Goal: Task Accomplishment & Management: Use online tool/utility

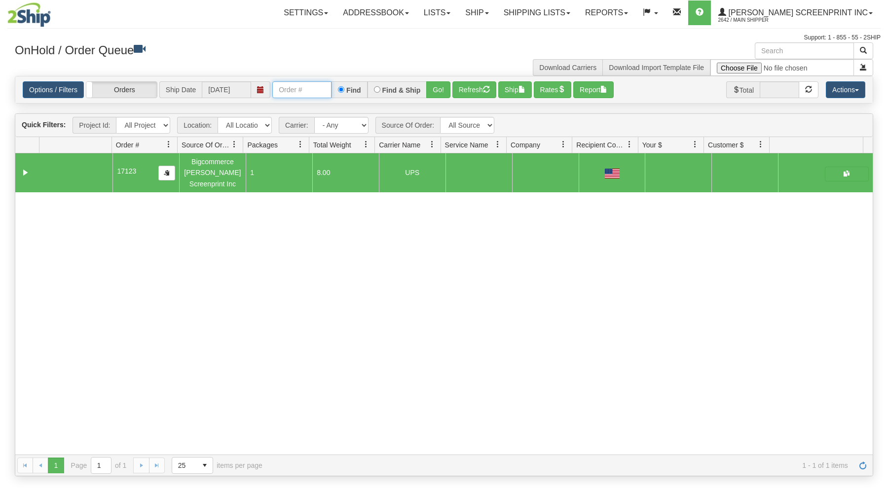
click at [325, 91] on input "text" at bounding box center [301, 89] width 59 height 17
type input "31580313"
drag, startPoint x: 435, startPoint y: 85, endPoint x: 435, endPoint y: 146, distance: 60.7
click at [435, 88] on button "Go!" at bounding box center [438, 89] width 24 height 17
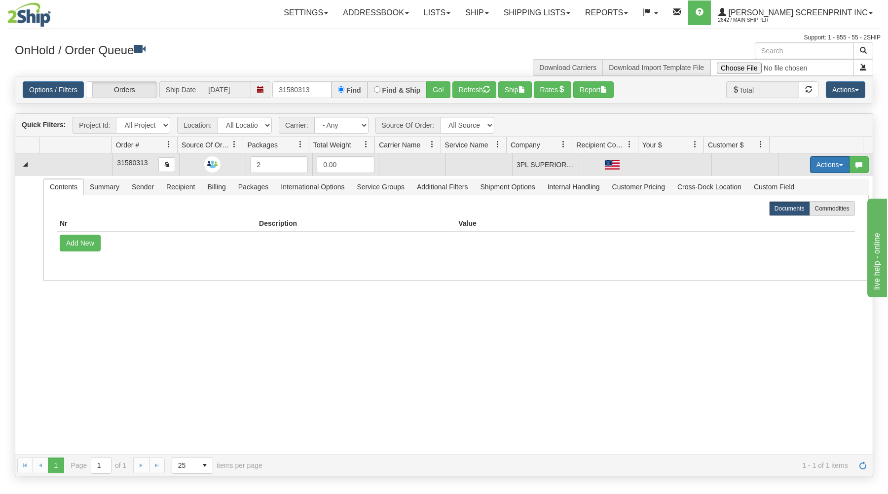
click at [818, 160] on button "Actions" at bounding box center [829, 164] width 39 height 17
click at [791, 183] on span "Open" at bounding box center [792, 184] width 24 height 8
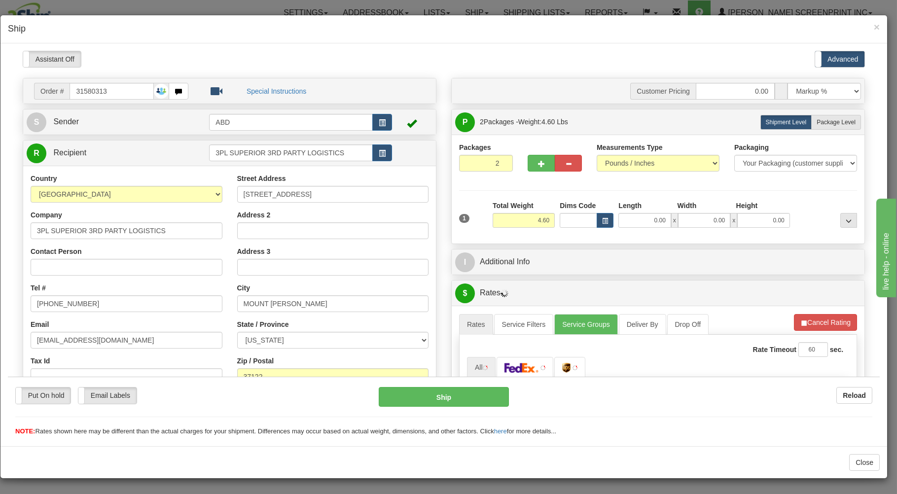
type input "4.55"
click at [628, 221] on input "0.00" at bounding box center [645, 220] width 52 height 15
type input "4.55"
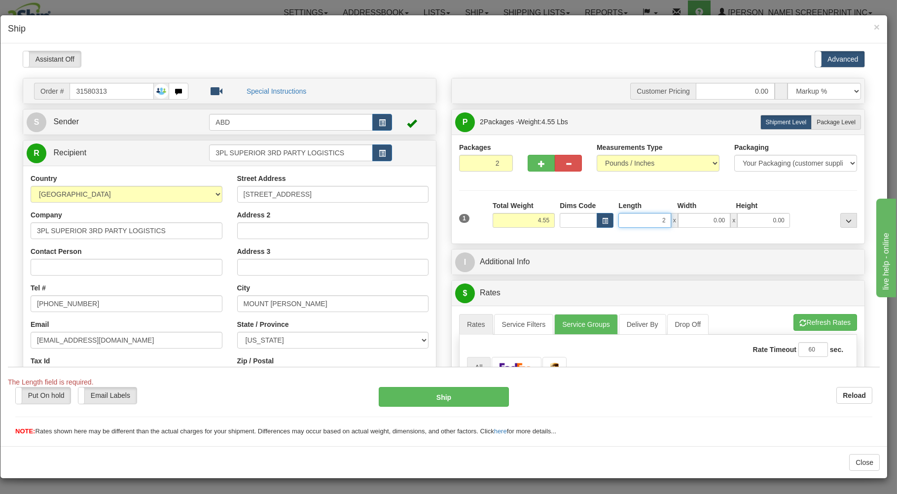
type input "29"
type input "4.60"
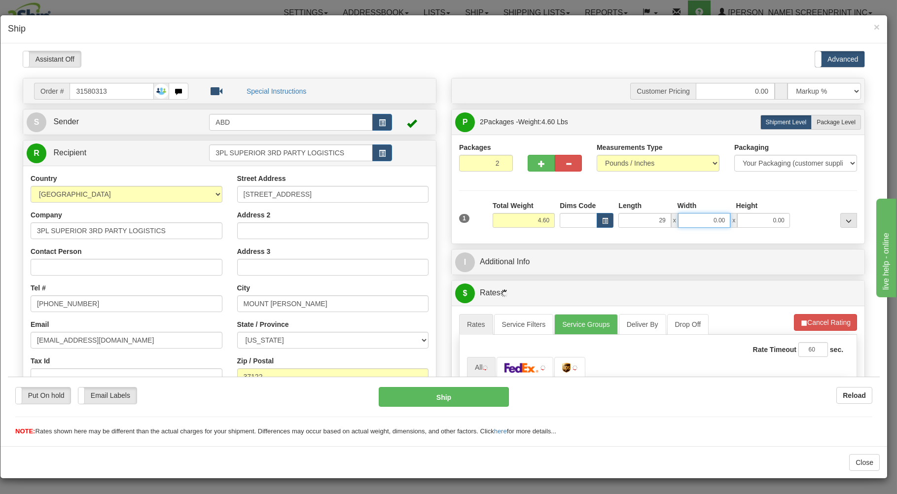
type input "29.00"
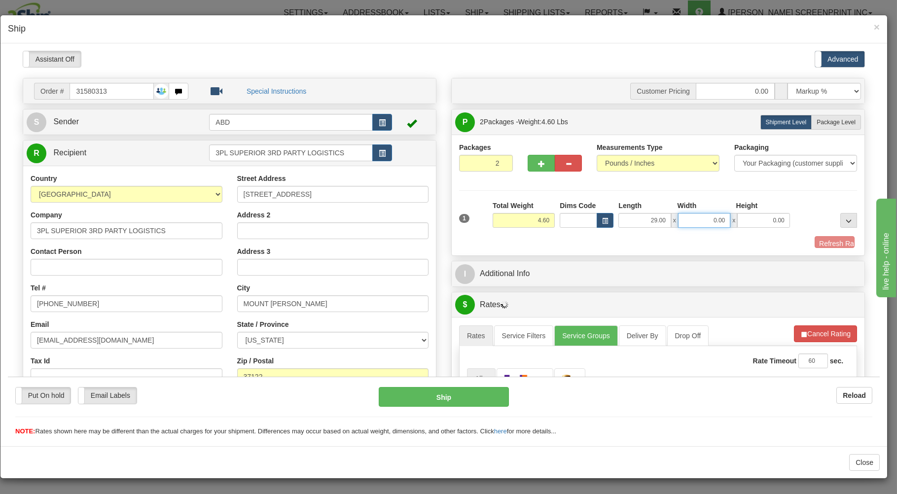
type input "1"
type input "4.55"
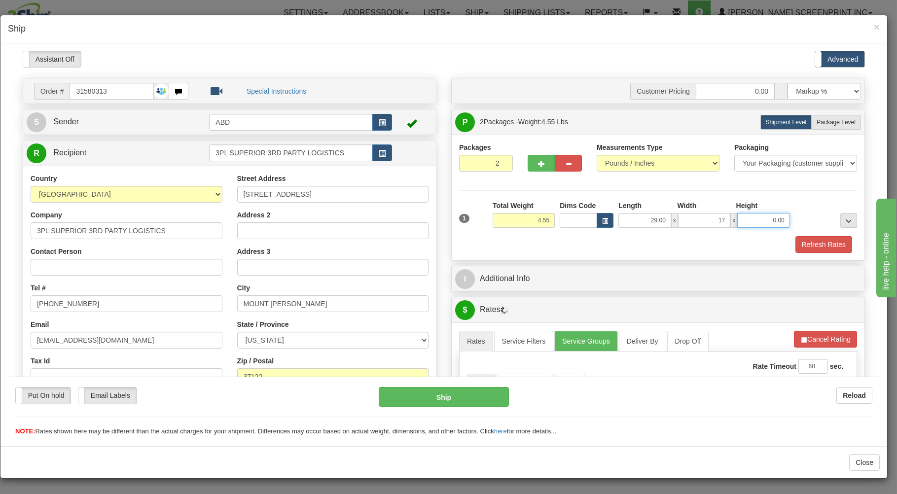
type input "17.00"
type input "4.00"
click at [835, 119] on label "Package Level Pack.." at bounding box center [836, 121] width 50 height 15
radio input "true"
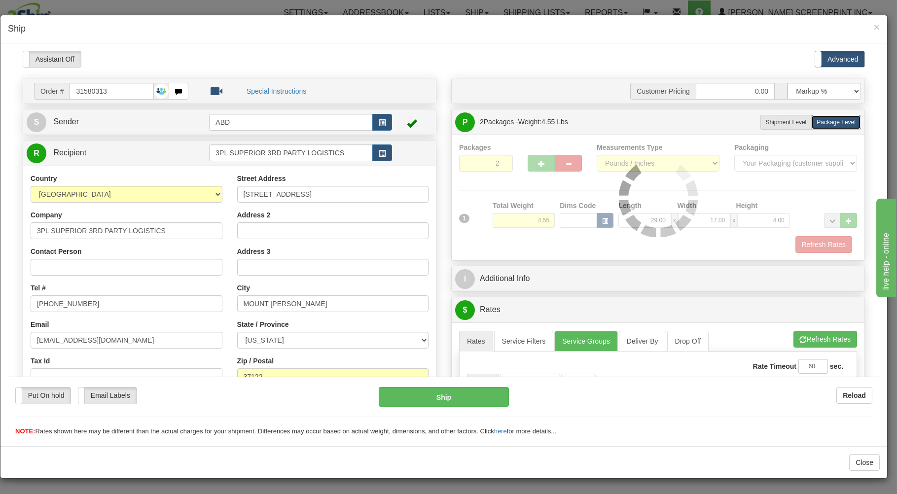
type input "4.60"
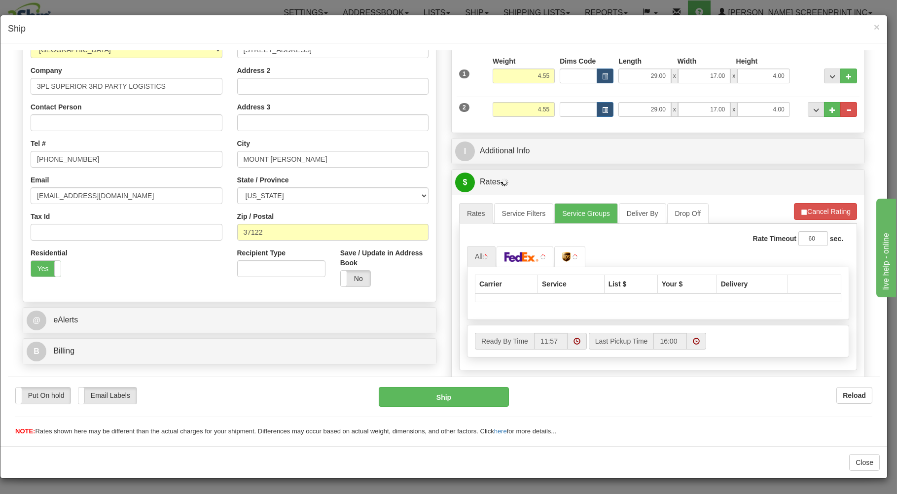
scroll to position [158, 0]
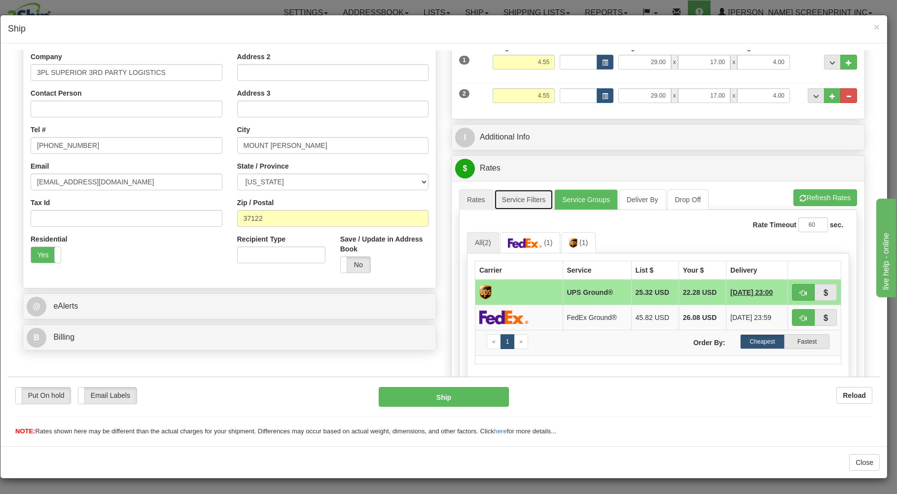
click at [543, 201] on link "Service Filters" at bounding box center [524, 199] width 60 height 21
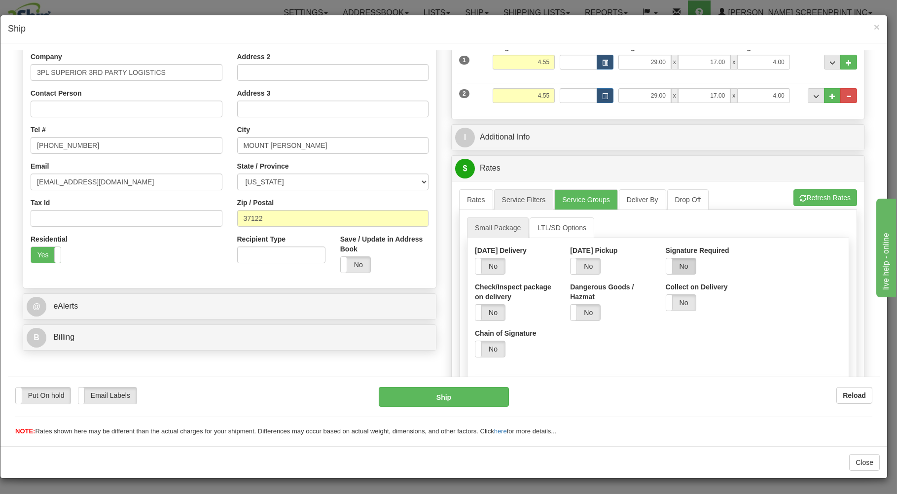
click at [667, 262] on label "No" at bounding box center [681, 266] width 30 height 16
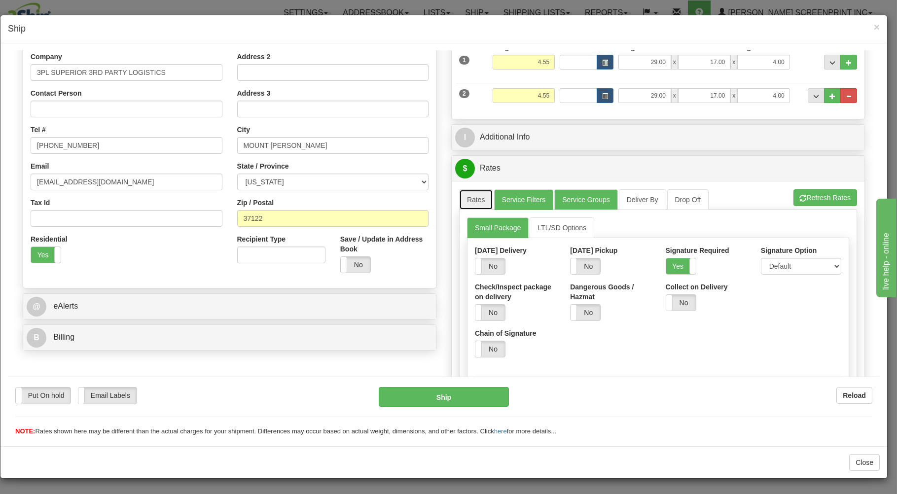
click at [475, 204] on link "Rates" at bounding box center [476, 199] width 34 height 21
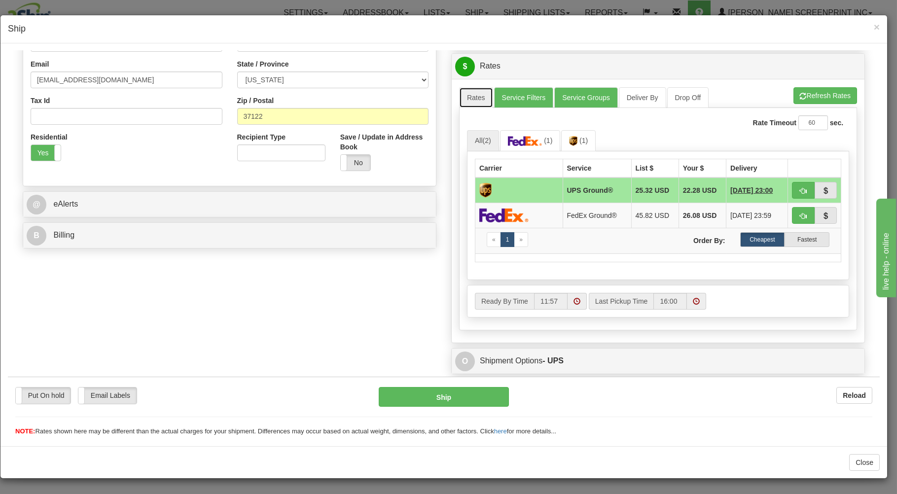
scroll to position [264, 0]
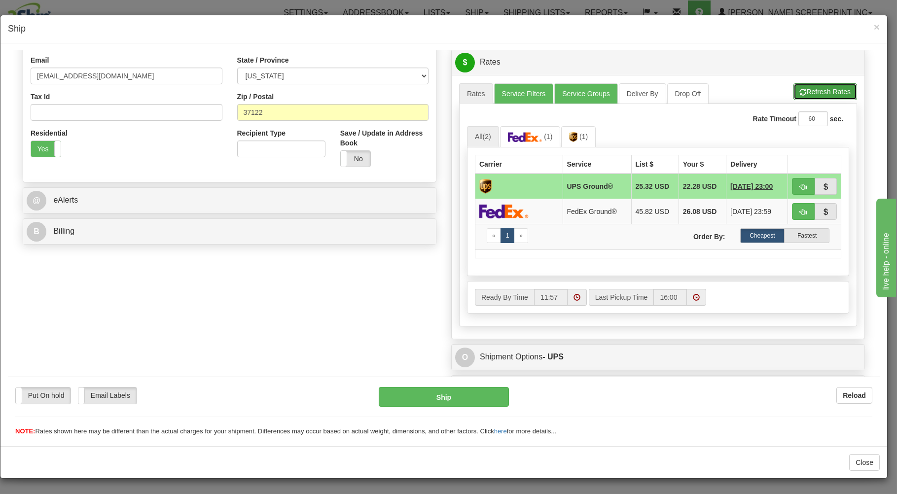
click at [823, 89] on button "Refresh Rates" at bounding box center [826, 91] width 64 height 17
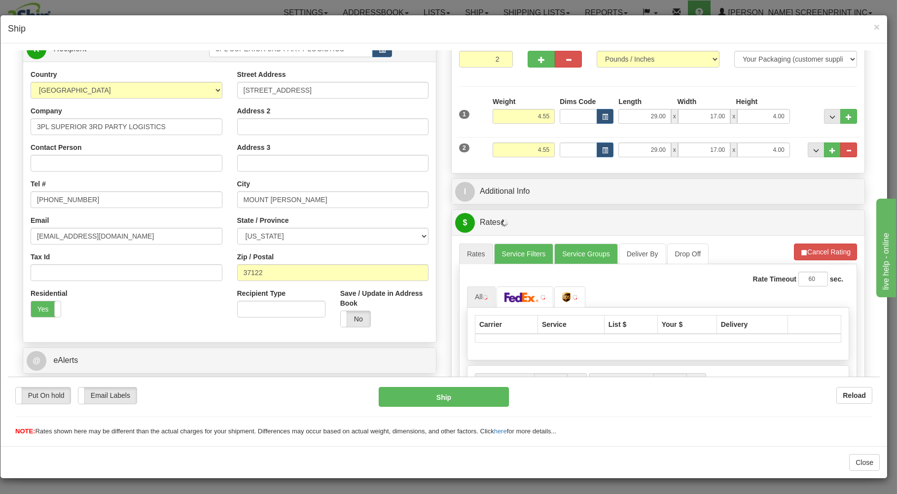
scroll to position [0, 0]
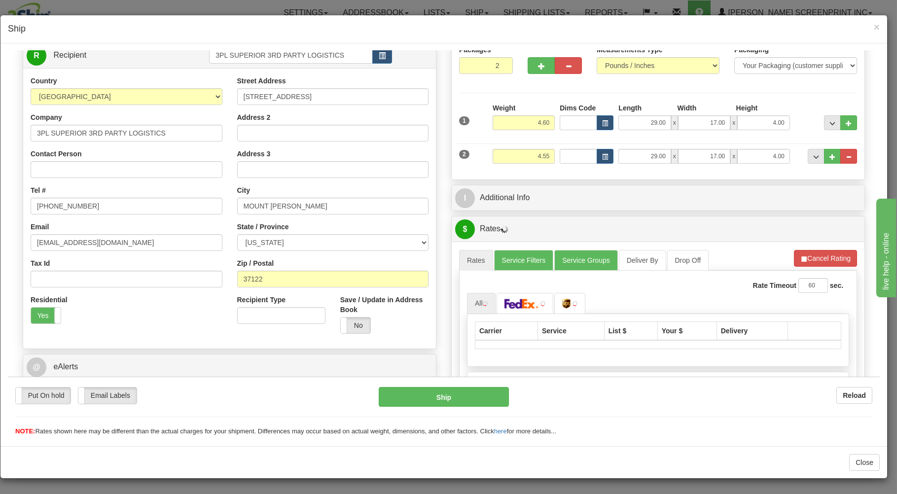
type input "4.55"
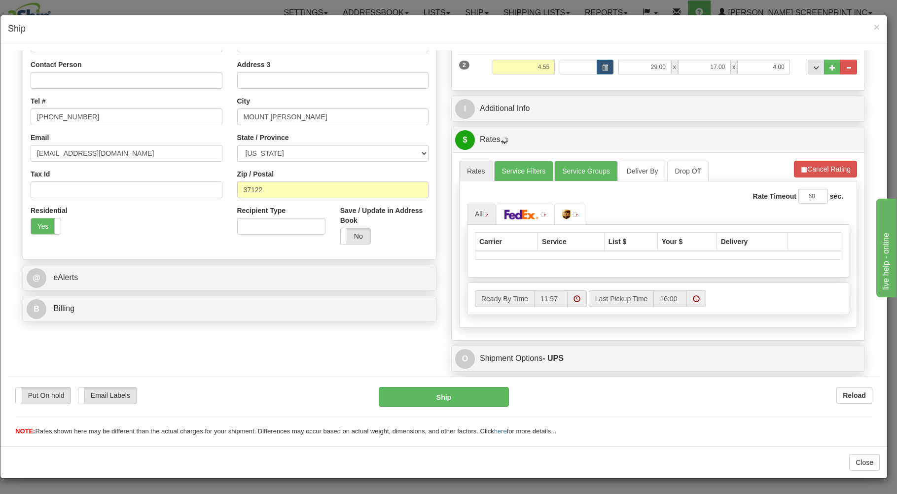
scroll to position [211, 0]
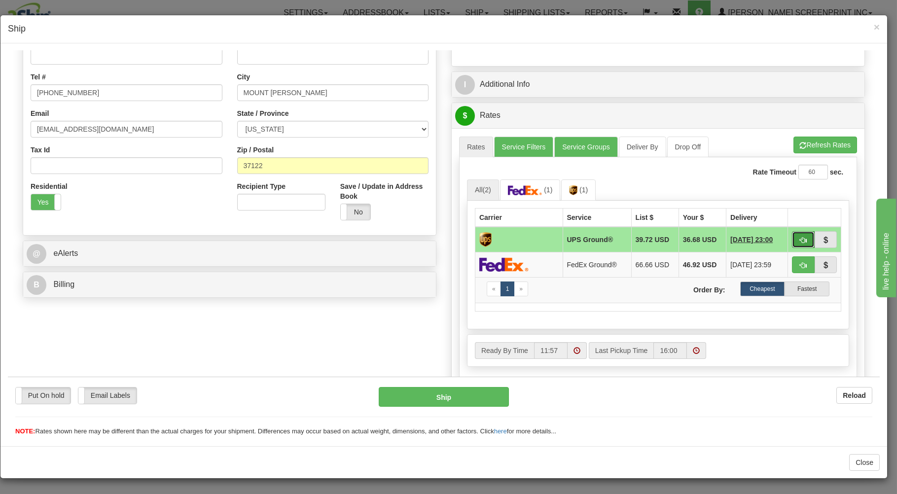
click at [792, 237] on button "button" at bounding box center [803, 239] width 23 height 17
type input "03"
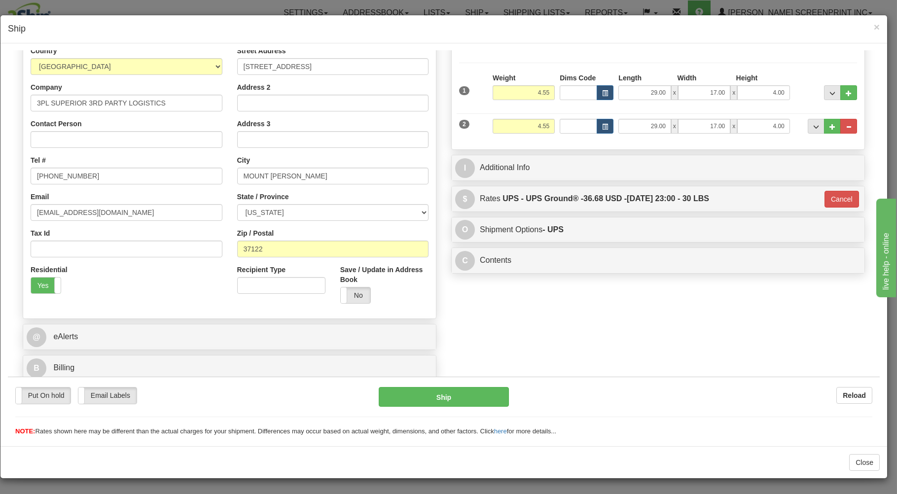
scroll to position [130, 0]
click at [476, 389] on button "Ship" at bounding box center [444, 397] width 131 height 20
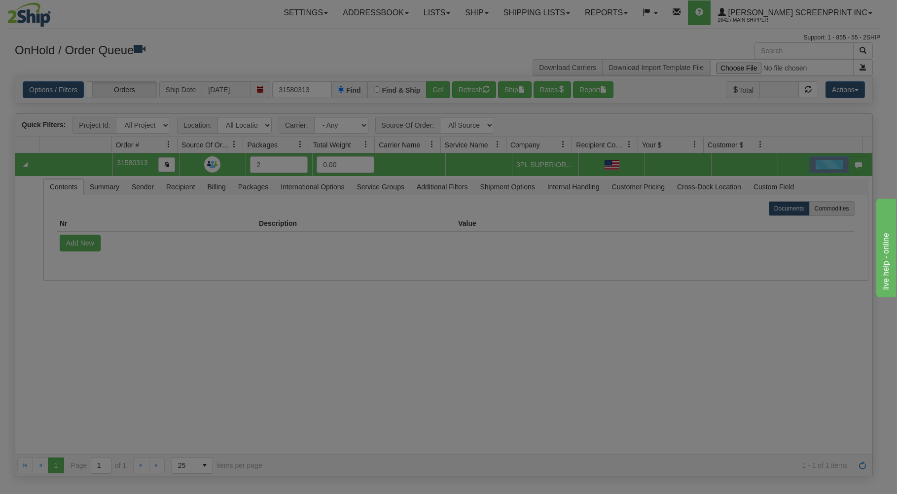
scroll to position [0, 0]
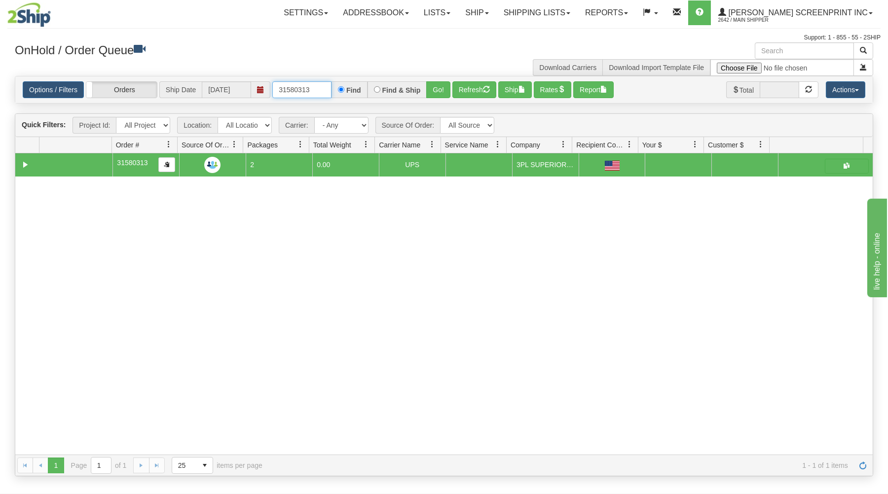
drag, startPoint x: 276, startPoint y: 90, endPoint x: 404, endPoint y: 85, distance: 128.3
click at [398, 89] on div "31580313 Find Find & Ship Go!" at bounding box center [361, 89] width 178 height 17
type input "3"
type input "31592264"
click at [435, 85] on button "Go!" at bounding box center [438, 89] width 24 height 17
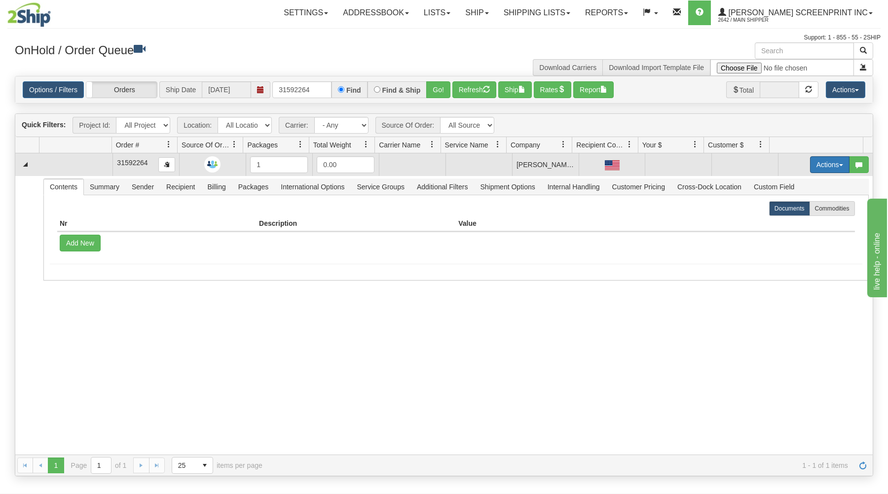
click at [810, 157] on button "Actions" at bounding box center [829, 164] width 39 height 17
click at [794, 184] on link "Open" at bounding box center [809, 183] width 79 height 13
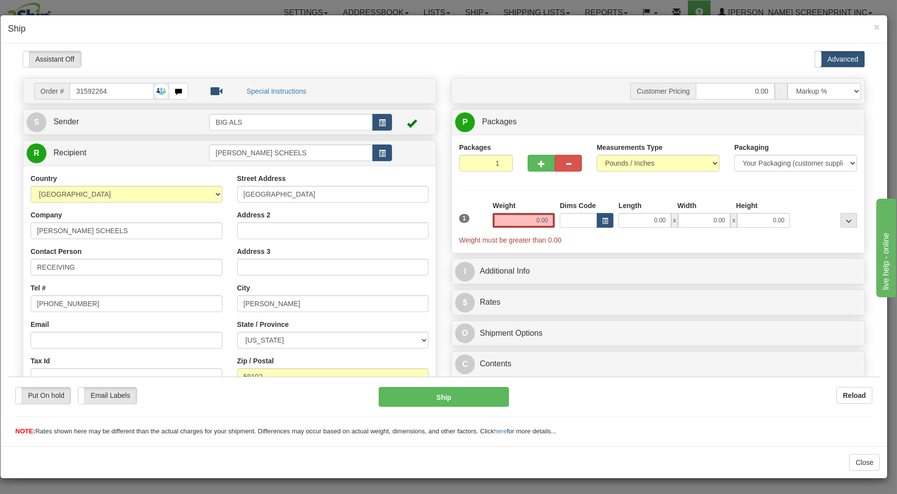
type input "33.45"
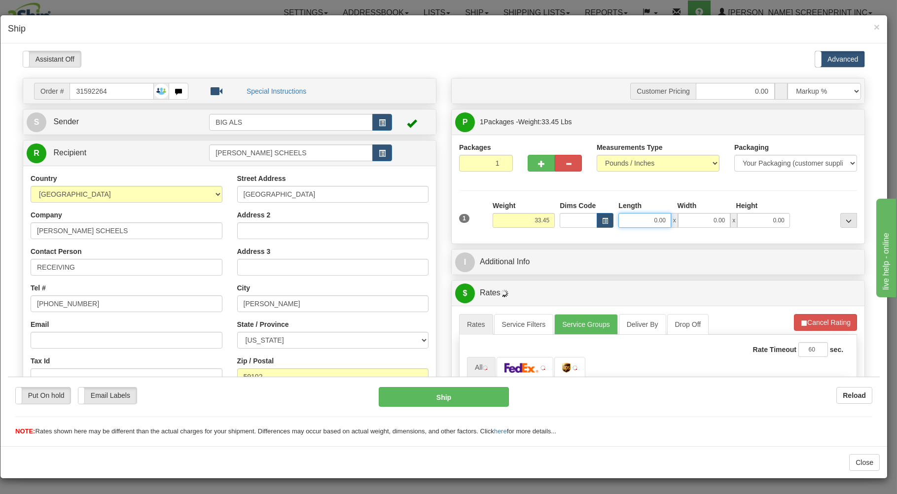
click at [636, 219] on input "0.00" at bounding box center [645, 220] width 52 height 15
type input "31.00"
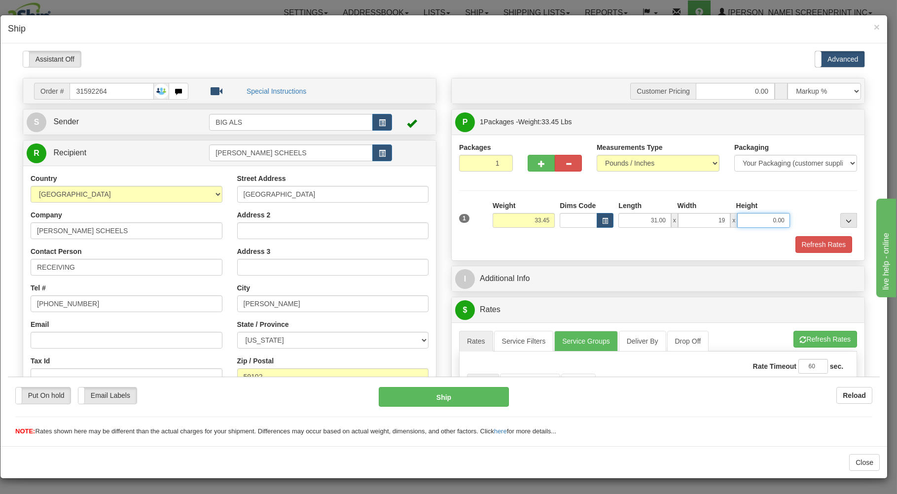
type input "19.00"
type input "2"
type input "17.00"
drag, startPoint x: 586, startPoint y: 249, endPoint x: 589, endPoint y: 244, distance: 5.5
click at [589, 245] on div "Refresh Rates" at bounding box center [658, 244] width 403 height 17
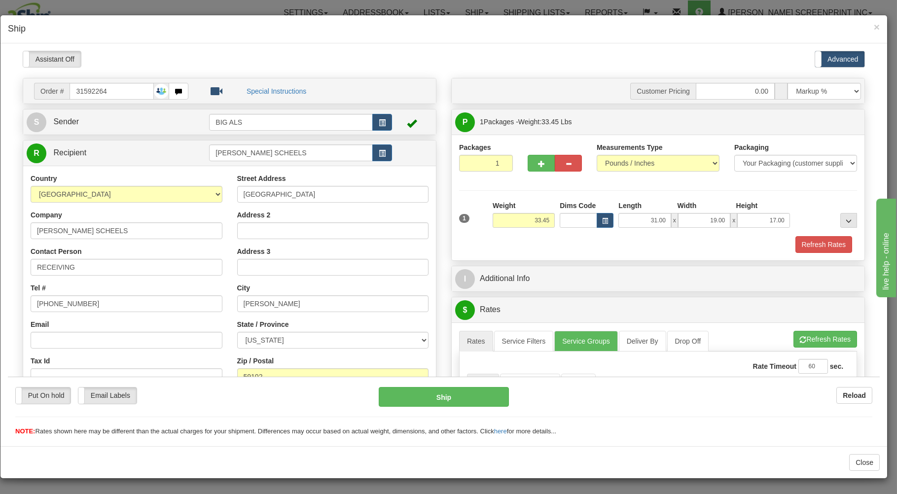
scroll to position [211, 0]
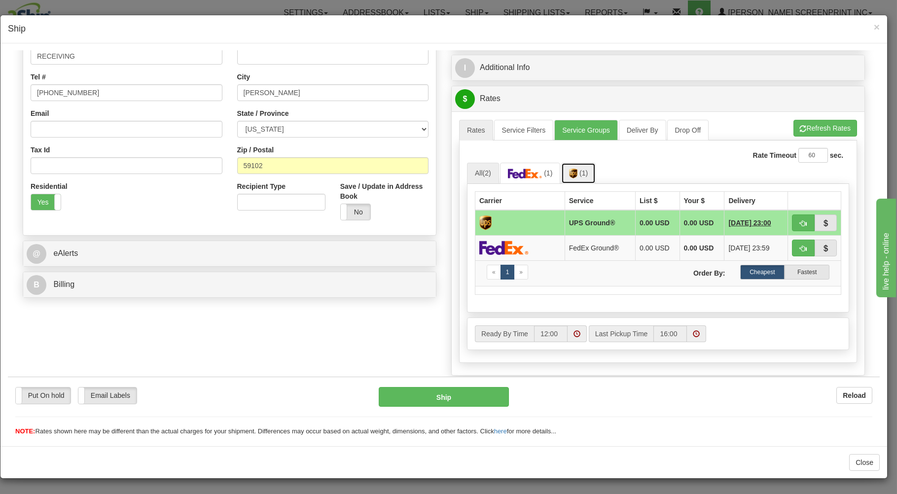
click at [573, 173] on img at bounding box center [573, 173] width 8 height 10
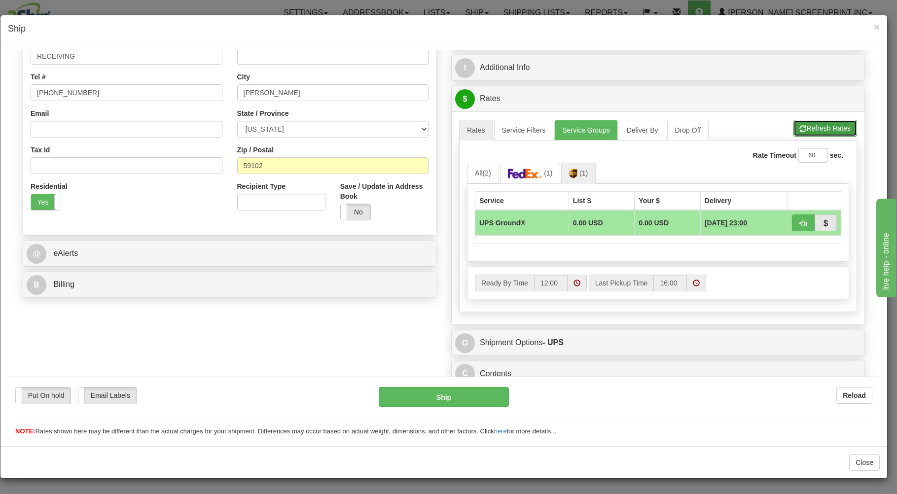
click at [799, 125] on button "Refresh Rates" at bounding box center [826, 127] width 64 height 17
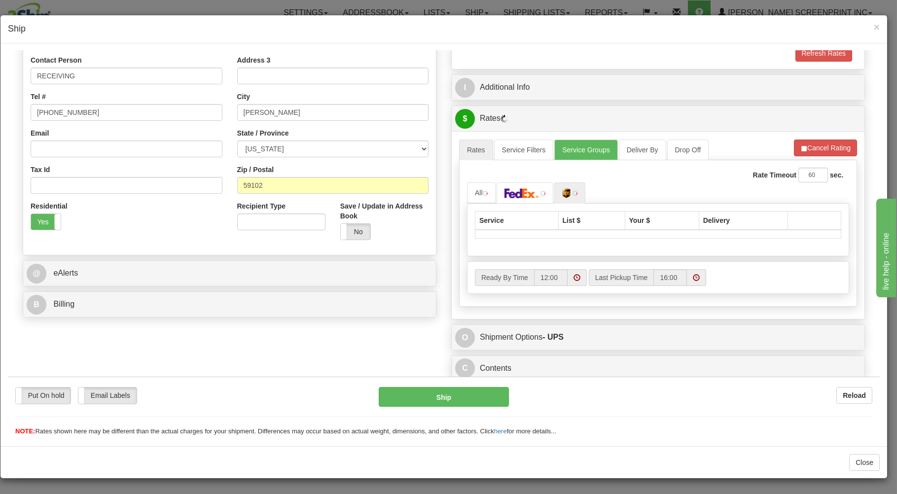
scroll to position [194, 0]
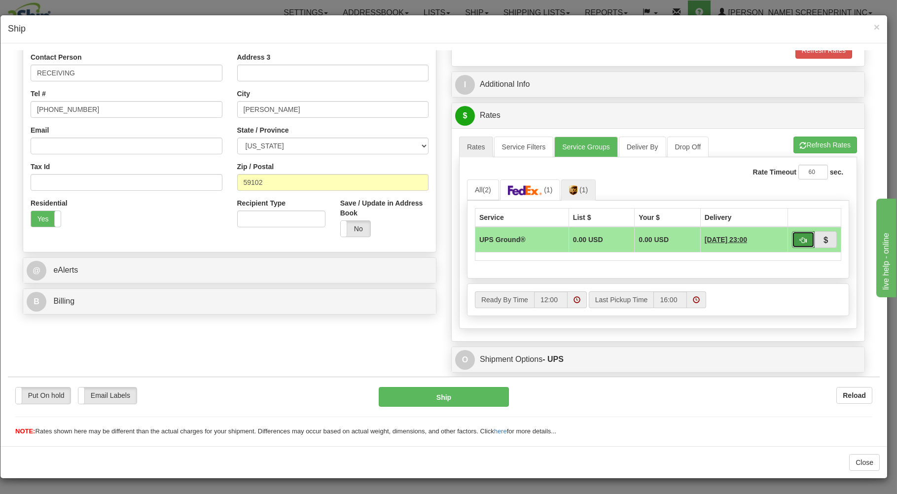
click at [792, 237] on button "button" at bounding box center [803, 239] width 23 height 17
type input "03"
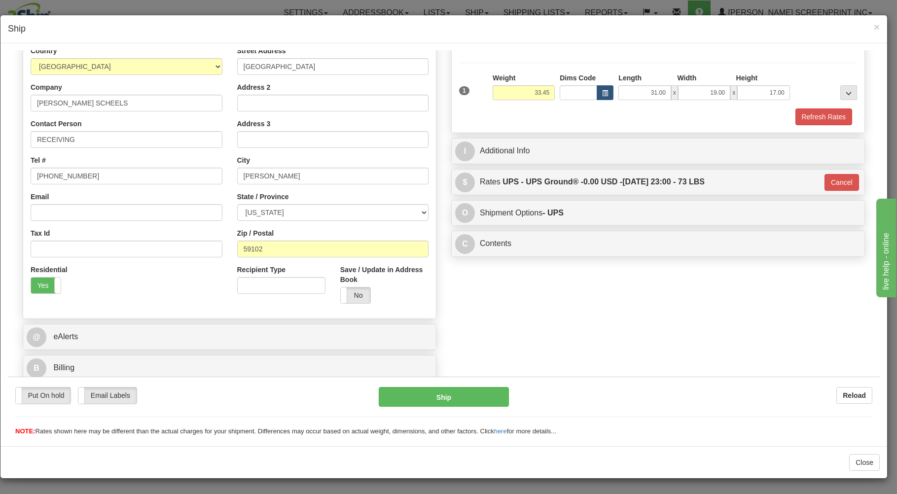
scroll to position [130, 0]
drag, startPoint x: 448, startPoint y: 392, endPoint x: 455, endPoint y: 387, distance: 7.8
click at [455, 387] on button "Ship" at bounding box center [444, 397] width 131 height 20
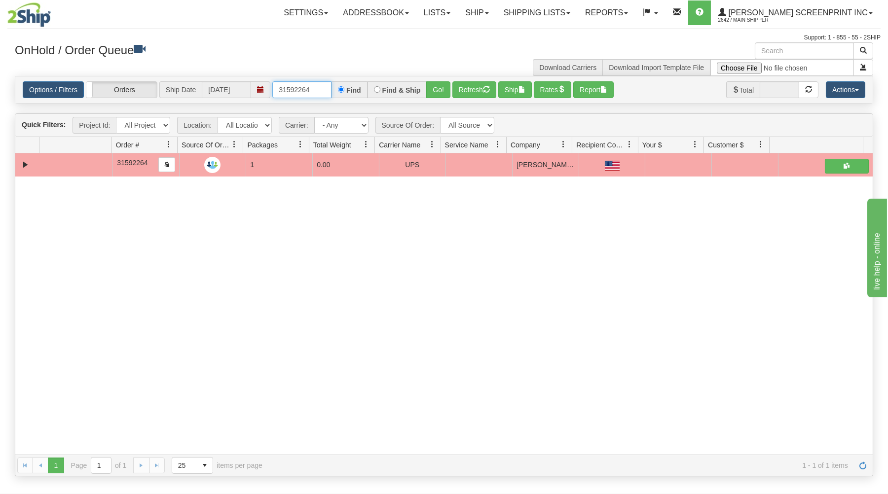
drag, startPoint x: 276, startPoint y: 89, endPoint x: 369, endPoint y: 77, distance: 94.0
click at [368, 77] on div "Options / Filters Group Shipments Orders Ship Date [DATE] 31592264 Find Find & …" at bounding box center [443, 89] width 857 height 27
type input "3"
type input "31580265"
click at [444, 91] on button "Go!" at bounding box center [438, 89] width 24 height 17
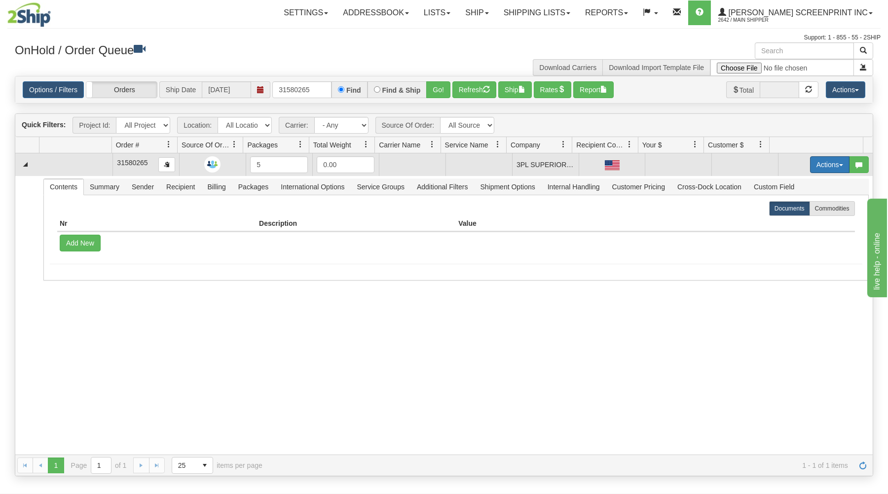
click at [817, 162] on button "Actions" at bounding box center [829, 164] width 39 height 17
click at [792, 184] on link "Open" at bounding box center [809, 183] width 79 height 13
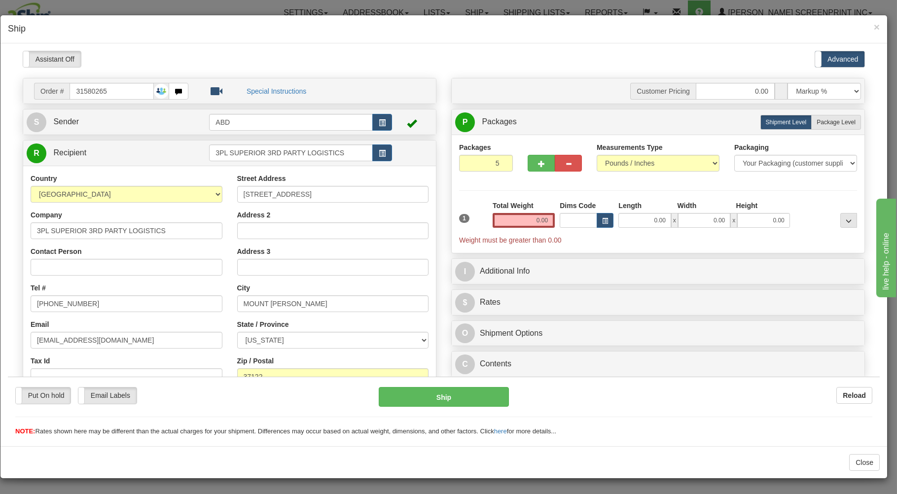
scroll to position [0, 0]
type input "5.50"
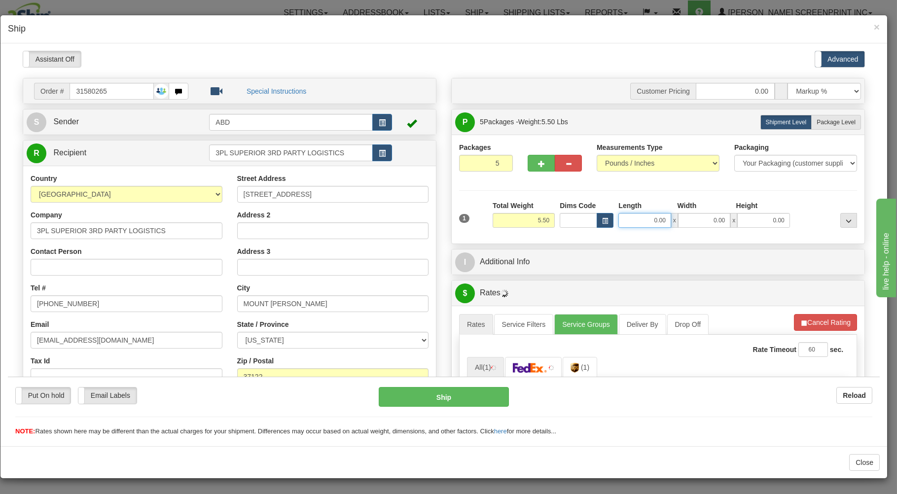
drag, startPoint x: 641, startPoint y: 222, endPoint x: 675, endPoint y: 216, distance: 34.6
click at [671, 216] on input "0.00" at bounding box center [645, 220] width 52 height 15
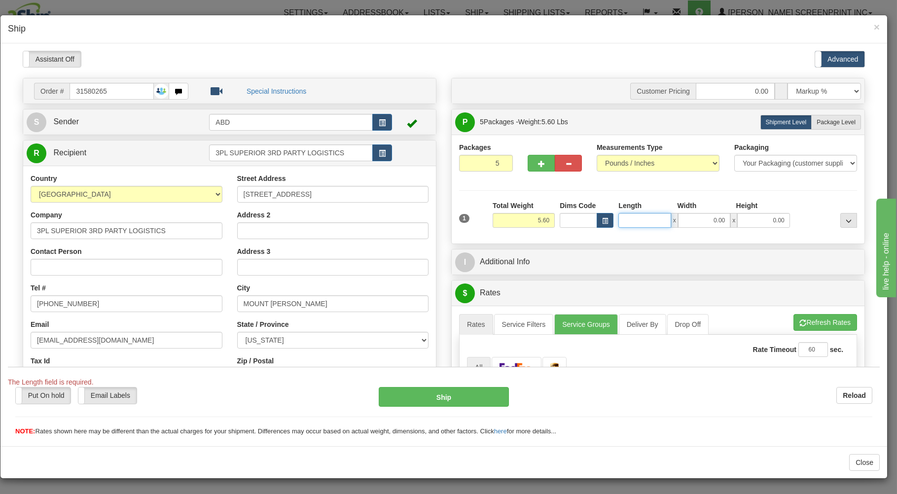
type input "5.55"
type input "5"
type input "5.50"
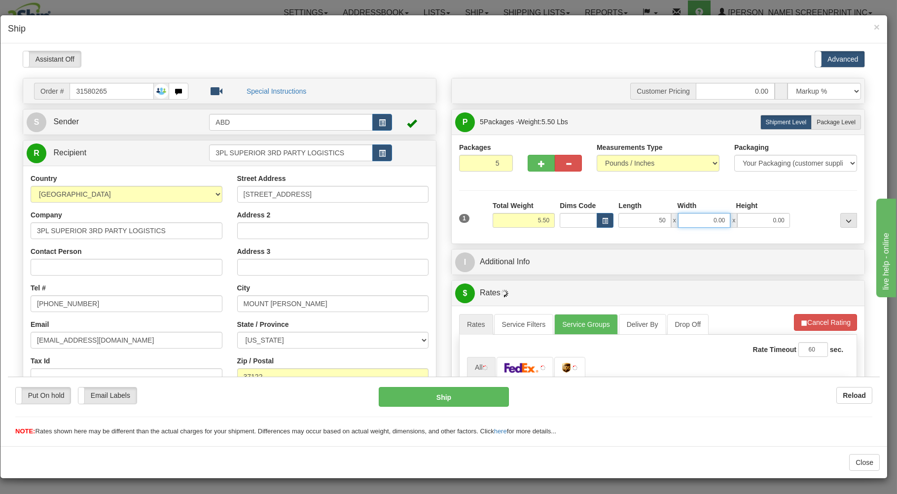
type input "50.00"
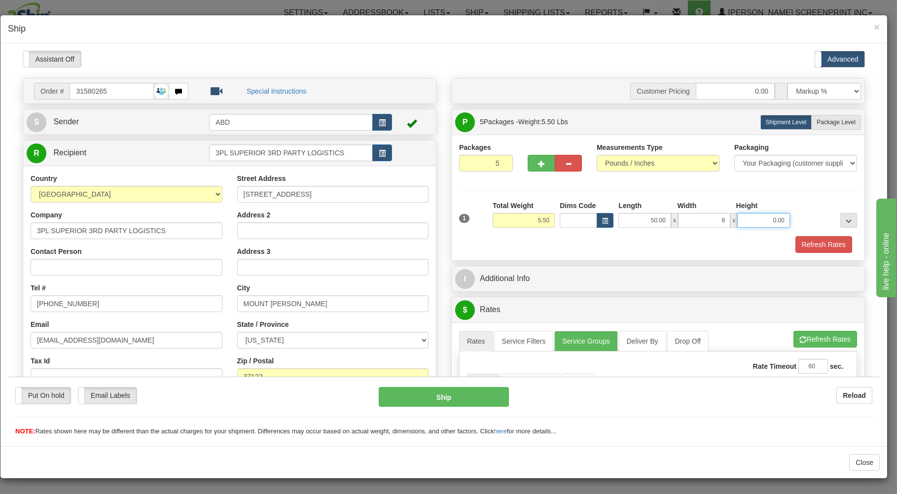
type input "8.00"
type input "5.25"
type input "2"
type input "5.50"
type input "2.00"
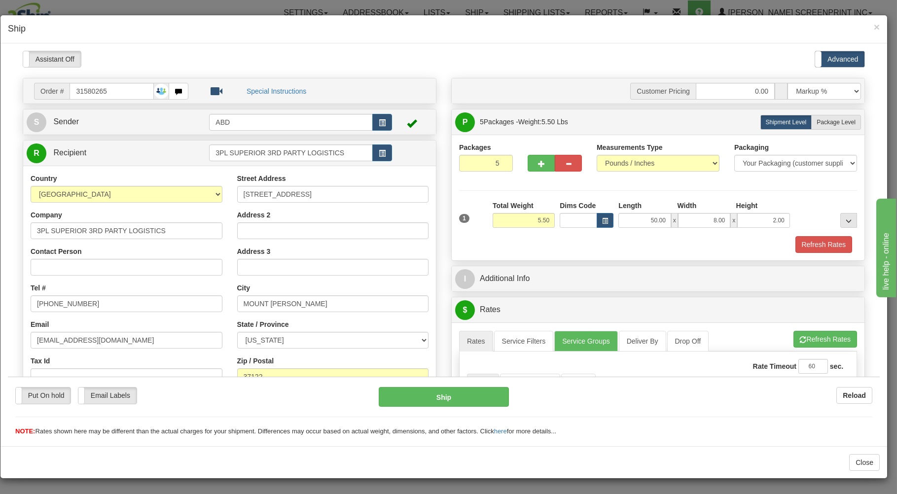
click at [670, 241] on div "Refresh Rates" at bounding box center [658, 244] width 403 height 17
type input "5.50"
click at [832, 125] on span "Package Level" at bounding box center [836, 121] width 39 height 7
radio input "true"
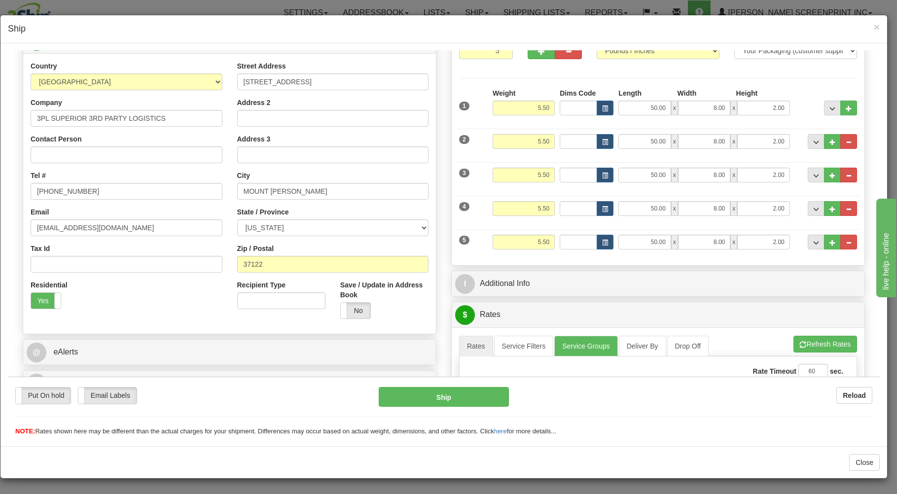
scroll to position [264, 0]
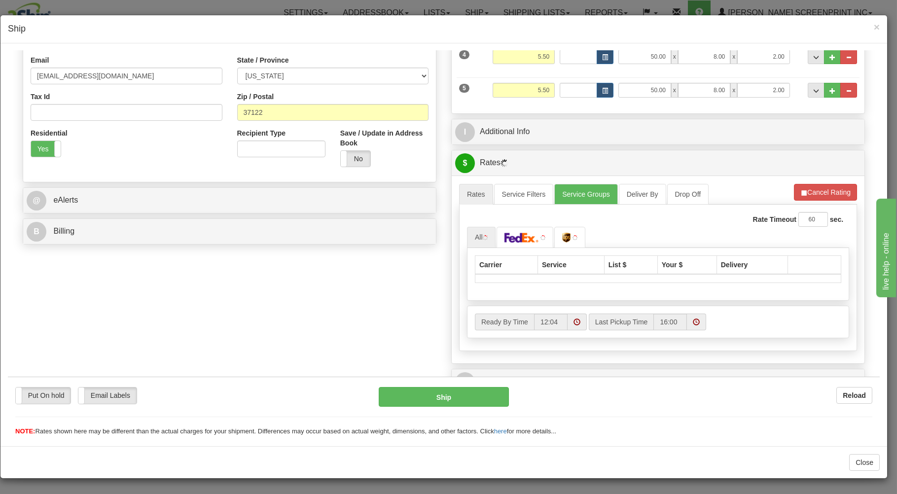
type input "5.50"
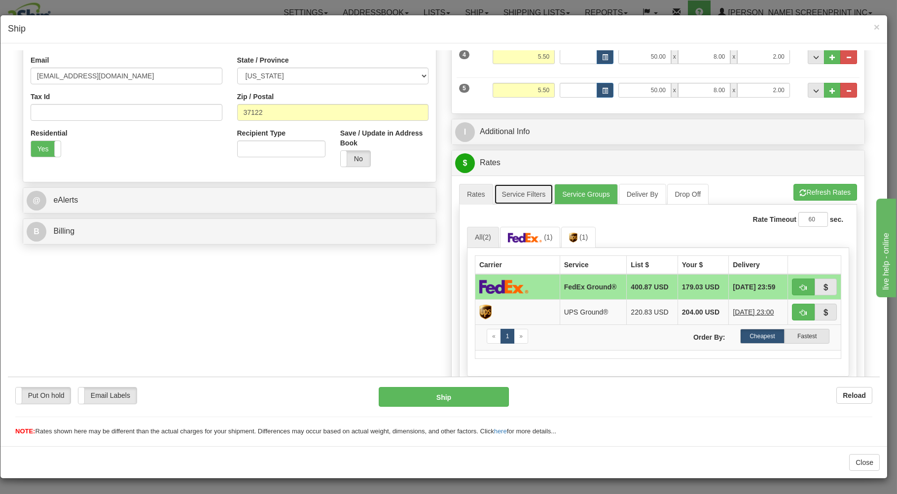
click at [516, 193] on link "Service Filters" at bounding box center [524, 193] width 60 height 21
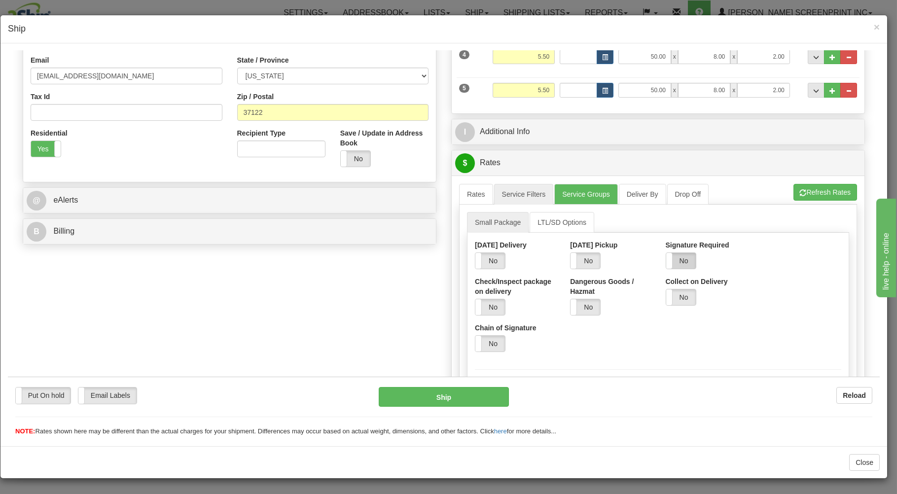
click at [679, 262] on label "No" at bounding box center [681, 261] width 30 height 16
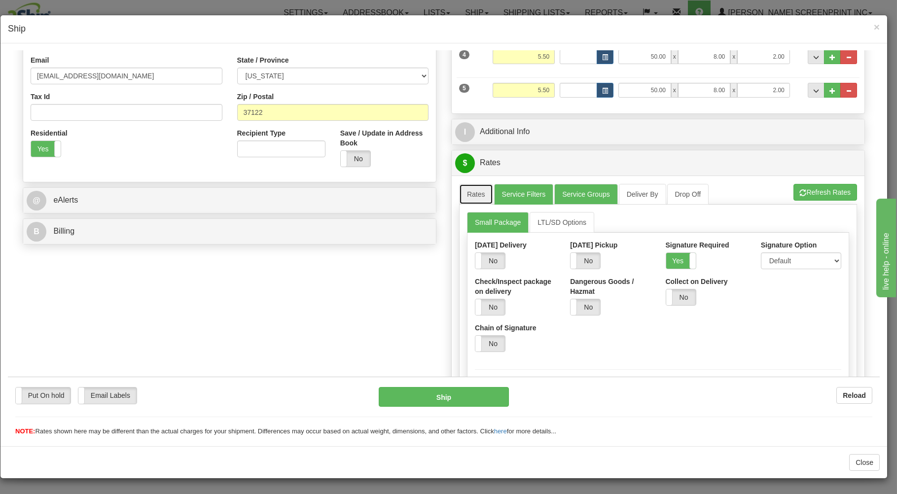
click at [471, 196] on link "Rates" at bounding box center [476, 193] width 34 height 21
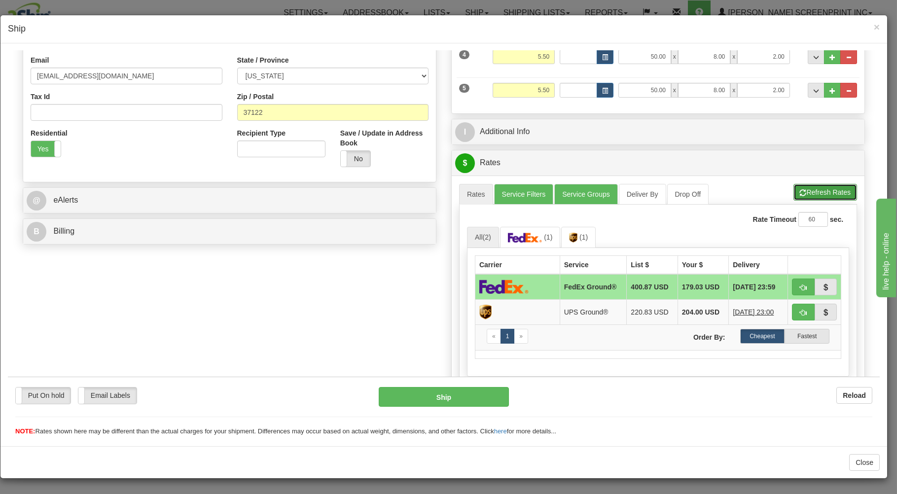
click at [807, 190] on button "Refresh Rates" at bounding box center [826, 191] width 64 height 17
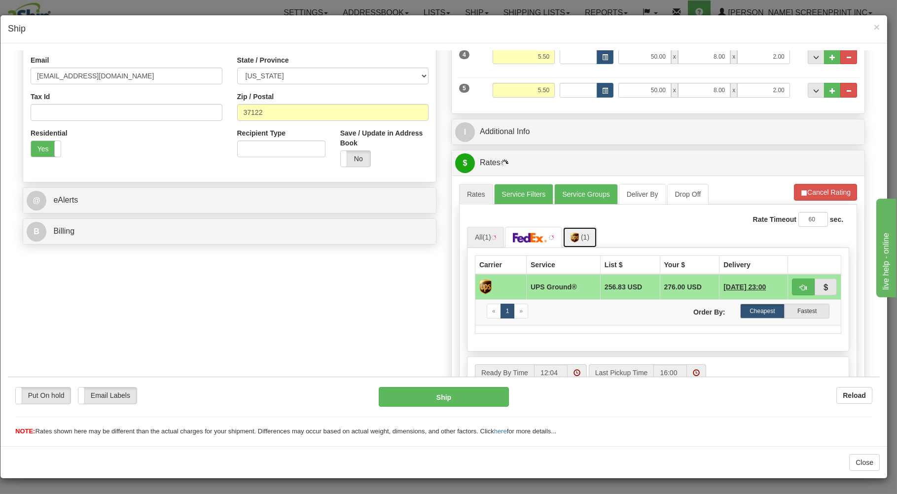
drag, startPoint x: 568, startPoint y: 233, endPoint x: 689, endPoint y: 232, distance: 120.4
click at [581, 236] on link "(1)" at bounding box center [580, 236] width 35 height 21
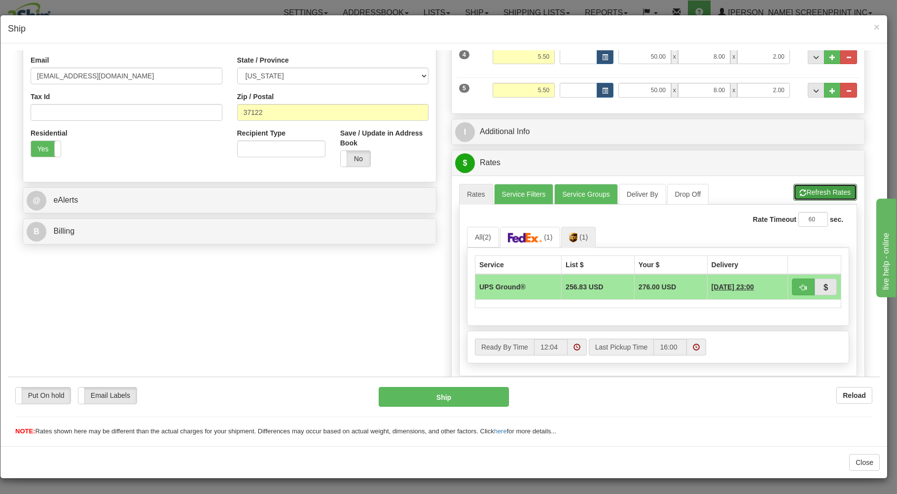
click at [809, 191] on button "Refresh Rates" at bounding box center [826, 191] width 64 height 17
click at [793, 281] on button "button" at bounding box center [803, 286] width 23 height 17
type input "03"
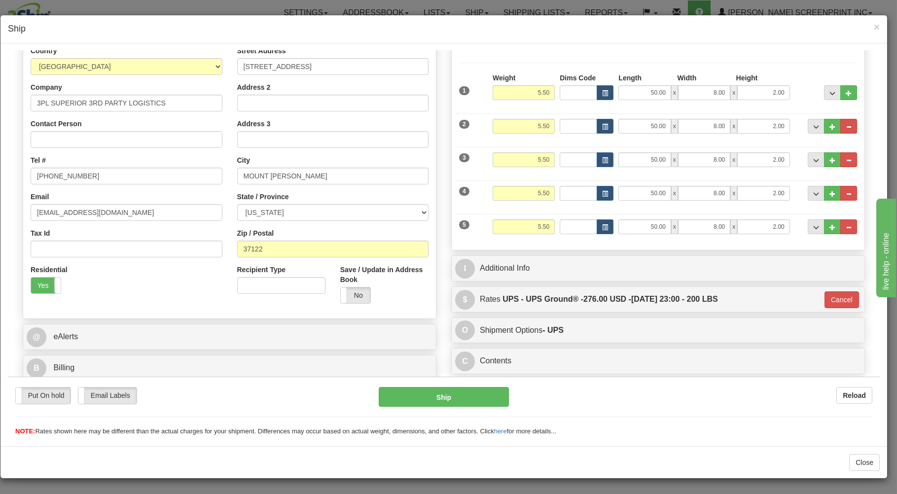
scroll to position [130, 0]
click at [465, 401] on button "Ship" at bounding box center [444, 397] width 131 height 20
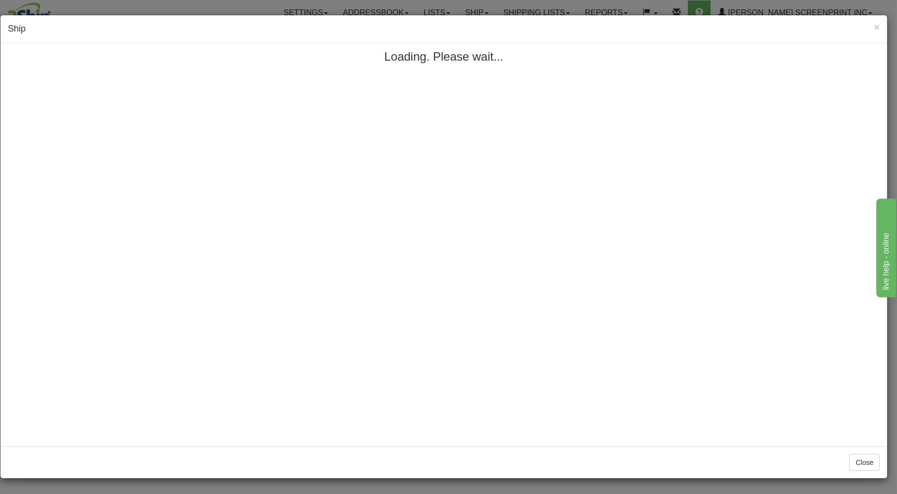
scroll to position [0, 0]
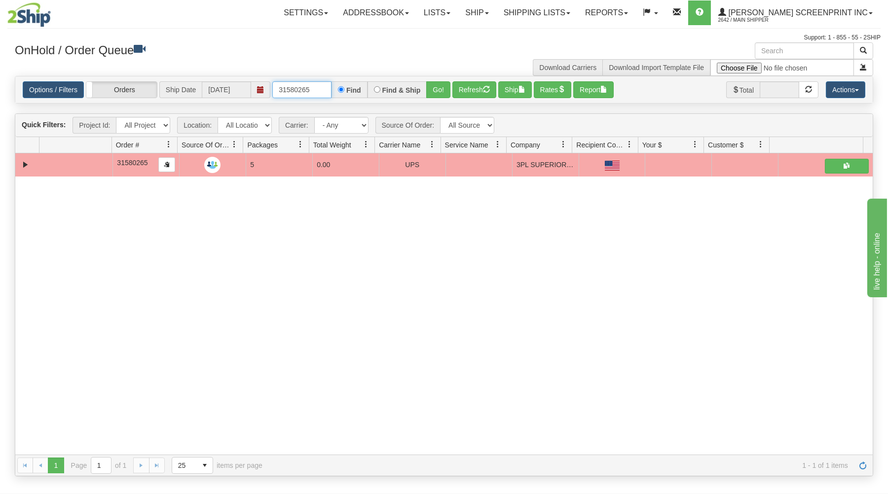
drag, startPoint x: 275, startPoint y: 89, endPoint x: 390, endPoint y: 78, distance: 115.4
click at [390, 78] on div "Options / Filters Group Shipments Orders Ship Date [DATE] 31580265 Find Find & …" at bounding box center [443, 89] width 857 height 27
type input "31584490"
click at [444, 90] on button "Go!" at bounding box center [438, 89] width 24 height 17
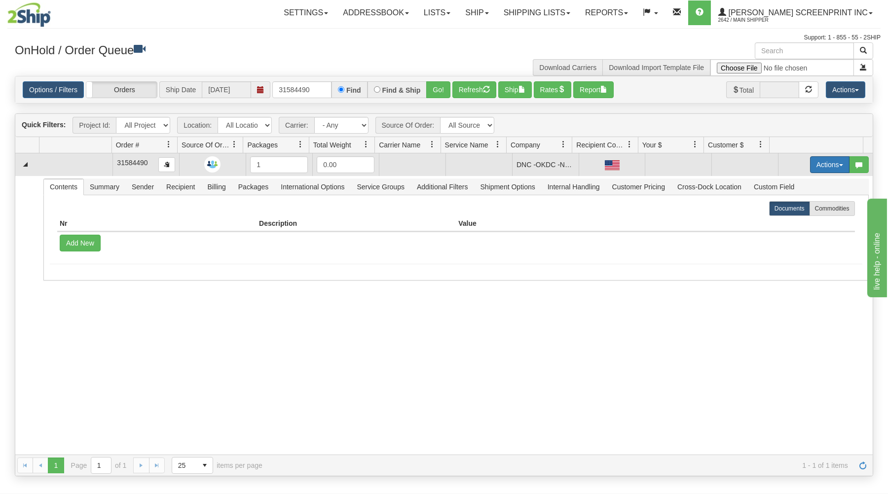
click at [835, 160] on button "Actions" at bounding box center [829, 164] width 39 height 17
click at [803, 183] on link "Open" at bounding box center [809, 183] width 79 height 13
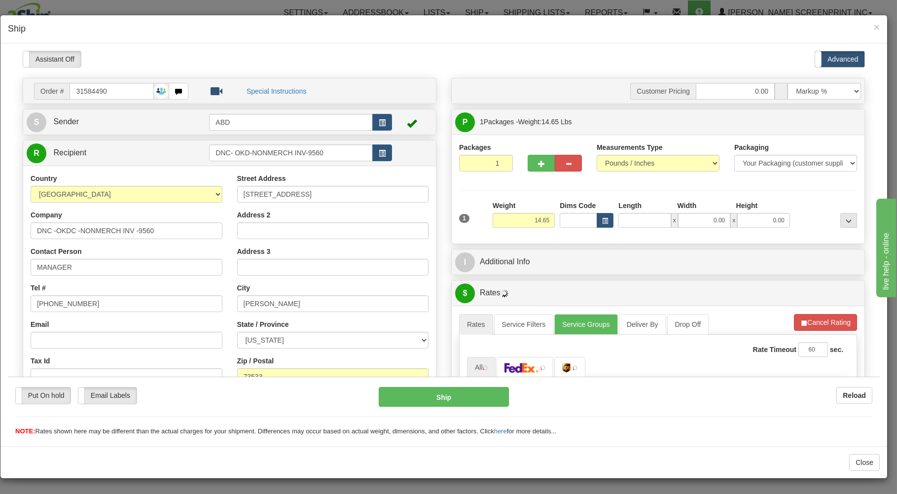
type input "14.55"
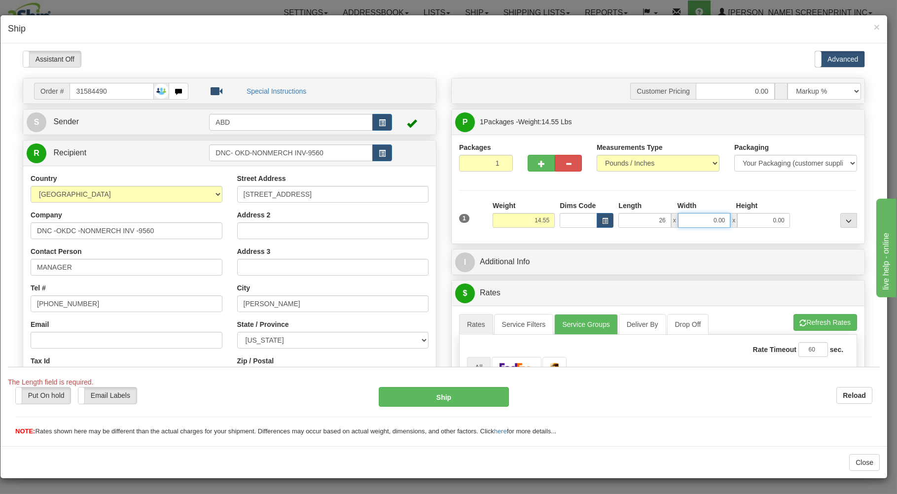
type input "26.00"
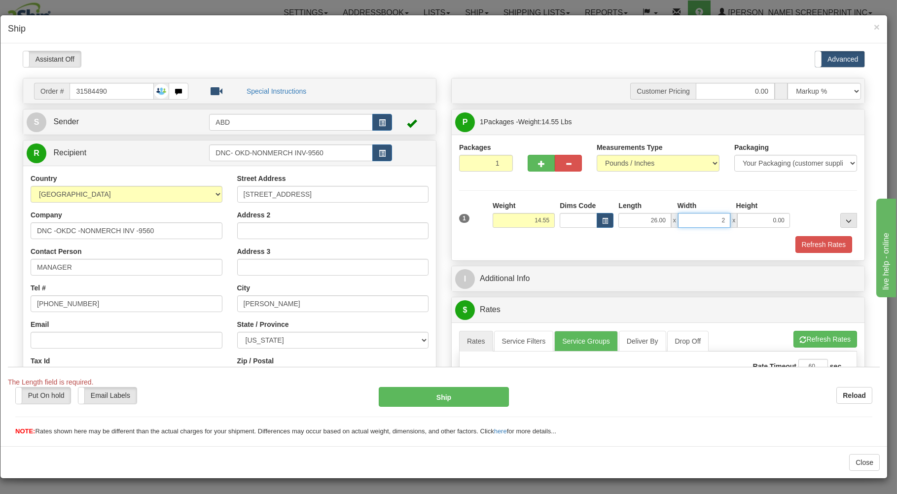
type input "24"
type input "11.45"
type input "24.00"
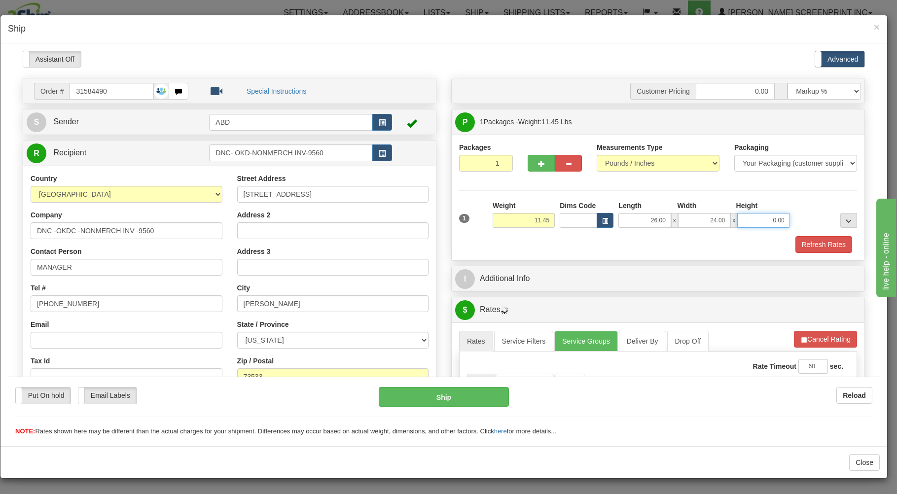
type input "2"
type input "11.30"
type input "2.00"
click at [550, 247] on div "Refresh Rates" at bounding box center [658, 244] width 403 height 17
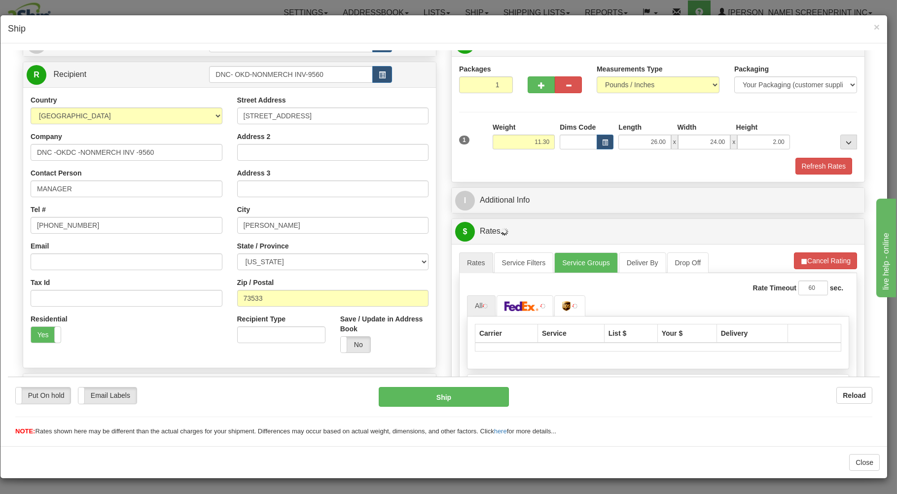
scroll to position [158, 0]
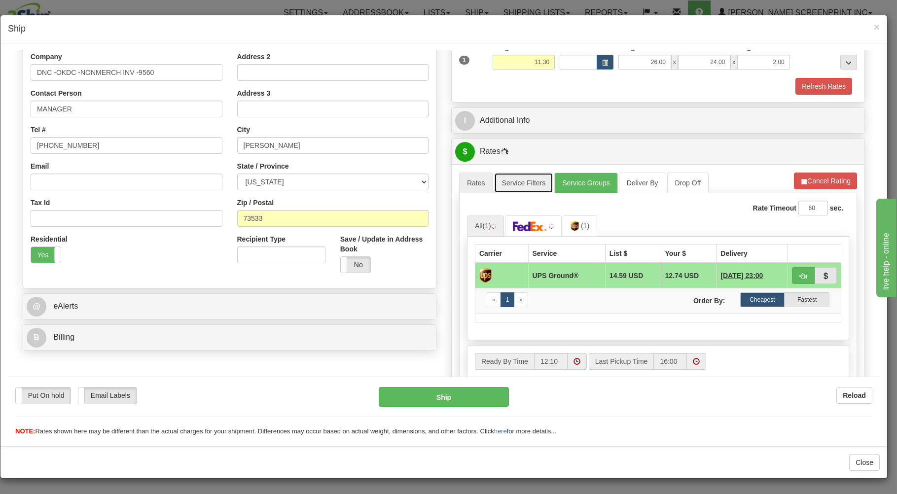
click at [527, 187] on link "Service Filters" at bounding box center [524, 182] width 60 height 21
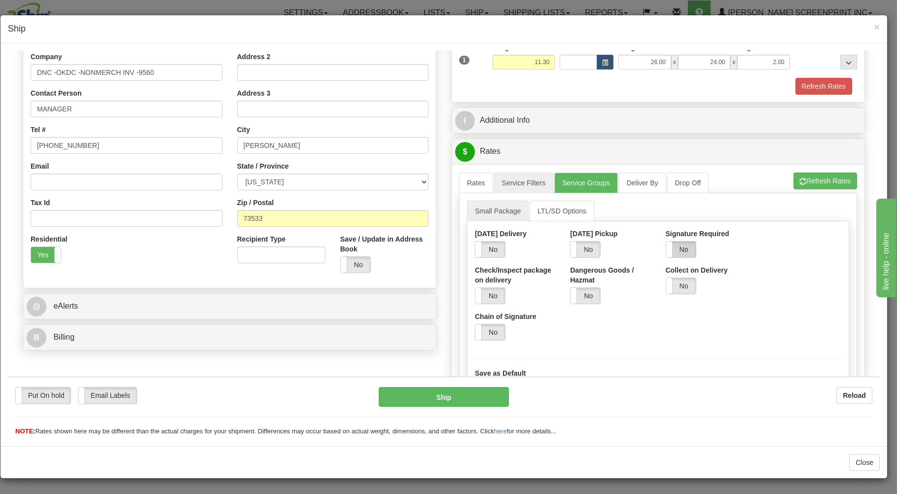
click at [680, 248] on label "No" at bounding box center [681, 249] width 30 height 16
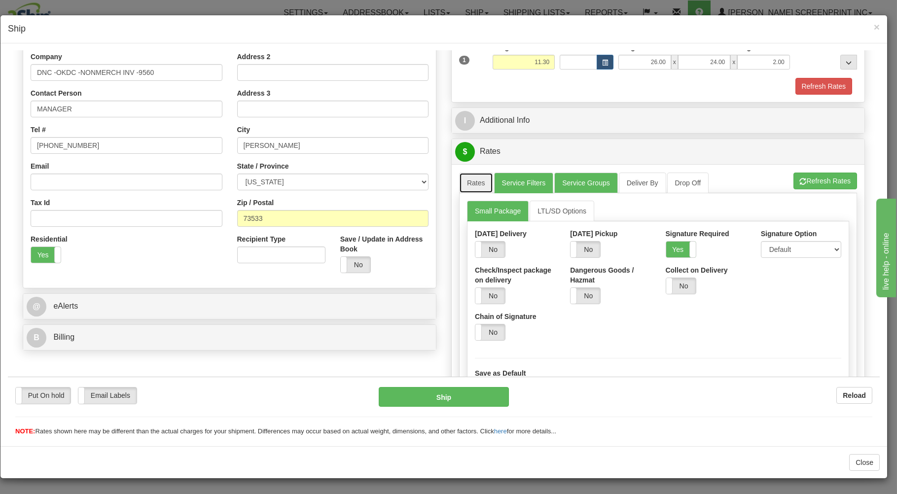
click at [477, 187] on link "Rates" at bounding box center [476, 182] width 34 height 21
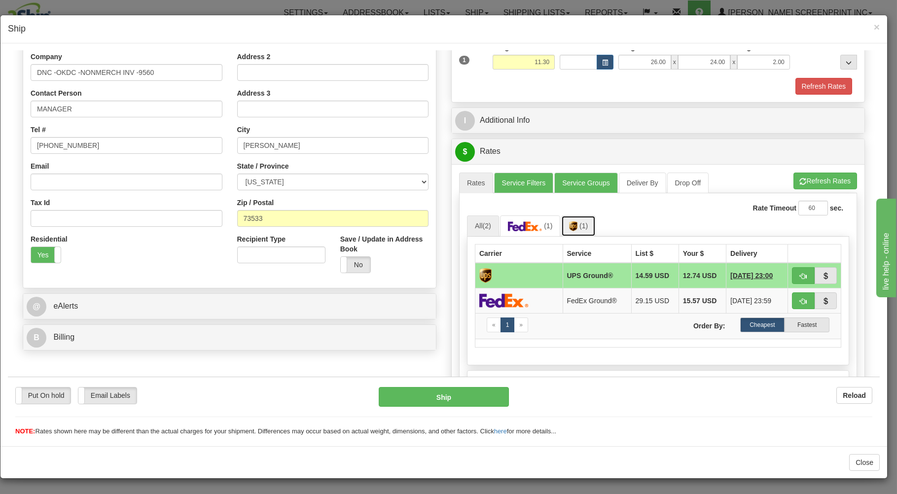
click at [575, 233] on link "(1)" at bounding box center [578, 225] width 35 height 21
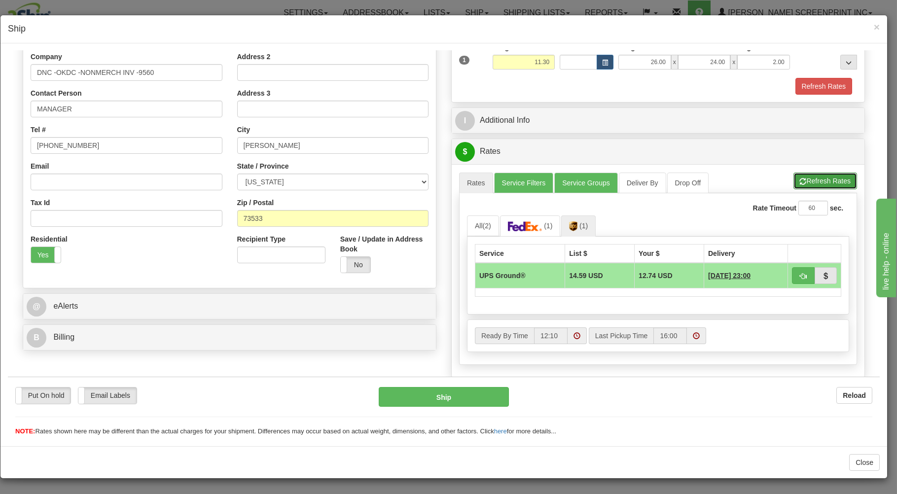
click at [805, 178] on button "Refresh Rates" at bounding box center [826, 180] width 64 height 17
drag, startPoint x: 800, startPoint y: 274, endPoint x: 751, endPoint y: 300, distance: 55.4
click at [799, 274] on button "button" at bounding box center [803, 275] width 23 height 17
type input "03"
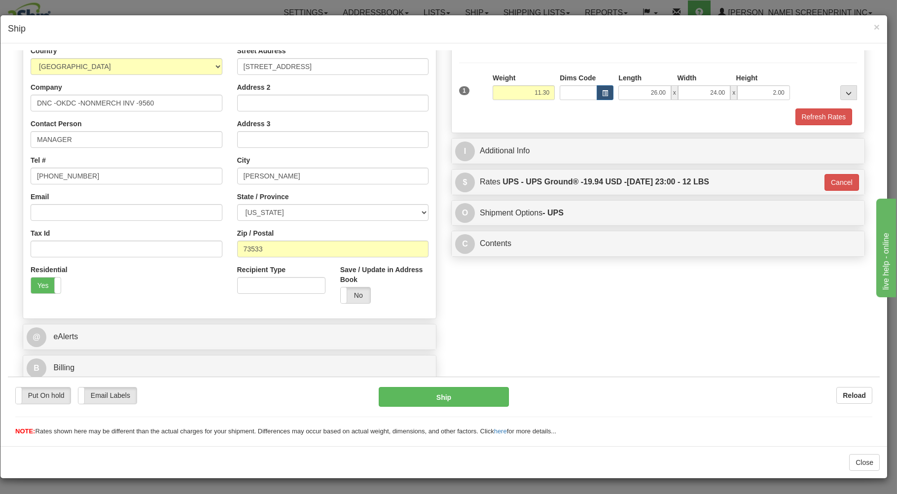
scroll to position [130, 0]
click at [483, 395] on button "Ship" at bounding box center [444, 397] width 131 height 20
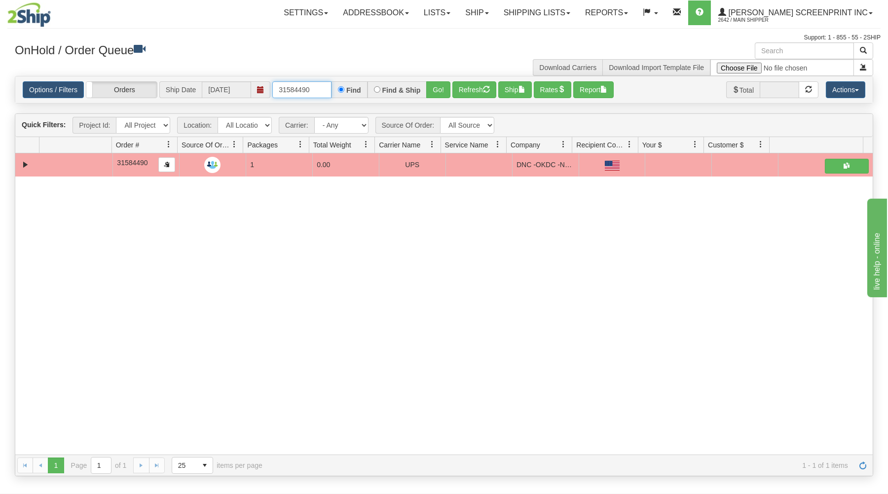
drag, startPoint x: 277, startPoint y: 89, endPoint x: 364, endPoint y: 81, distance: 86.6
click at [364, 81] on div "Options / Filters Group Shipments Orders Ship Date [DATE] 31584490 Find Find & …" at bounding box center [443, 89] width 857 height 27
type input "31580236"
click at [432, 86] on button "Go!" at bounding box center [438, 89] width 24 height 17
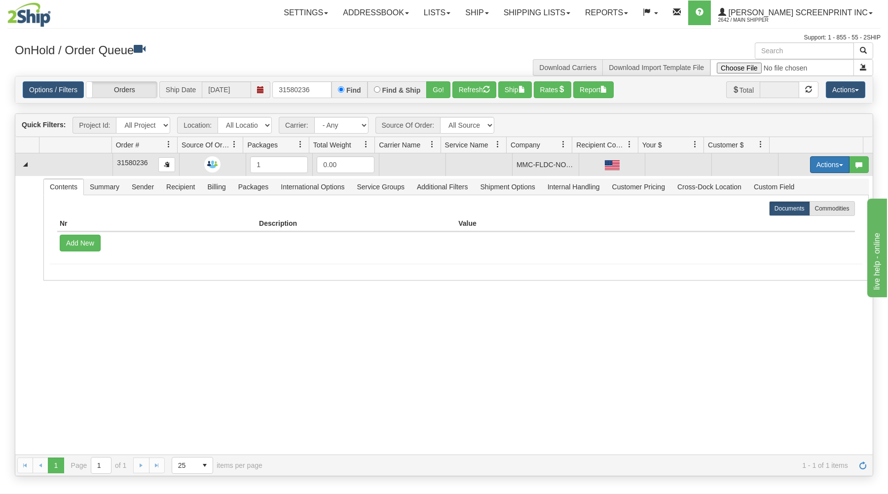
click at [818, 160] on button "Actions" at bounding box center [829, 164] width 39 height 17
click at [795, 181] on link "Open" at bounding box center [809, 183] width 79 height 13
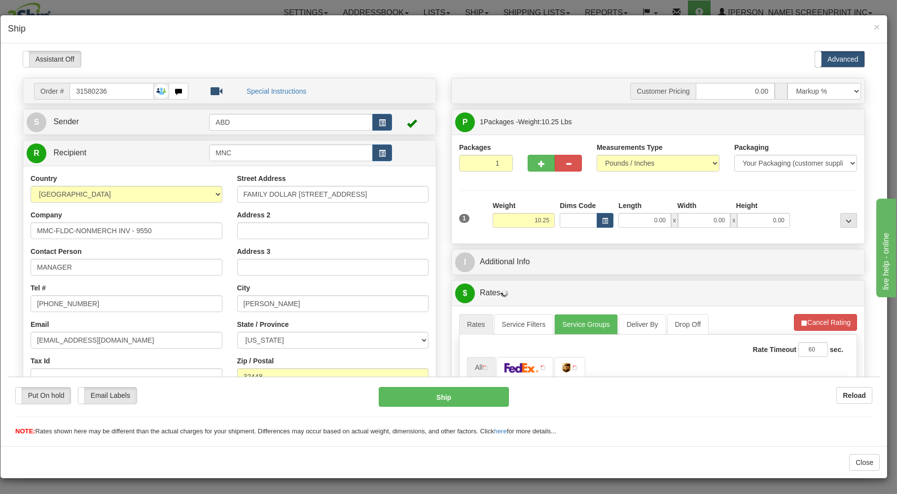
scroll to position [0, 0]
type input "10.40"
click at [638, 223] on input "0.00" at bounding box center [645, 220] width 52 height 15
type input "26.00"
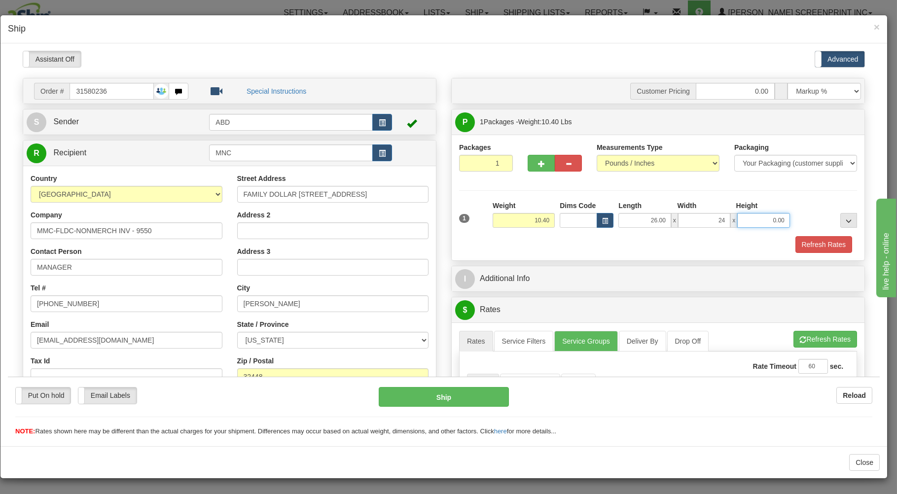
type input "24.00"
type input "10.20"
type input "2"
type input "10.25"
type input "2.00"
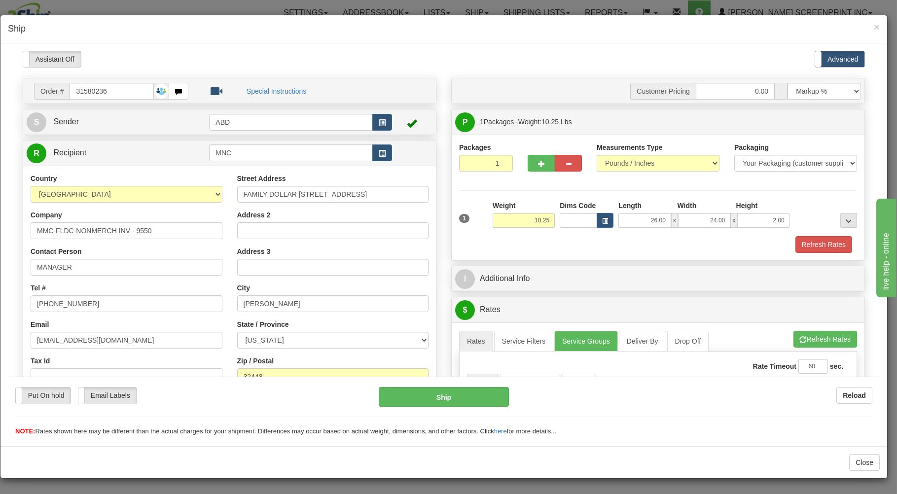
click at [630, 240] on div "Refresh Rates" at bounding box center [658, 244] width 403 height 17
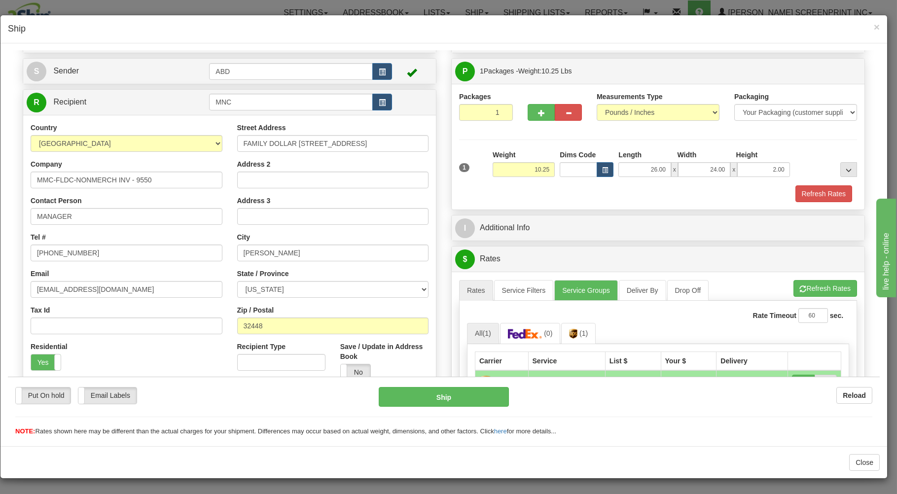
scroll to position [211, 0]
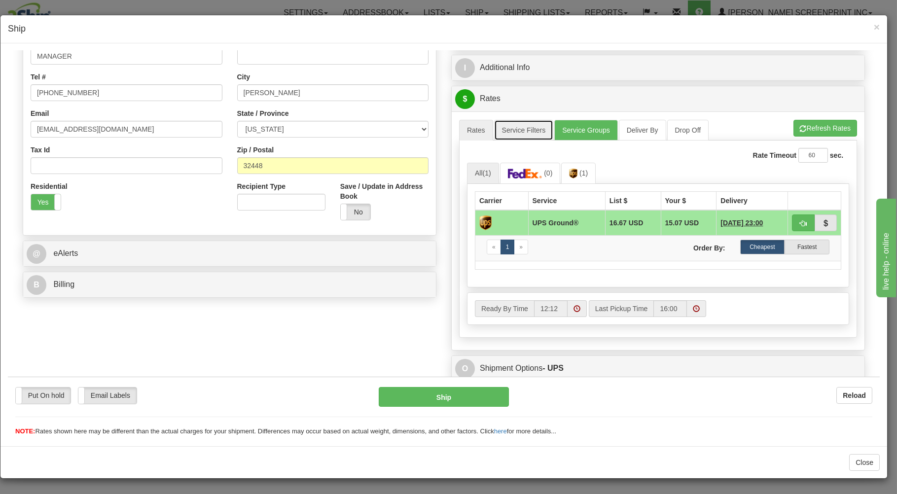
click at [509, 128] on link "Service Filters" at bounding box center [524, 129] width 60 height 21
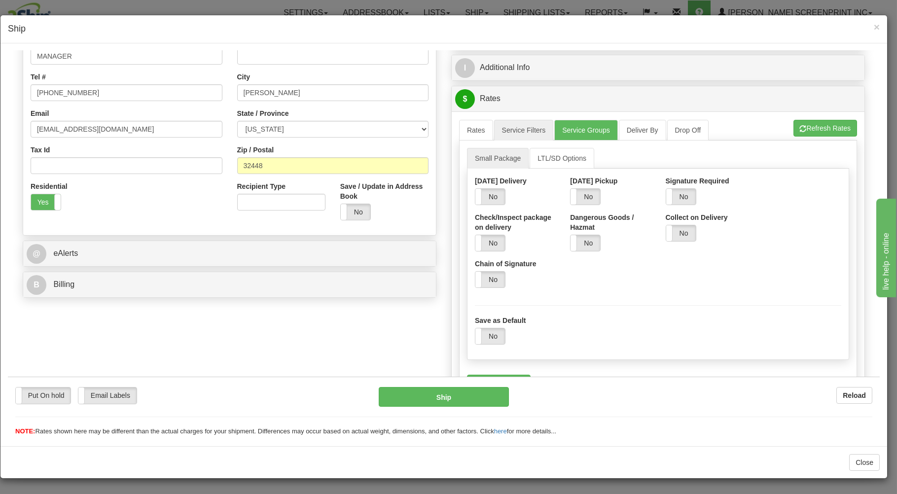
click at [671, 189] on div "Yes No" at bounding box center [681, 196] width 31 height 17
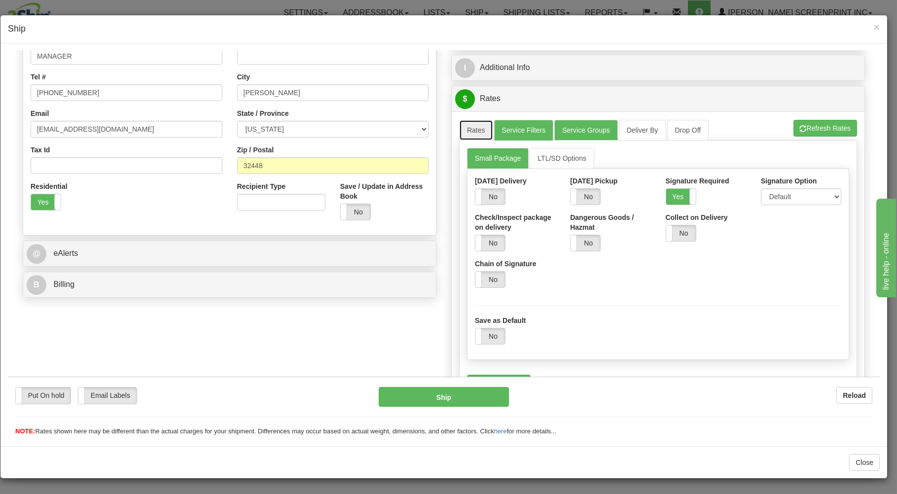
click at [465, 130] on link "Rates" at bounding box center [476, 129] width 34 height 21
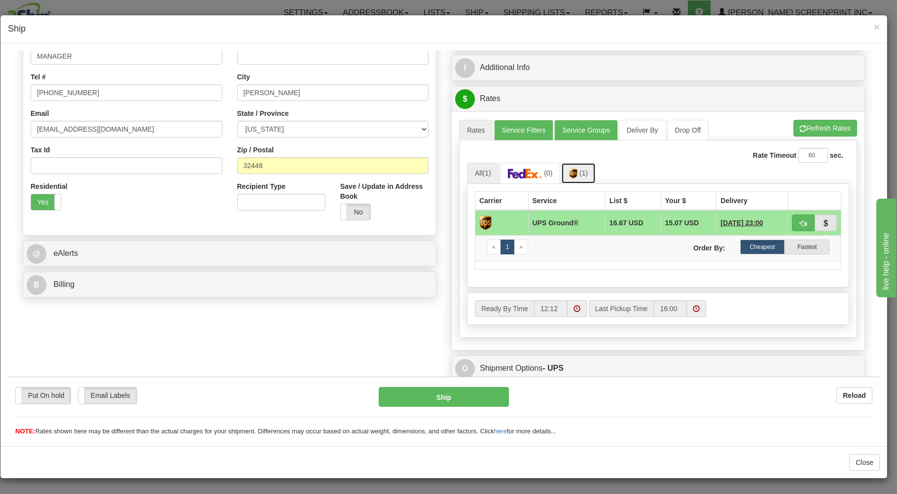
click at [570, 173] on img at bounding box center [573, 173] width 8 height 10
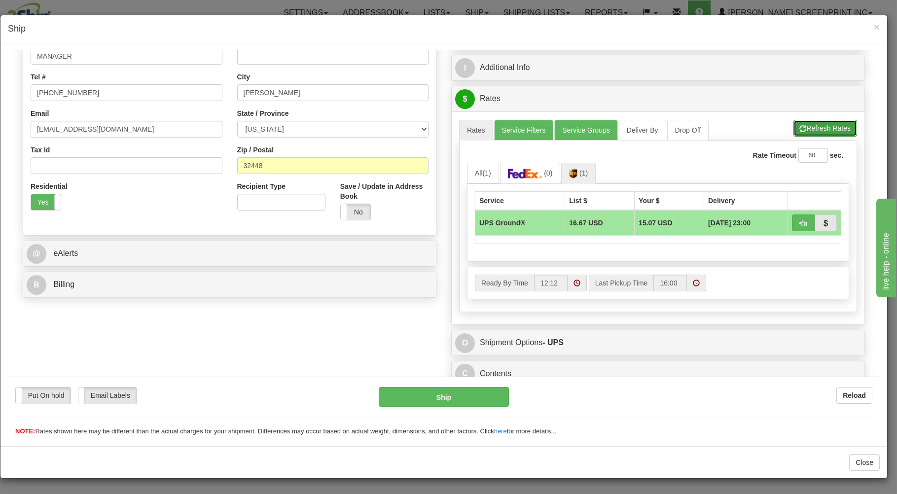
click at [802, 127] on button "Refresh Rates" at bounding box center [826, 127] width 64 height 17
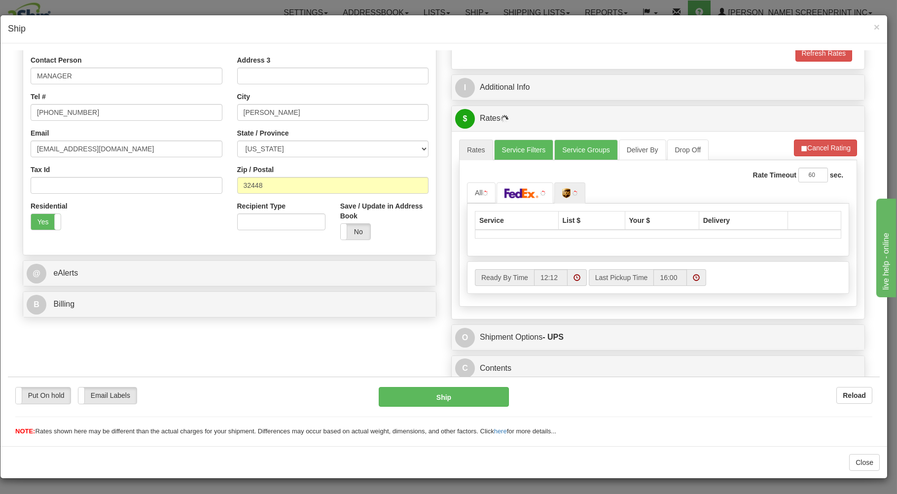
scroll to position [194, 0]
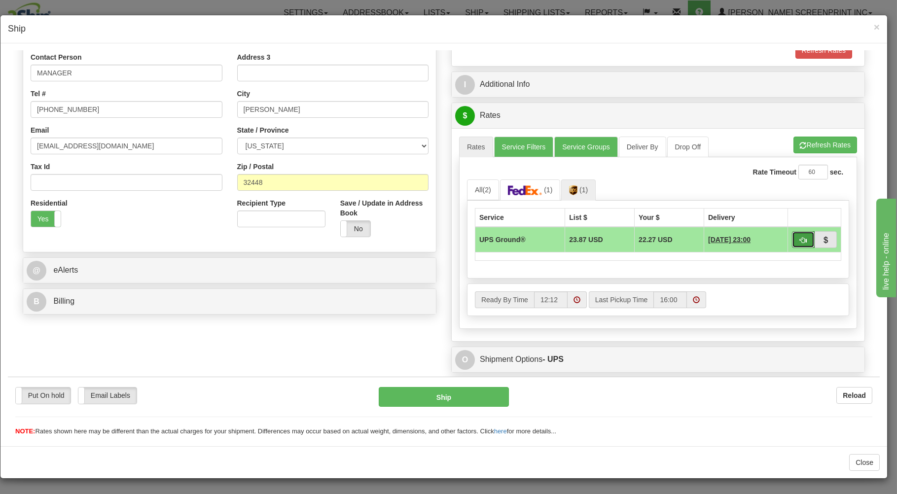
click at [792, 237] on button "button" at bounding box center [803, 239] width 23 height 17
type input "03"
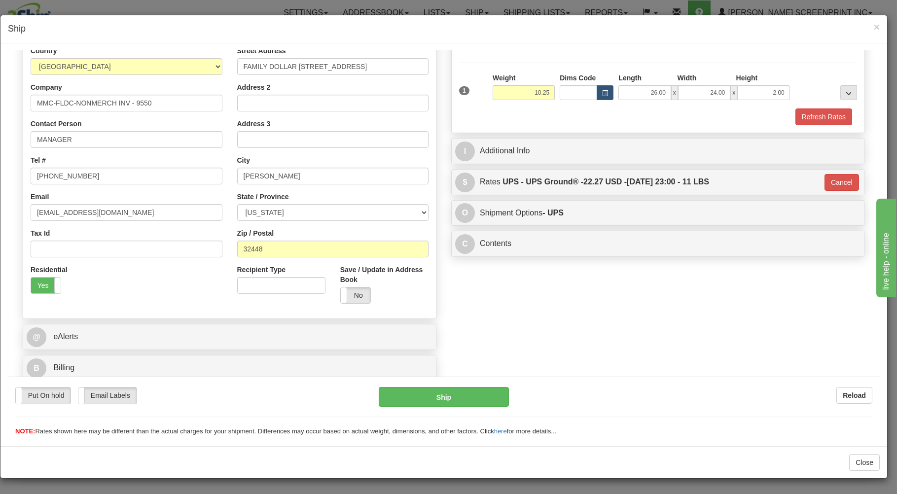
scroll to position [130, 0]
click at [474, 392] on button "Ship" at bounding box center [444, 397] width 131 height 20
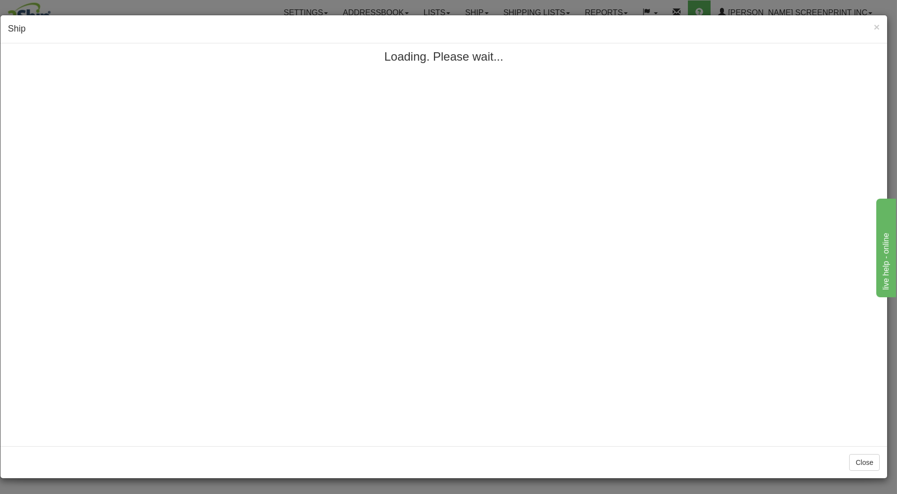
scroll to position [0, 0]
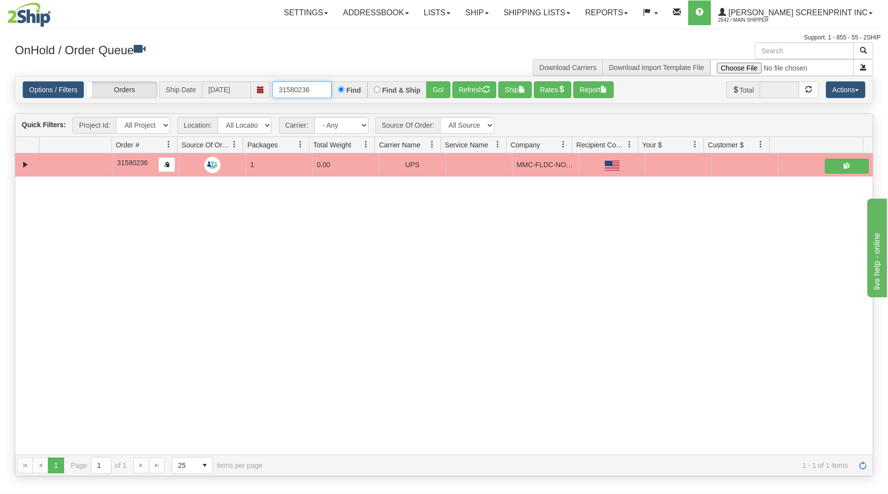
click at [317, 91] on input "31580236" at bounding box center [301, 89] width 59 height 17
type input "3"
click at [312, 63] on div "OnHold / Order Queue Download Carriers Download Import Template File" at bounding box center [443, 59] width 873 height 34
click at [329, 89] on input "text" at bounding box center [301, 89] width 59 height 17
type input "17115"
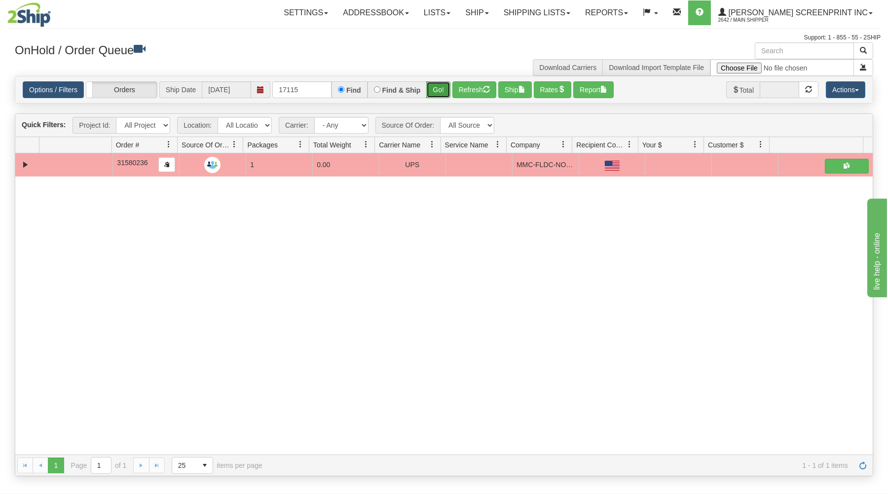
click at [429, 87] on button "Go!" at bounding box center [438, 89] width 24 height 17
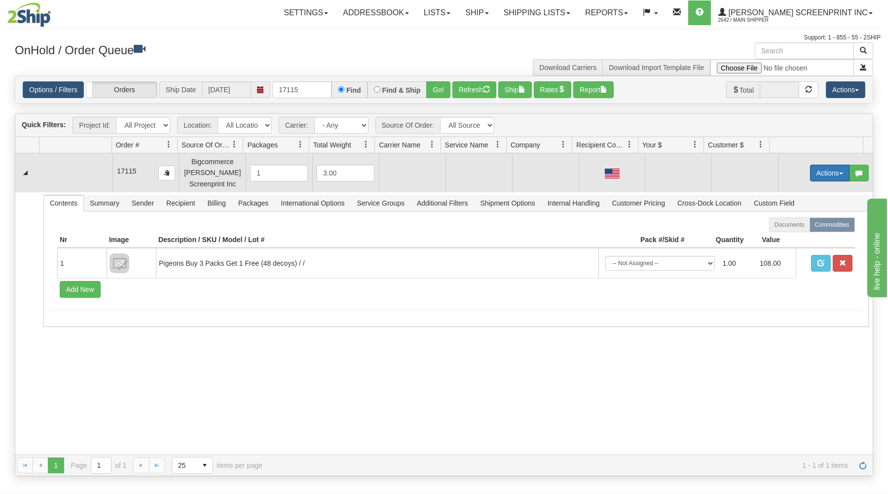
click at [810, 176] on button "Actions" at bounding box center [829, 173] width 39 height 17
click at [780, 192] on span at bounding box center [783, 191] width 7 height 7
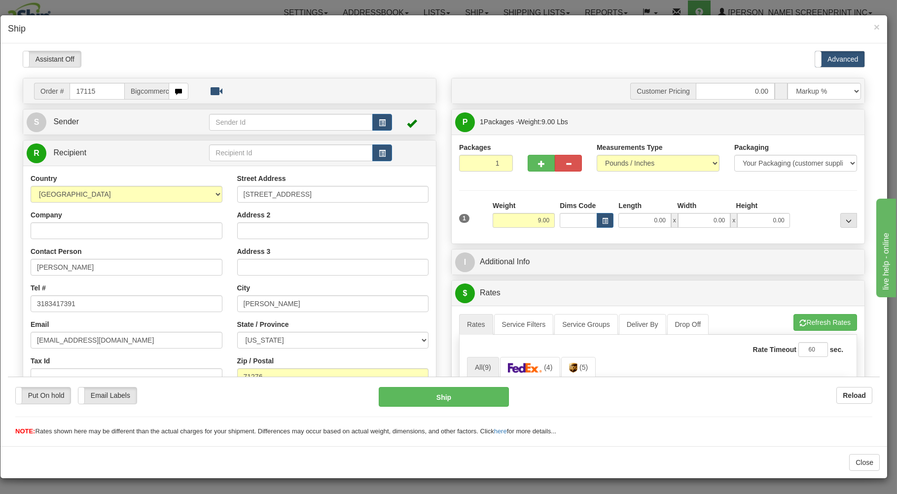
scroll to position [53, 0]
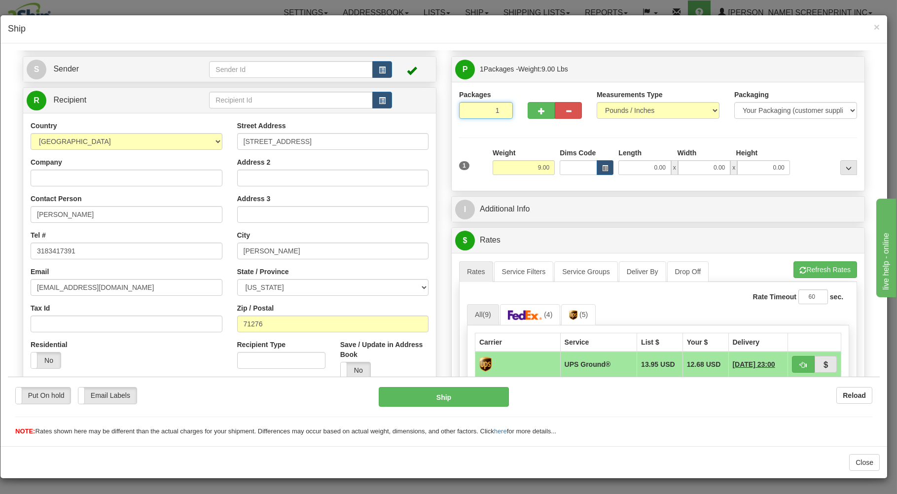
drag, startPoint x: 461, startPoint y: 107, endPoint x: 481, endPoint y: 113, distance: 20.7
click at [474, 113] on input "1" at bounding box center [486, 110] width 54 height 17
drag, startPoint x: 532, startPoint y: 169, endPoint x: 551, endPoint y: 170, distance: 18.8
click at [534, 169] on input "9.00" at bounding box center [524, 167] width 62 height 15
click at [637, 169] on input "0.00" at bounding box center [645, 167] width 52 height 15
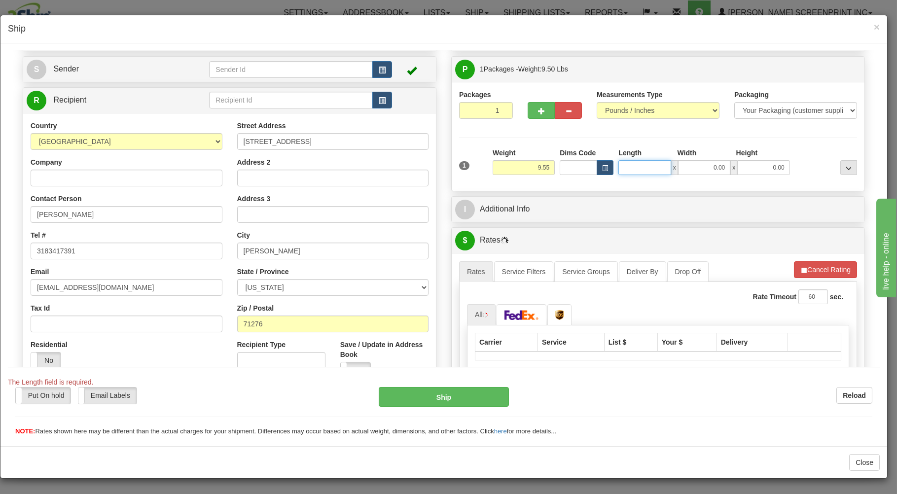
type input "9.60"
type input "2"
type input "9.00"
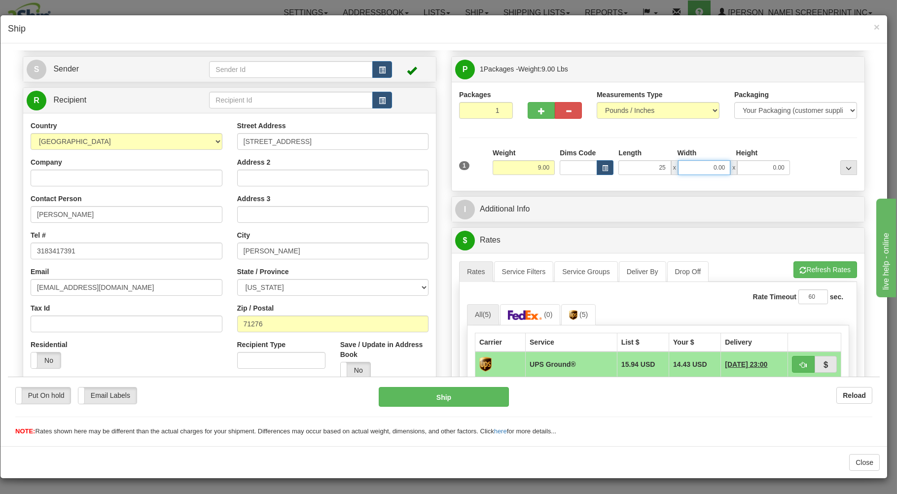
type input "25.00"
click at [709, 170] on input "0.00" at bounding box center [704, 167] width 52 height 15
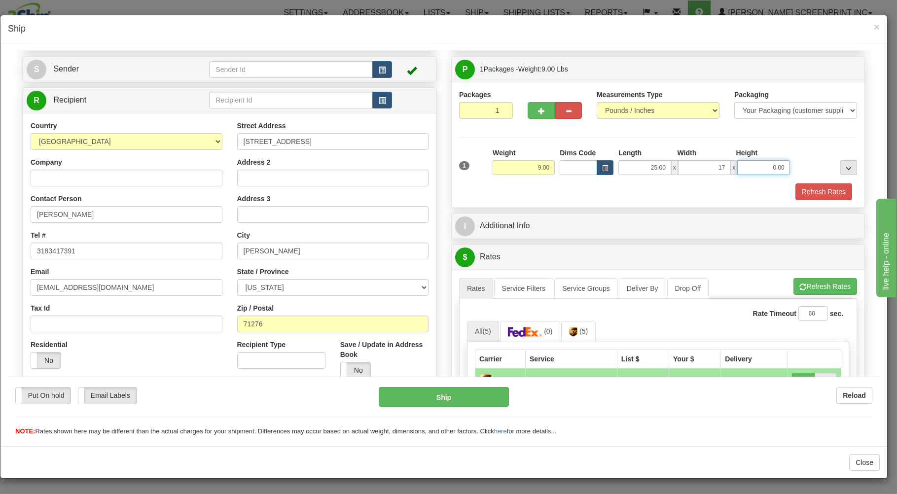
type input "17.00"
click at [758, 168] on input "0.00" at bounding box center [763, 167] width 52 height 15
type input "4.00"
click at [831, 196] on button "Refresh Rates" at bounding box center [824, 191] width 57 height 17
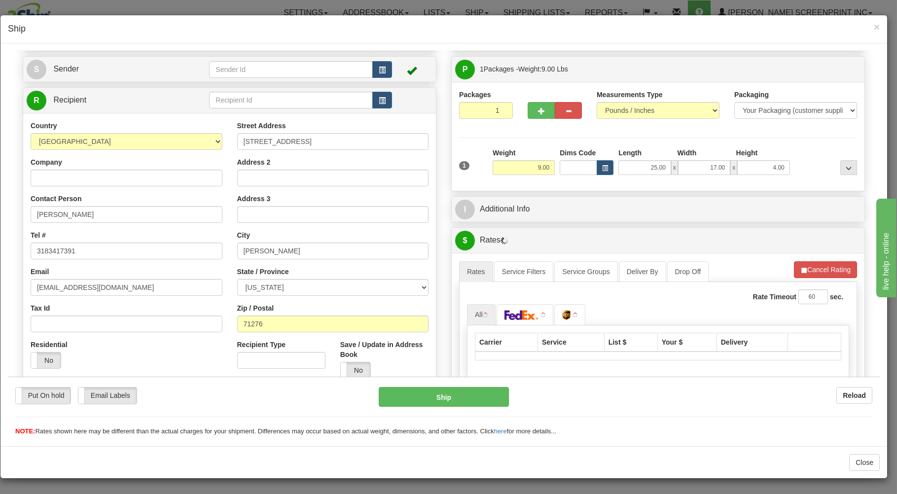
scroll to position [158, 0]
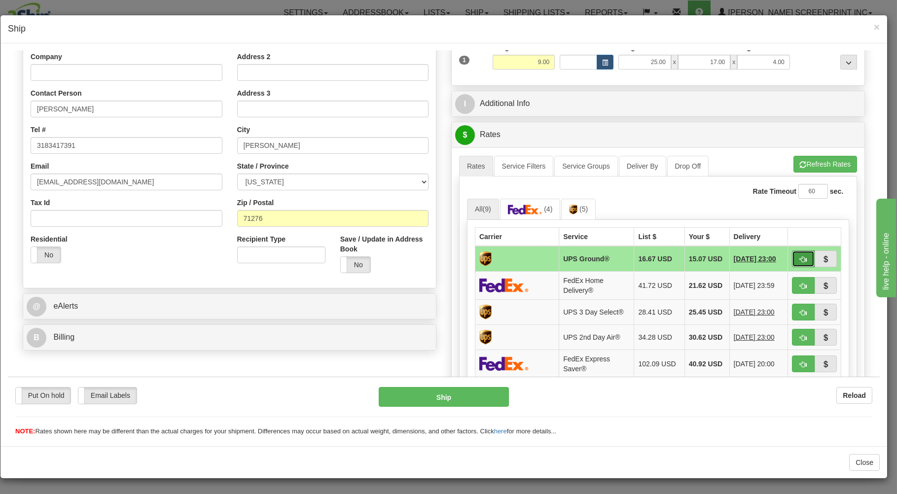
click at [800, 260] on span "button" at bounding box center [803, 259] width 7 height 6
type input "03"
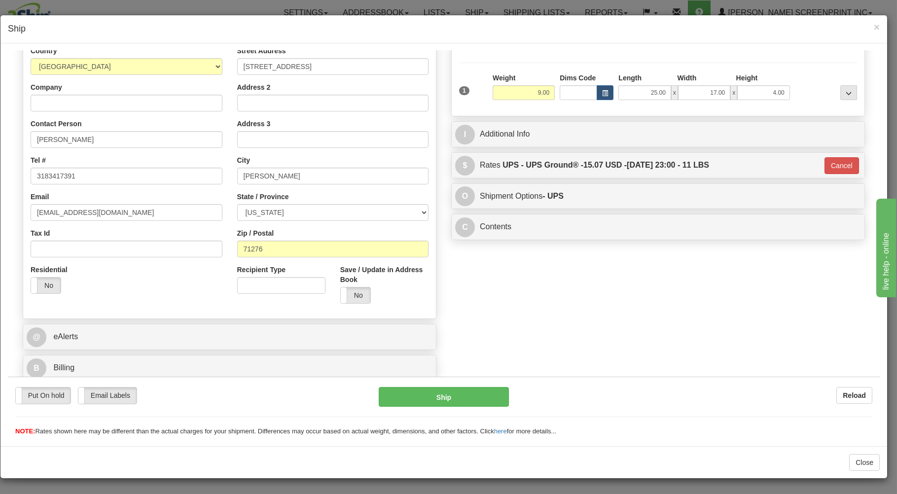
scroll to position [130, 0]
click at [491, 401] on button "Ship" at bounding box center [444, 397] width 131 height 20
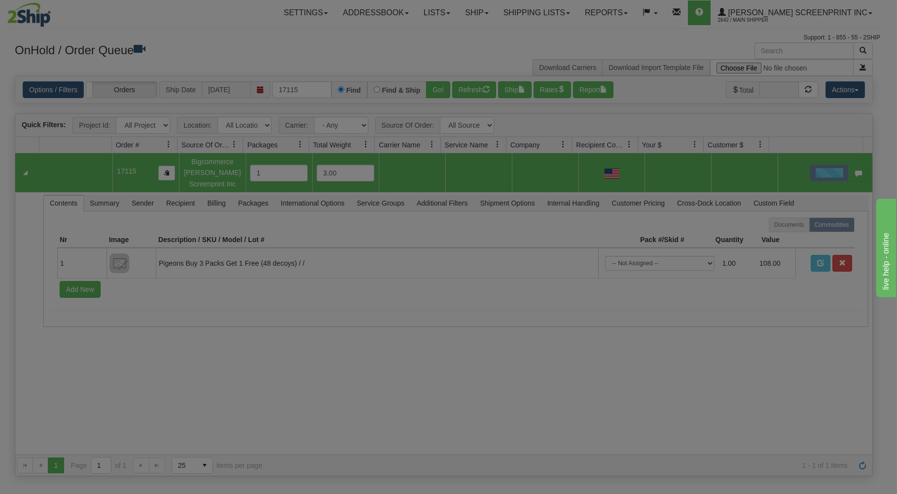
scroll to position [0, 0]
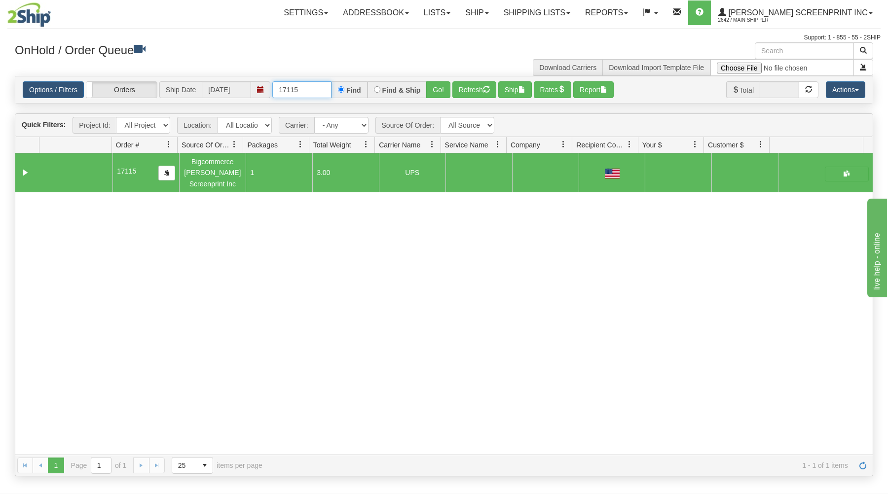
click at [318, 86] on input "17115" at bounding box center [301, 89] width 59 height 17
type input "1"
click at [311, 88] on input "text" at bounding box center [301, 89] width 59 height 17
click at [319, 68] on div "OnHold / Order Queue Download Carriers Download Import Template File" at bounding box center [443, 59] width 873 height 34
click at [317, 92] on input "text" at bounding box center [301, 89] width 59 height 17
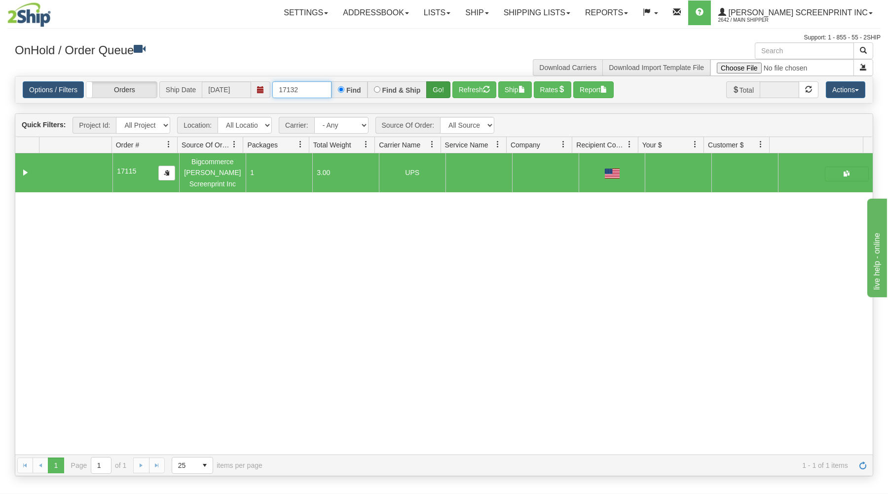
type input "17132"
click at [449, 95] on button "Go!" at bounding box center [438, 89] width 24 height 17
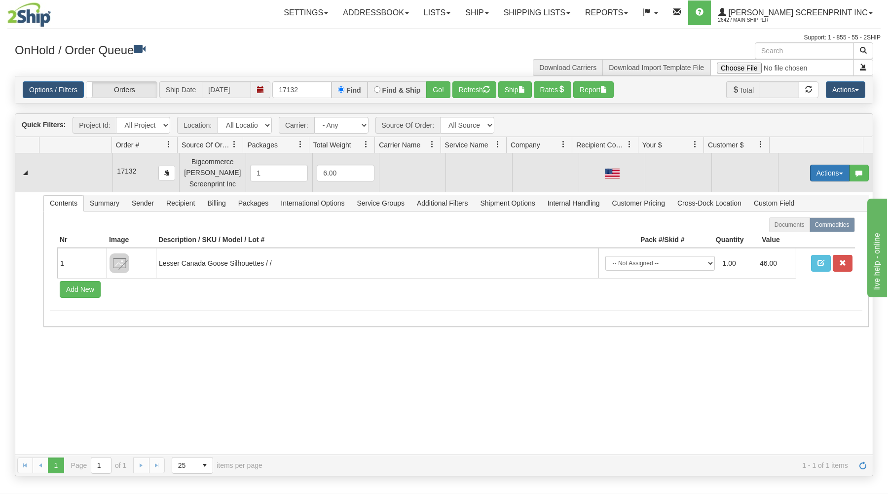
click at [811, 174] on button "Actions" at bounding box center [829, 173] width 39 height 17
click at [780, 194] on span "Open" at bounding box center [792, 192] width 24 height 8
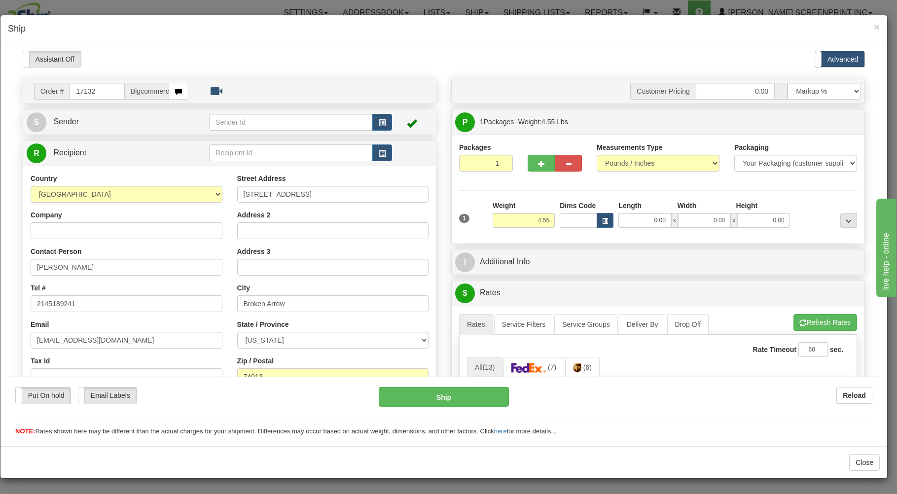
scroll to position [53, 0]
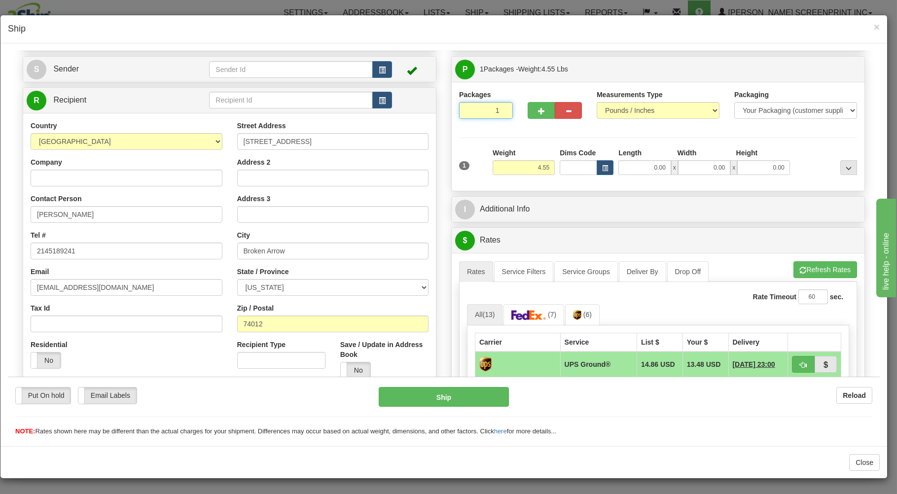
drag, startPoint x: 486, startPoint y: 107, endPoint x: 486, endPoint y: 123, distance: 16.8
click at [486, 109] on input "1" at bounding box center [486, 110] width 54 height 17
drag, startPoint x: 523, startPoint y: 163, endPoint x: 535, endPoint y: 163, distance: 12.3
click at [533, 163] on input "4.55" at bounding box center [524, 167] width 62 height 15
click at [627, 170] on input "0.00" at bounding box center [645, 167] width 52 height 15
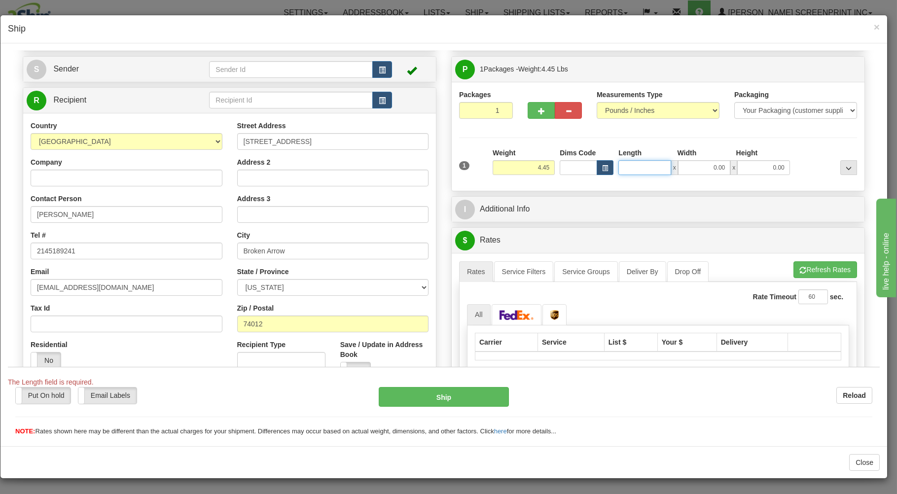
type input "4.55"
type input "26.00"
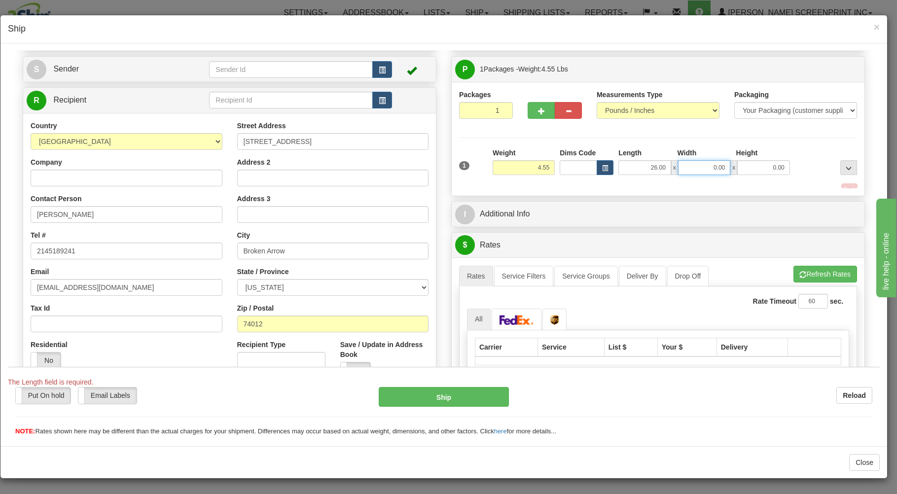
click at [715, 168] on input "0.00" at bounding box center [704, 167] width 52 height 15
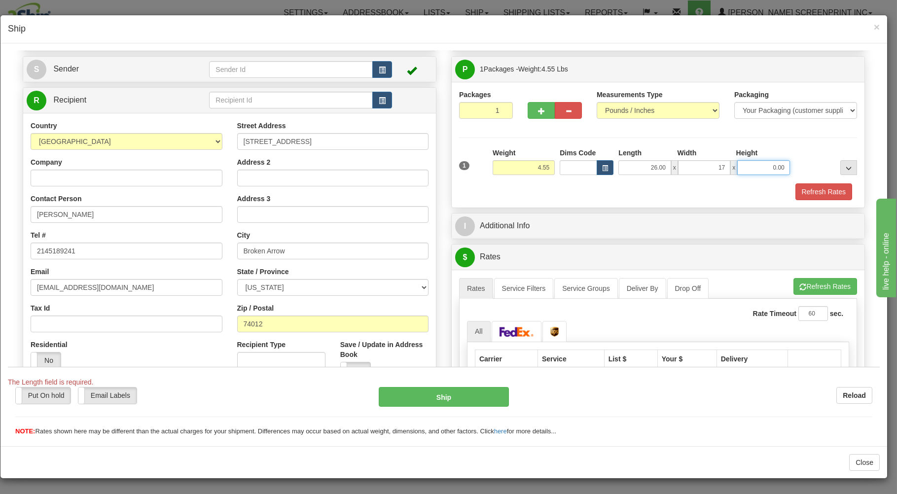
type input "17.00"
click at [759, 166] on input "0.00" at bounding box center [763, 167] width 52 height 15
type input "4.00"
click at [805, 197] on button "Refresh Rates" at bounding box center [824, 191] width 57 height 17
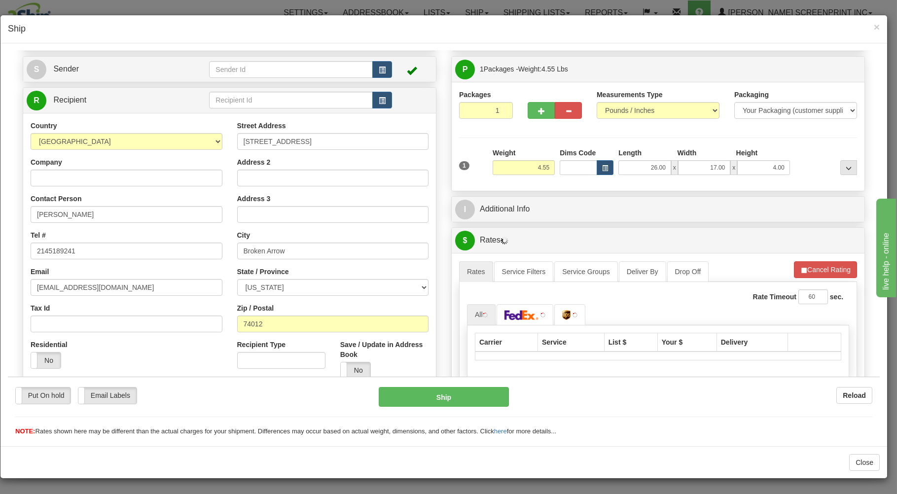
scroll to position [158, 0]
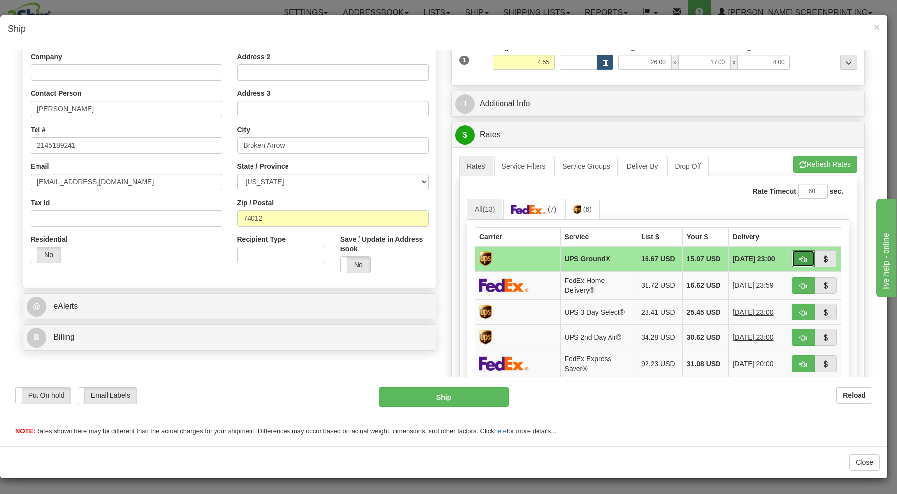
drag, startPoint x: 795, startPoint y: 259, endPoint x: 790, endPoint y: 260, distance: 5.0
click at [800, 259] on span "button" at bounding box center [803, 259] width 7 height 6
type input "03"
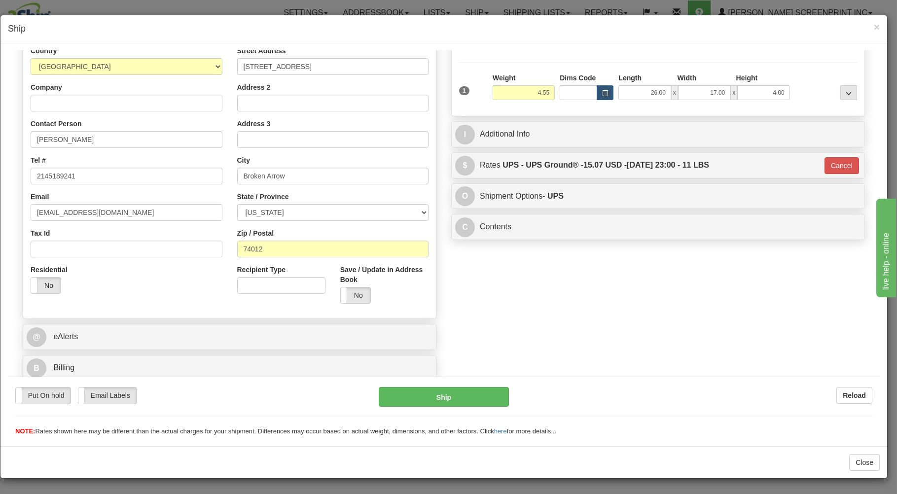
scroll to position [130, 0]
drag, startPoint x: 397, startPoint y: 393, endPoint x: 397, endPoint y: 400, distance: 6.4
click at [397, 400] on button "Ship" at bounding box center [444, 397] width 131 height 20
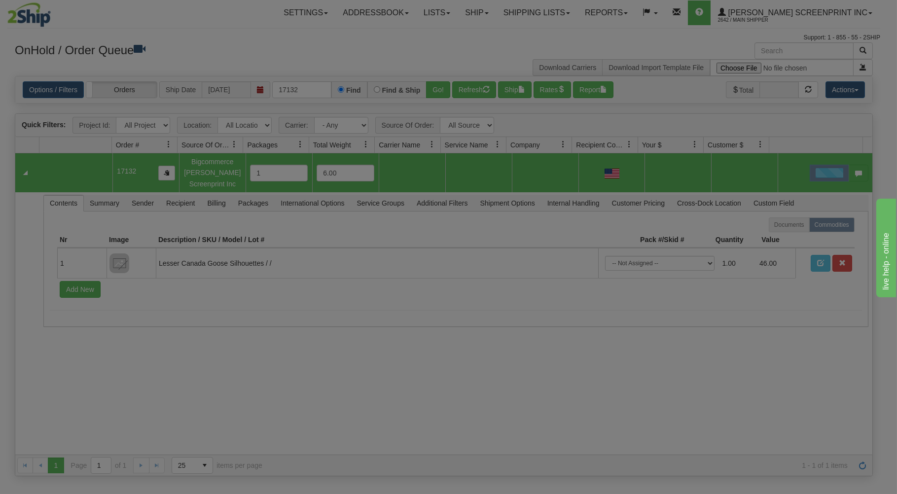
scroll to position [0, 0]
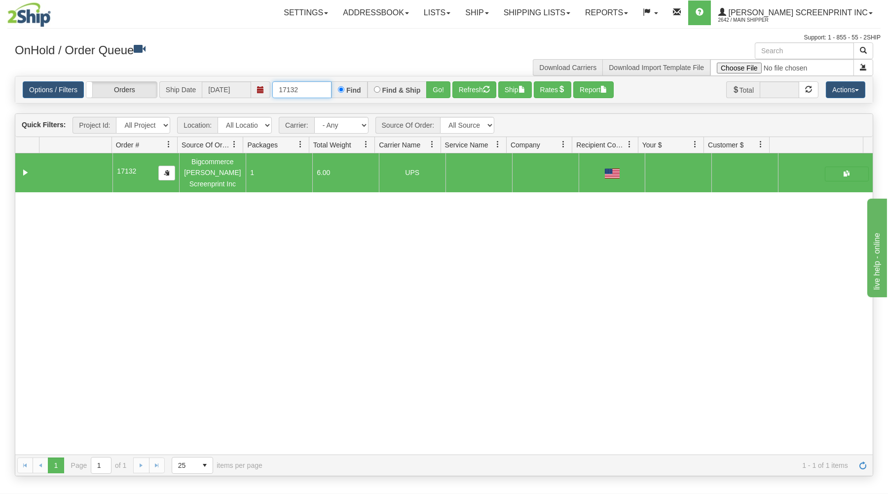
click at [316, 92] on input "17132" at bounding box center [301, 89] width 59 height 17
type input "1"
type input "17128"
click at [436, 91] on button "Go!" at bounding box center [438, 89] width 24 height 17
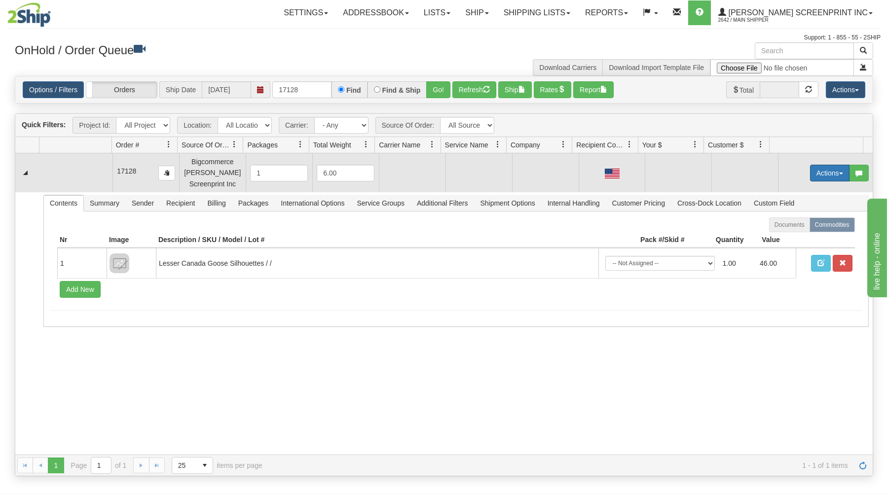
click at [821, 175] on button "Actions" at bounding box center [829, 173] width 39 height 17
click at [770, 190] on link "Open" at bounding box center [809, 191] width 79 height 13
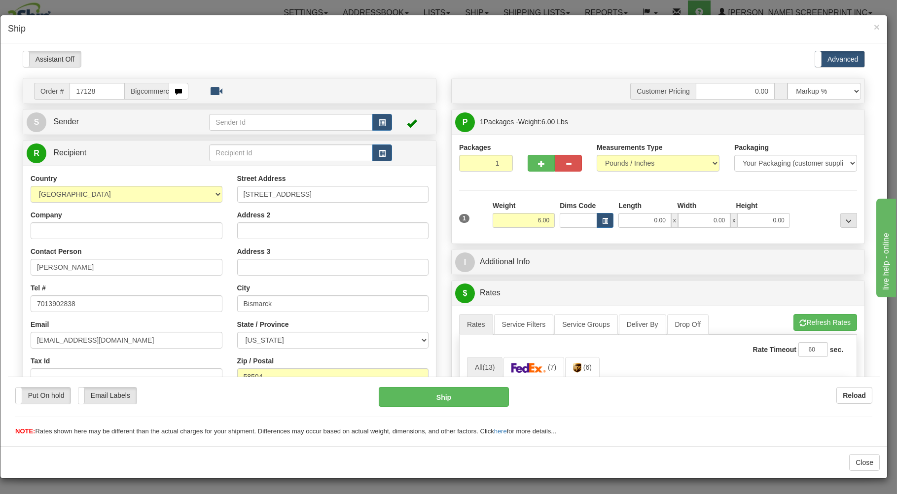
type input "4.75"
drag, startPoint x: 469, startPoint y: 168, endPoint x: 482, endPoint y: 187, distance: 23.8
click at [473, 168] on input "1" at bounding box center [486, 162] width 54 height 17
drag, startPoint x: 524, startPoint y: 227, endPoint x: 556, endPoint y: 220, distance: 32.7
click at [538, 223] on input "4.75" at bounding box center [524, 220] width 62 height 15
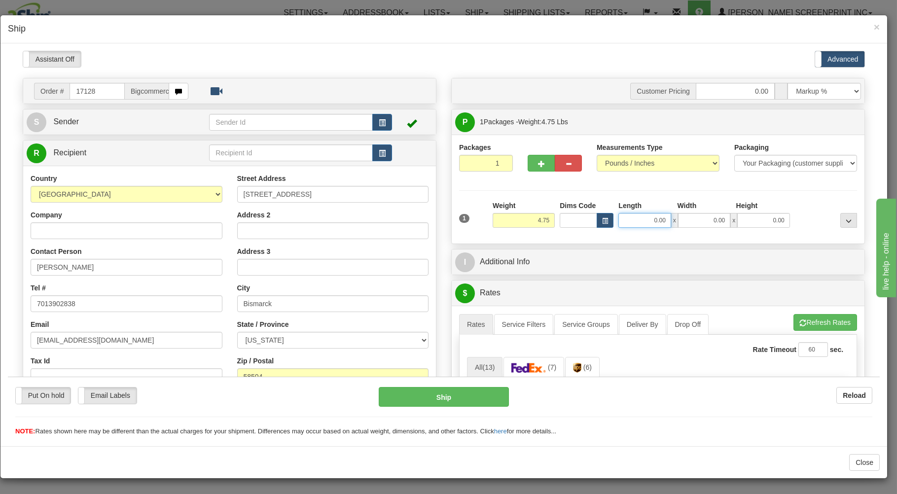
click at [623, 222] on input "0.00" at bounding box center [645, 220] width 52 height 15
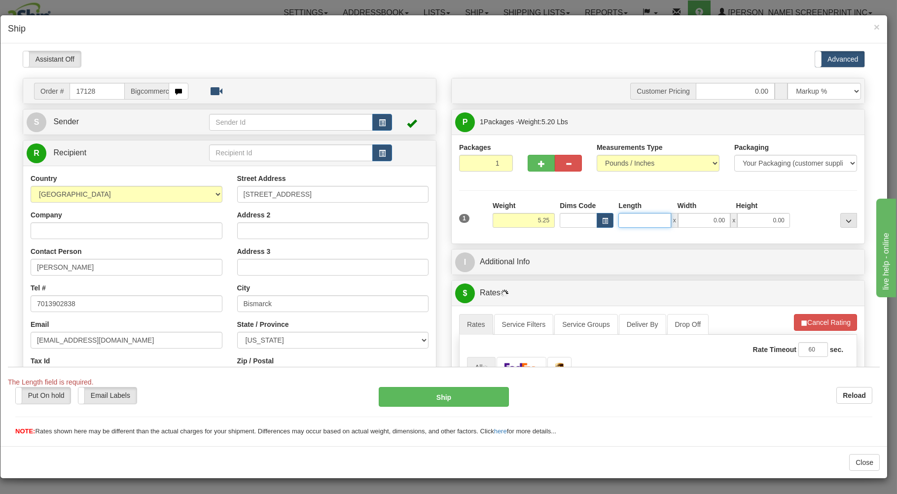
type input "5.20"
type input "26"
type input "4.75"
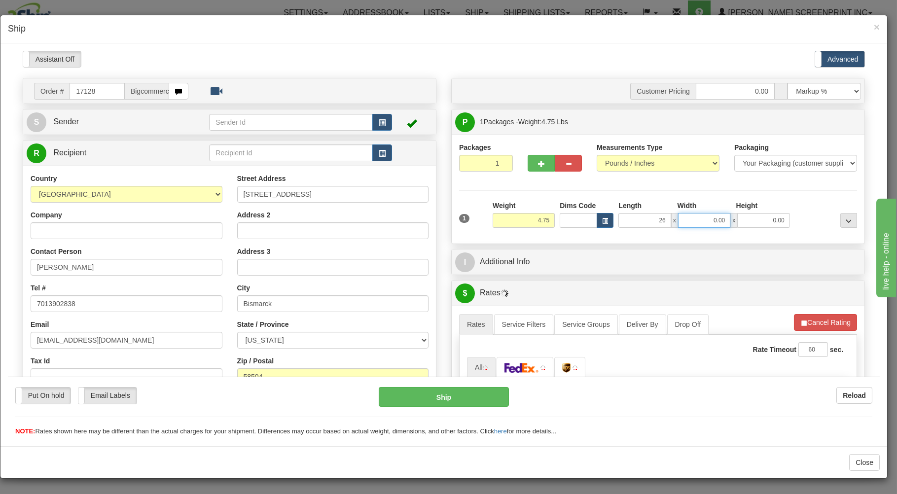
type input "26.00"
click at [694, 224] on input "0.00" at bounding box center [704, 220] width 52 height 15
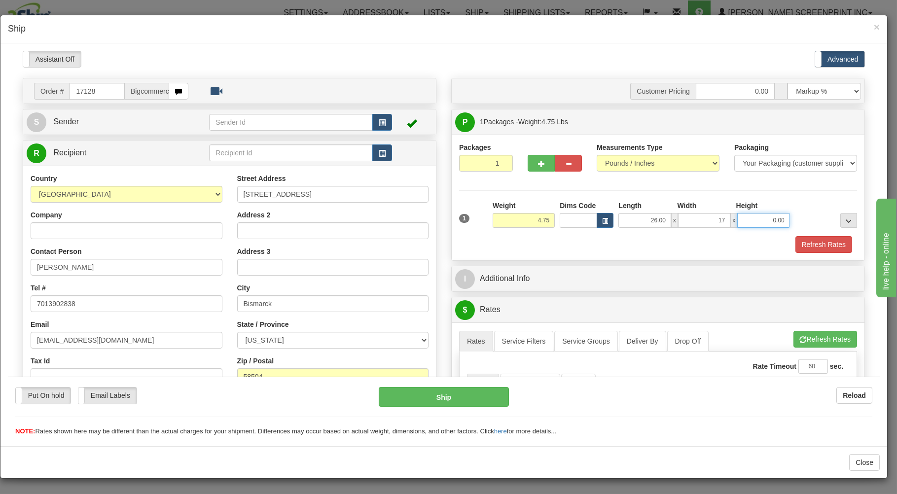
type input "17.00"
drag, startPoint x: 774, startPoint y: 217, endPoint x: 775, endPoint y: 224, distance: 7.5
click at [774, 221] on input "0.00" at bounding box center [763, 220] width 52 height 15
type input "4.00"
click at [819, 250] on button "Refresh Rates" at bounding box center [824, 244] width 57 height 17
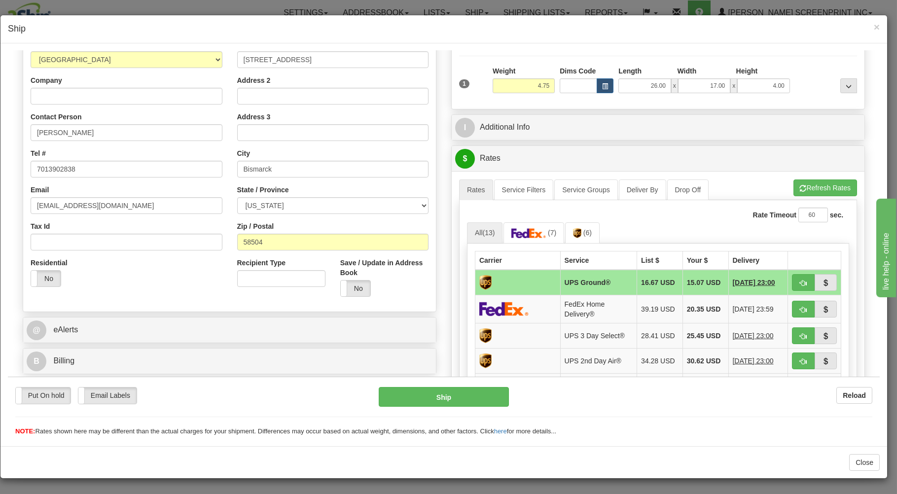
scroll to position [158, 0]
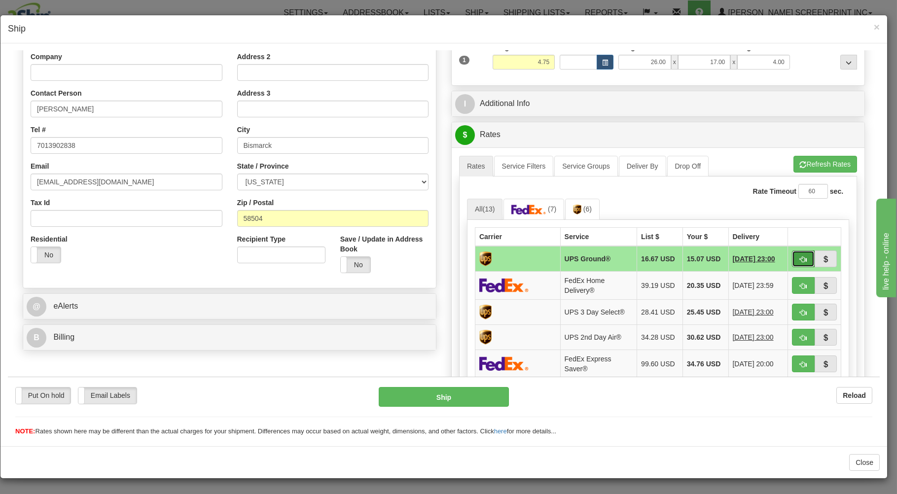
click at [799, 256] on button "button" at bounding box center [803, 258] width 23 height 17
type input "03"
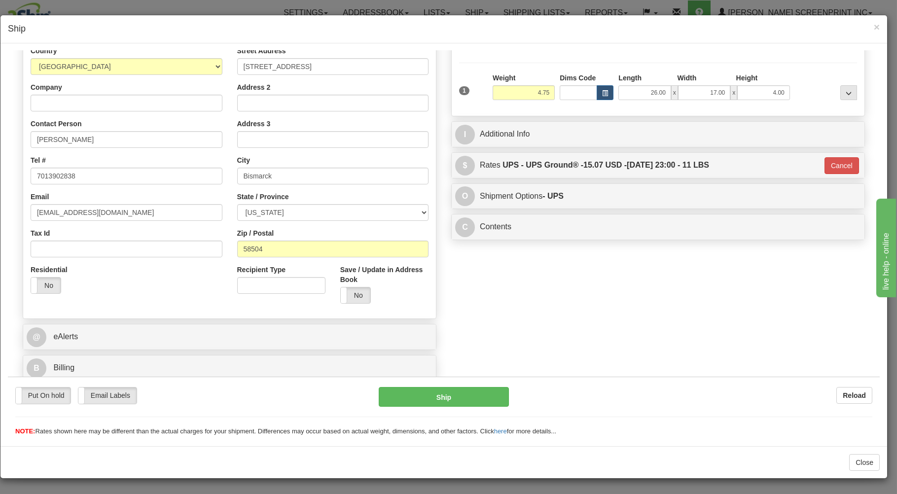
scroll to position [130, 0]
click at [471, 400] on button "Ship" at bounding box center [444, 397] width 131 height 20
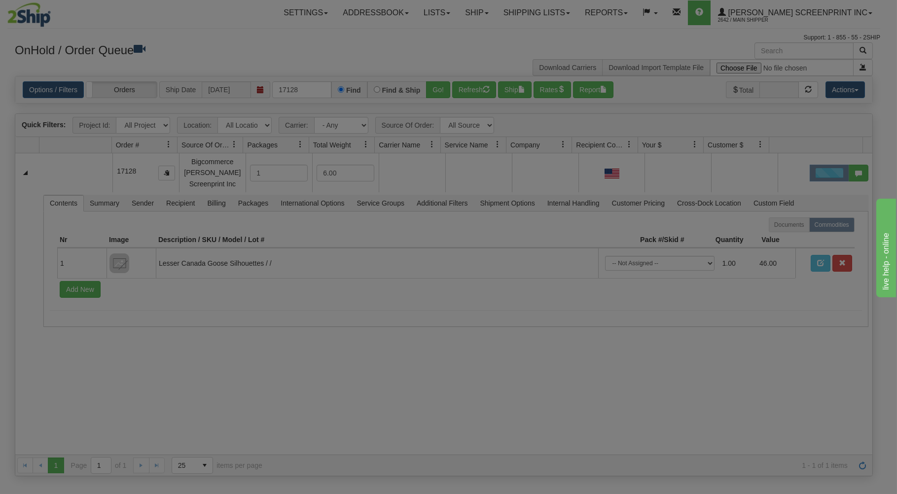
scroll to position [0, 0]
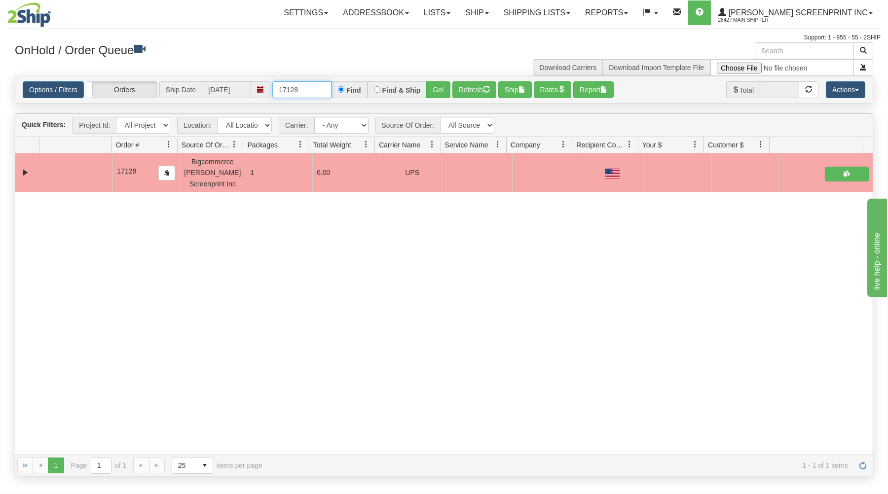
click at [317, 94] on input "17128" at bounding box center [301, 89] width 59 height 17
type input "1"
type input "17133"
click at [439, 93] on button "Go!" at bounding box center [438, 89] width 24 height 17
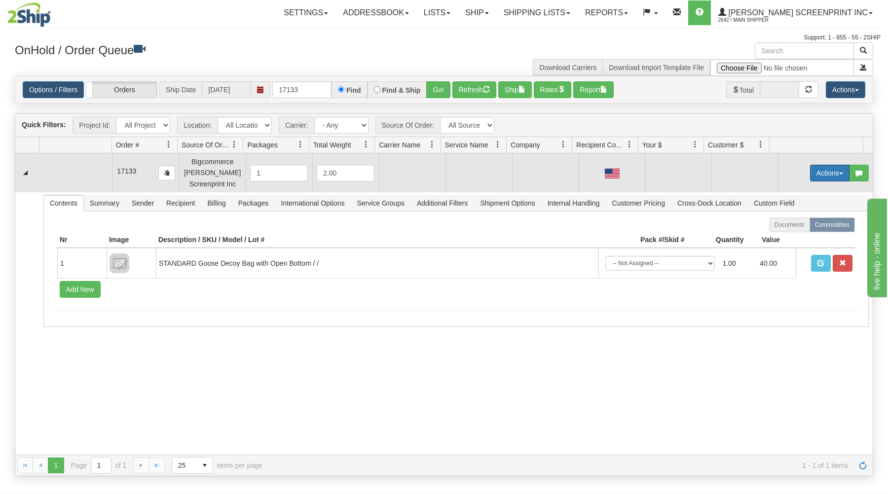
click at [816, 174] on button "Actions" at bounding box center [829, 173] width 39 height 17
click at [780, 191] on span at bounding box center [783, 191] width 7 height 7
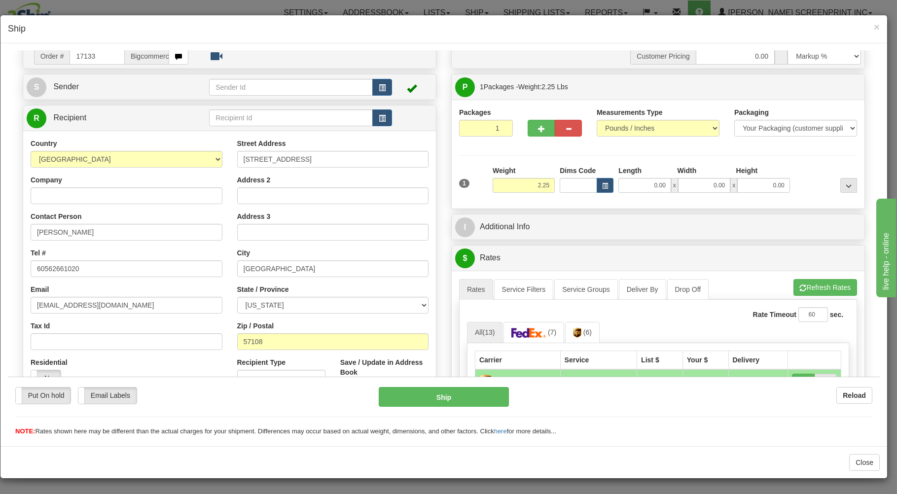
scroll to position [53, 0]
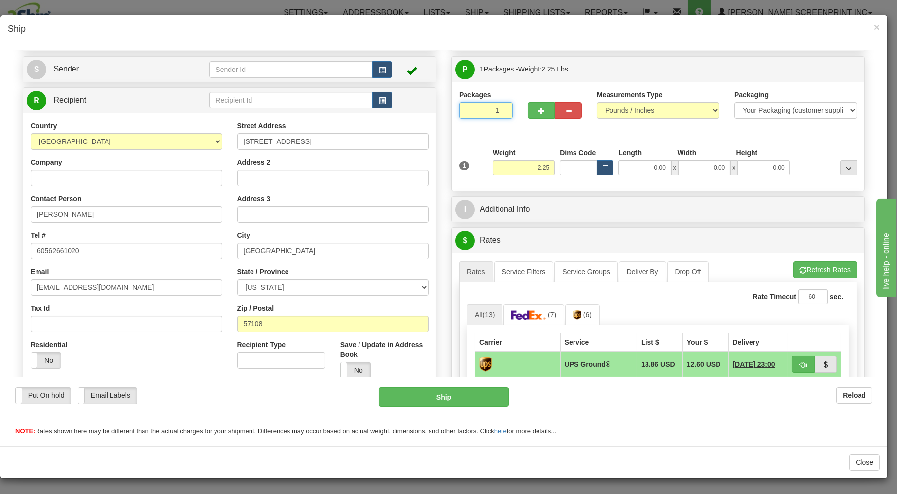
drag, startPoint x: 476, startPoint y: 111, endPoint x: 479, endPoint y: 116, distance: 5.5
click at [476, 112] on input "1" at bounding box center [486, 110] width 54 height 17
click at [525, 166] on input "2.25" at bounding box center [524, 167] width 62 height 15
click at [624, 165] on input "0.00" at bounding box center [645, 167] width 52 height 15
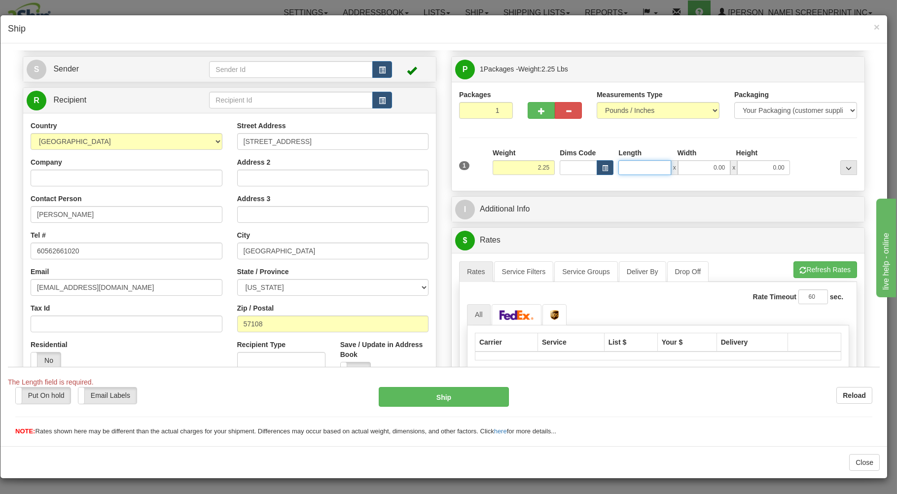
type input "2.30"
type input "17"
type input "2.25"
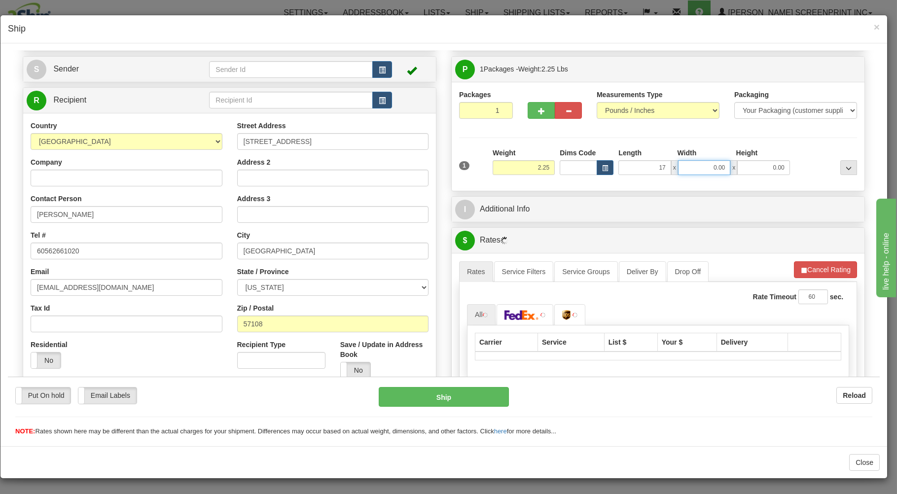
type input "17.00"
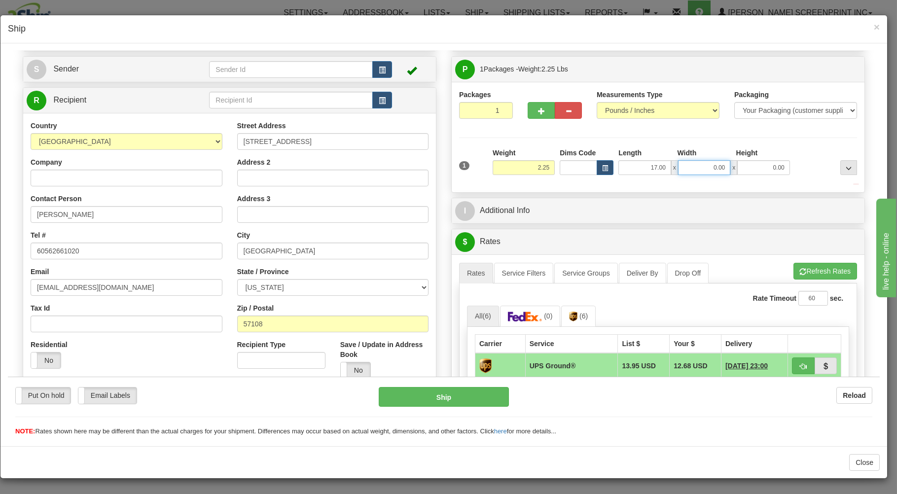
click at [705, 169] on input "0.00" at bounding box center [704, 167] width 52 height 15
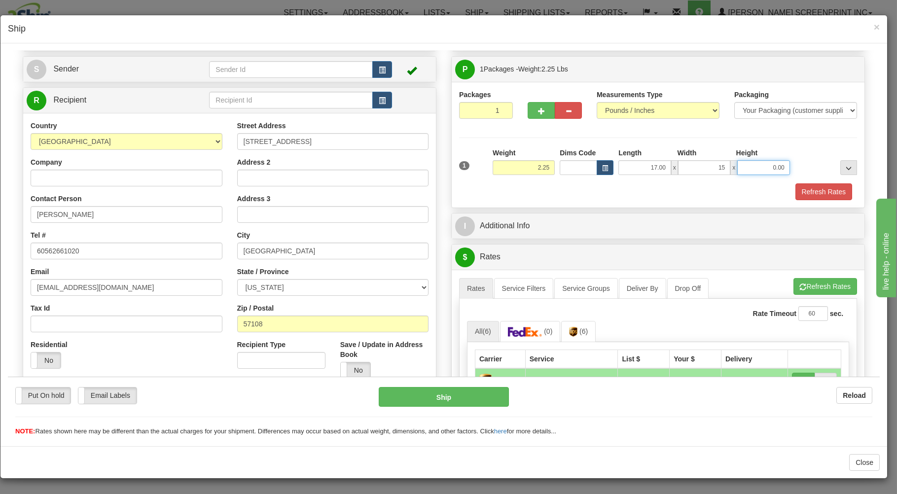
type input "15.00"
click at [779, 173] on input "0.00" at bounding box center [763, 167] width 52 height 15
type input "3.00"
click at [796, 188] on button "Refresh Rates" at bounding box center [824, 191] width 57 height 17
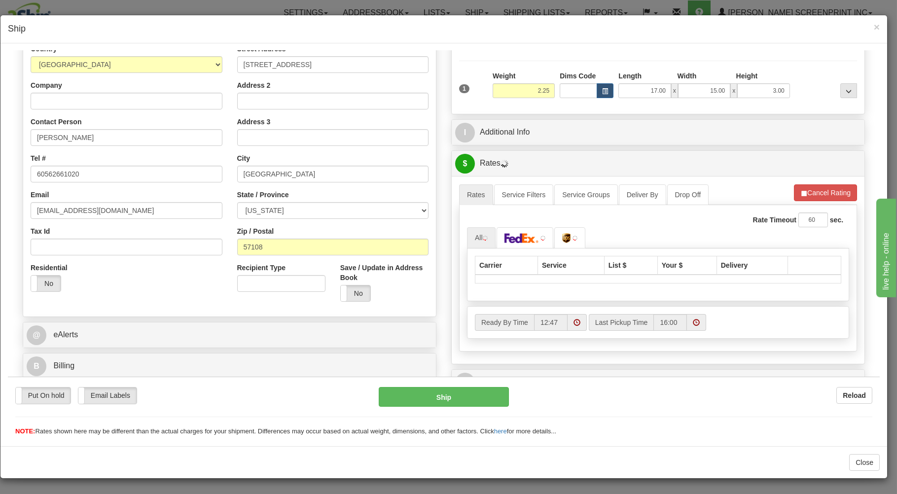
scroll to position [178, 0]
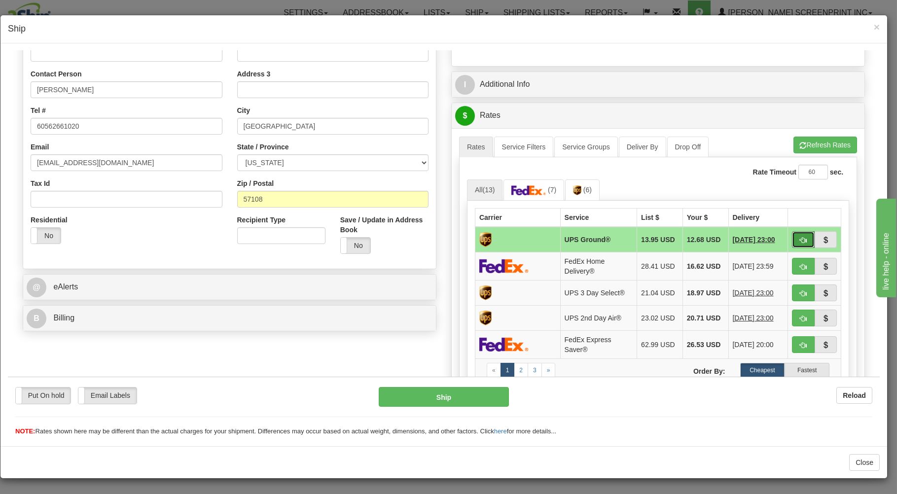
click at [800, 241] on span "button" at bounding box center [803, 240] width 7 height 6
type input "03"
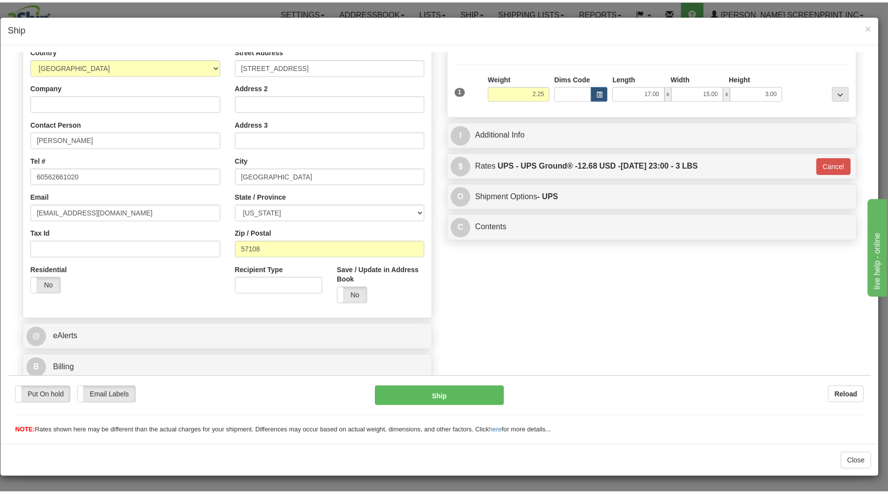
scroll to position [130, 0]
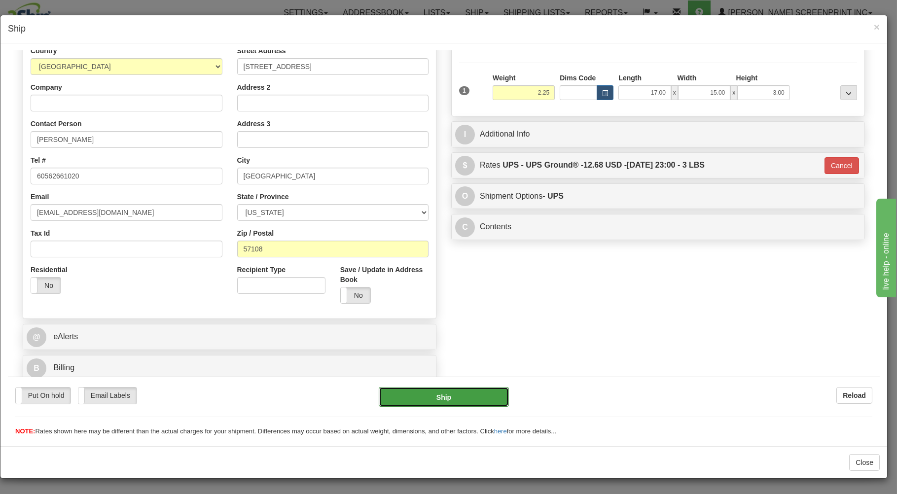
click at [467, 393] on button "Ship" at bounding box center [444, 397] width 131 height 20
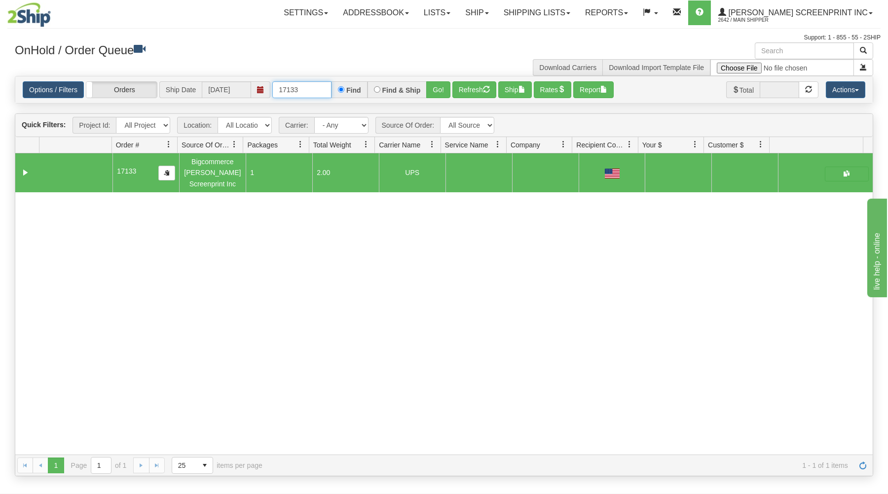
click at [296, 94] on input "17133" at bounding box center [301, 89] width 59 height 17
click at [312, 93] on input "17133" at bounding box center [301, 89] width 59 height 17
type input "1"
click at [204, 63] on div "OnHold / Order Queue Download Carriers Download Import Template File" at bounding box center [443, 59] width 873 height 34
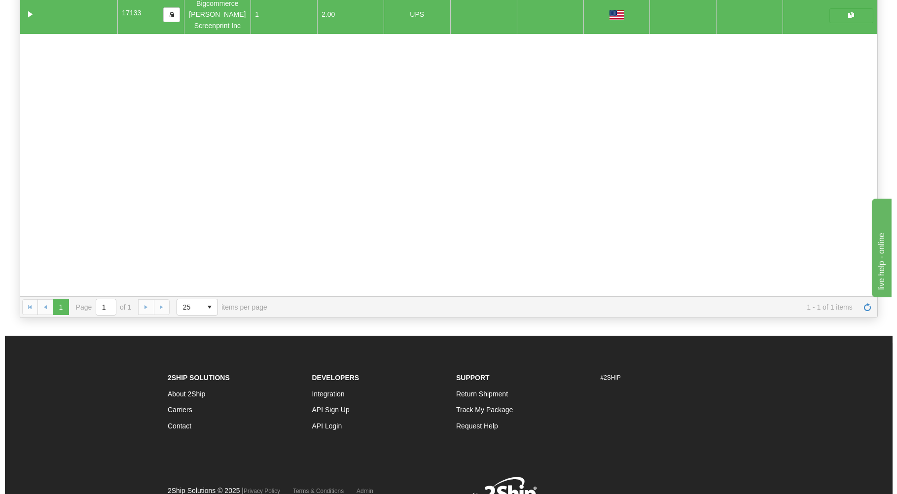
scroll to position [0, 0]
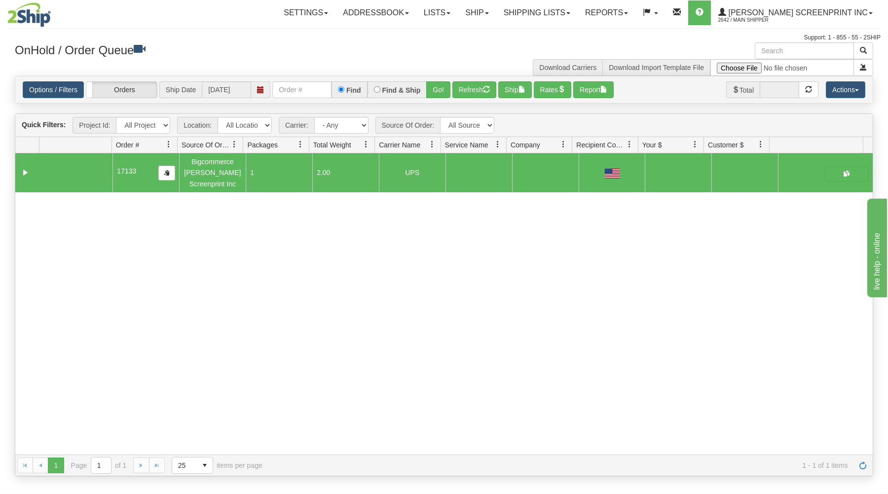
drag, startPoint x: 662, startPoint y: 345, endPoint x: 652, endPoint y: 334, distance: 14.3
click at [656, 338] on div "31590472 Norton 44203 91032856 0 17133 Bigcommerce [PERSON_NAME] Screenprint In…" at bounding box center [443, 303] width 857 height 301
click at [307, 87] on input "text" at bounding box center [301, 89] width 59 height 17
type input "17126"
click at [444, 88] on button "Go!" at bounding box center [438, 89] width 24 height 17
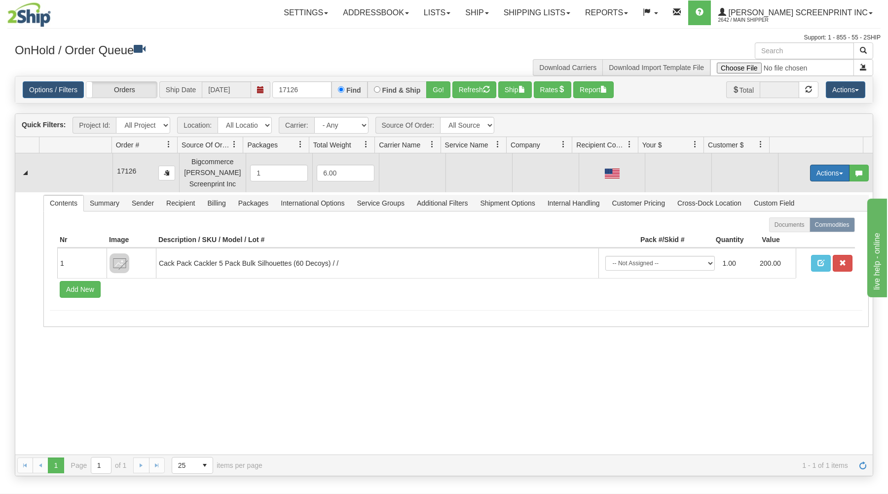
click at [826, 171] on button "Actions" at bounding box center [829, 173] width 39 height 17
click at [813, 190] on link "Open" at bounding box center [809, 191] width 79 height 13
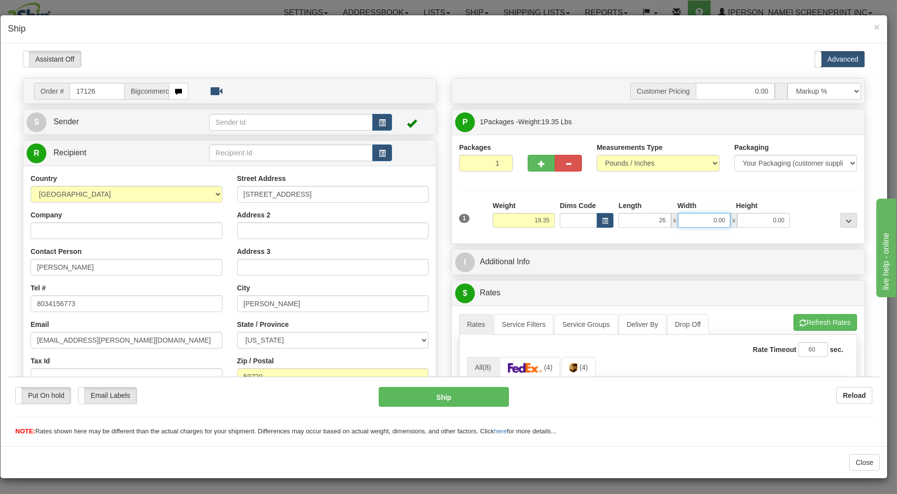
type input "26.00"
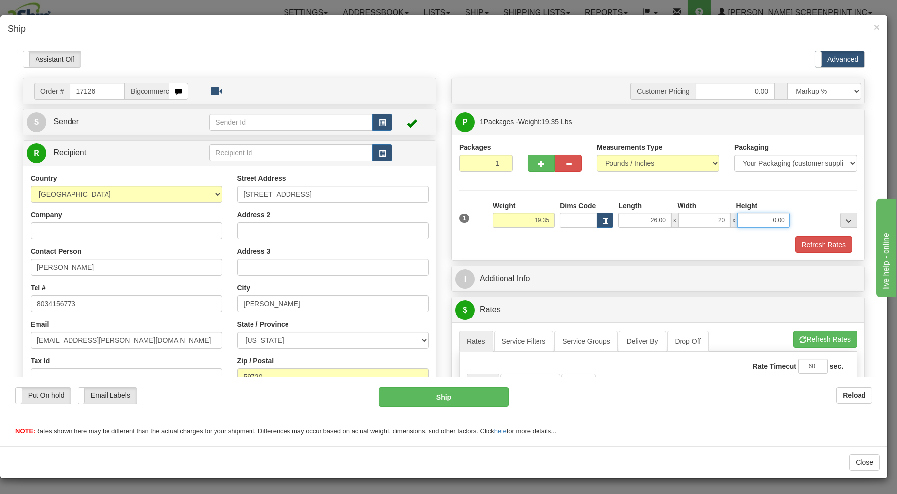
type input "20.00"
type input "19.40"
type input "7"
type input "19.35"
type input "7.00"
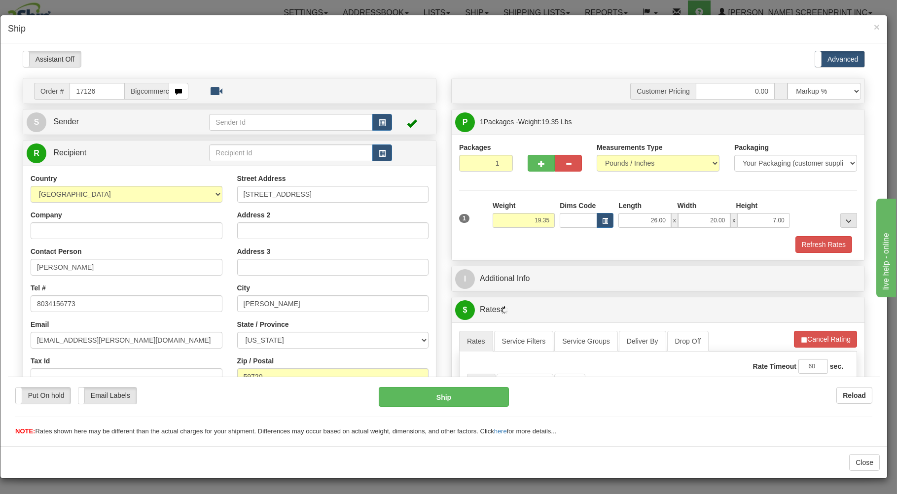
click at [566, 248] on div "Refresh Rates" at bounding box center [658, 244] width 403 height 17
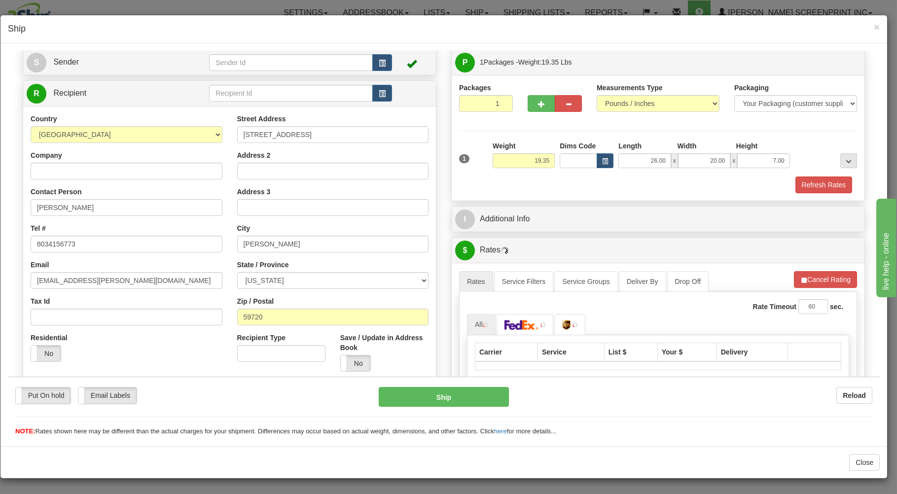
scroll to position [194, 0]
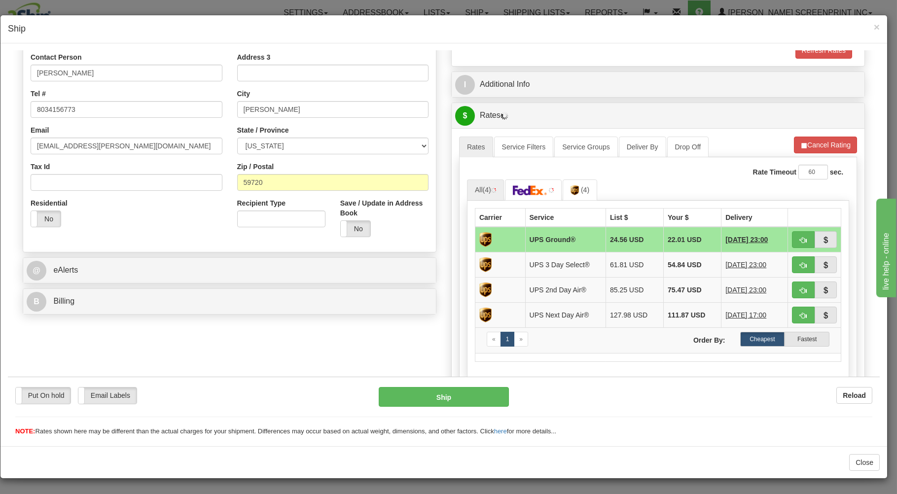
type input "19.35"
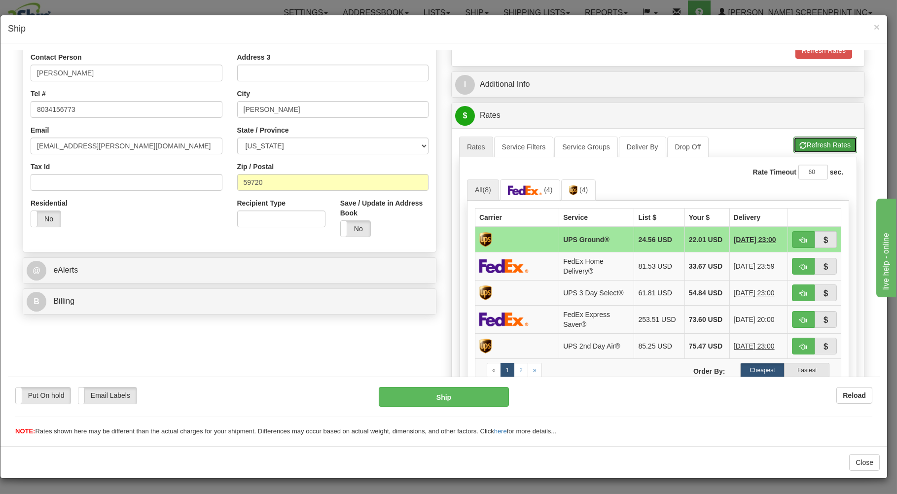
click at [806, 140] on button "Refresh Rates" at bounding box center [826, 144] width 64 height 17
click at [800, 239] on span "button" at bounding box center [803, 240] width 7 height 6
type input "03"
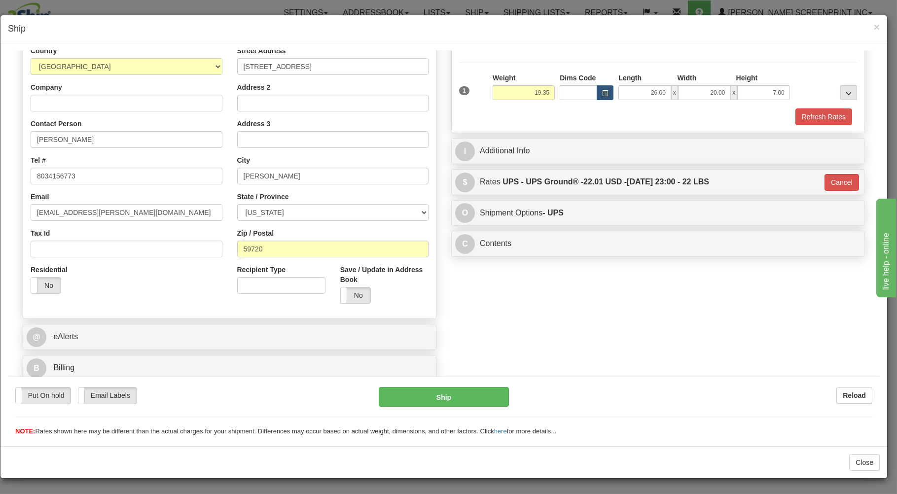
scroll to position [130, 0]
type input "19.40"
type input "03"
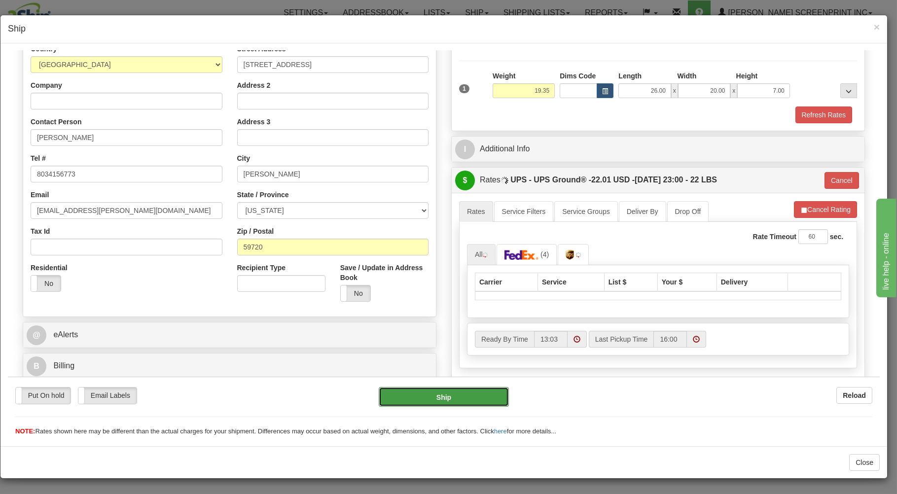
click at [489, 393] on button "Ship" at bounding box center [444, 397] width 131 height 20
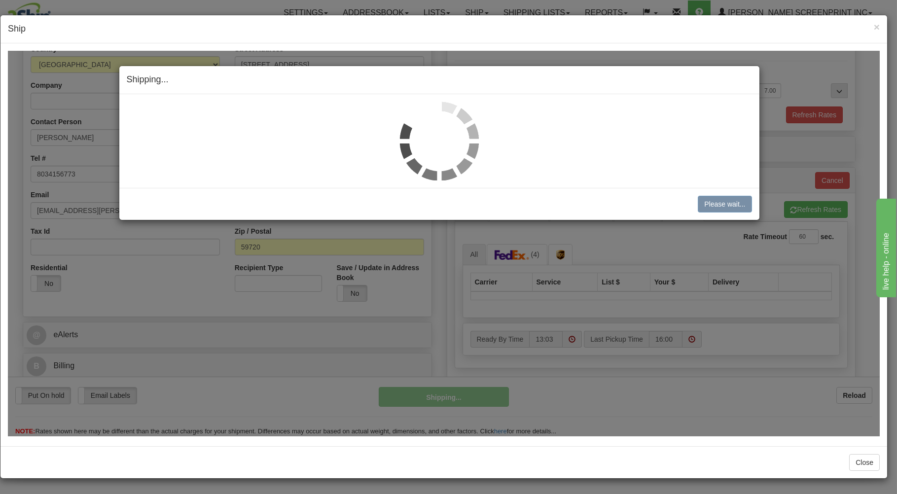
type input "19.40"
type input "03"
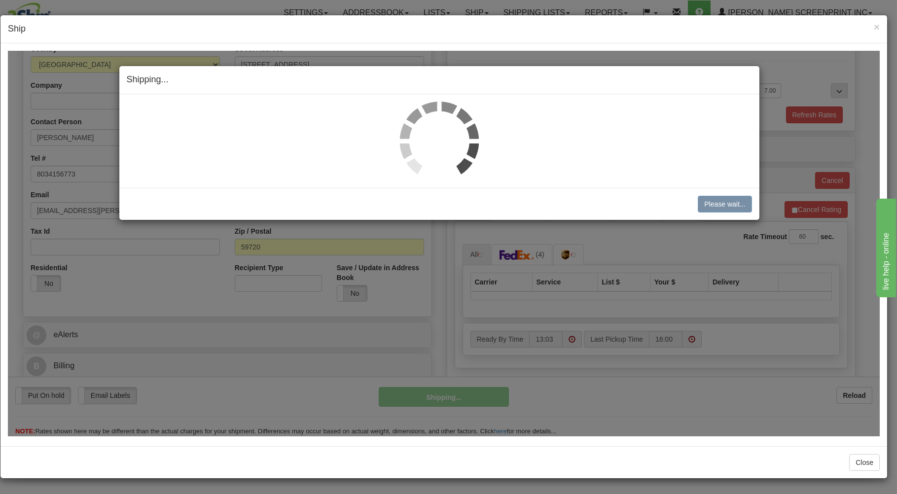
type input "19.35"
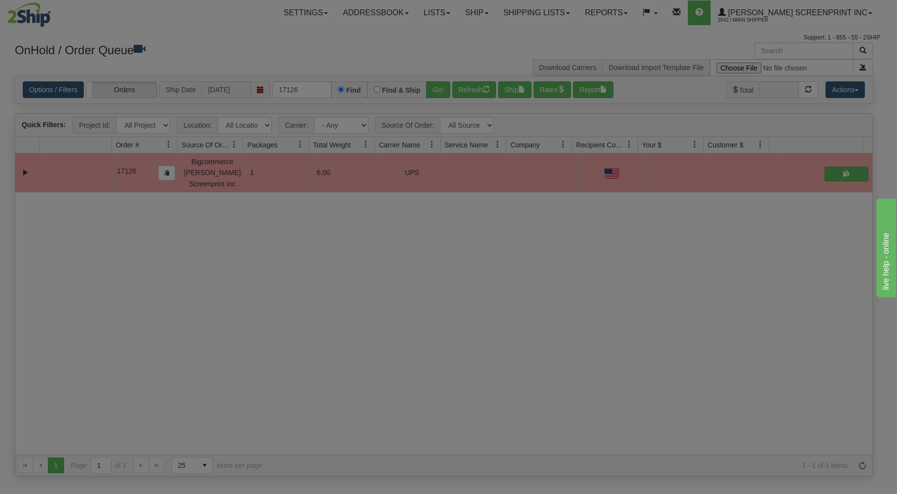
scroll to position [0, 0]
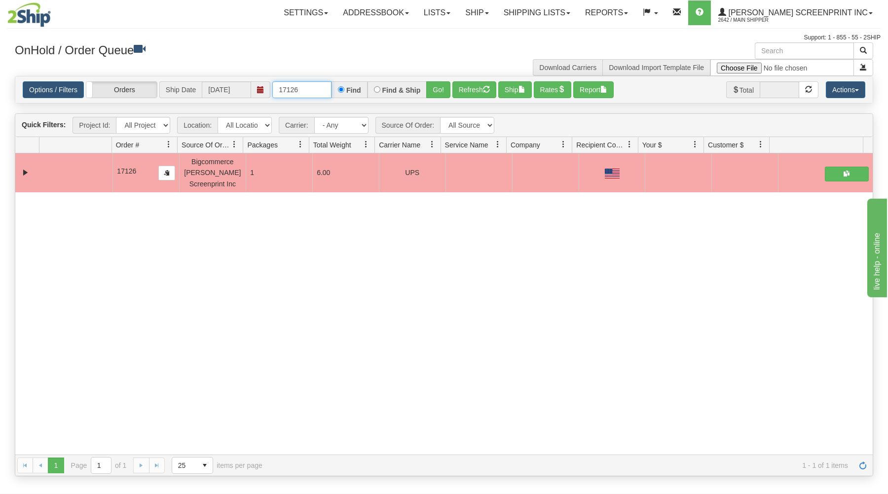
drag, startPoint x: 277, startPoint y: 90, endPoint x: 385, endPoint y: 82, distance: 108.3
click at [382, 85] on div "17126 Find Find & Ship Go!" at bounding box center [361, 89] width 178 height 17
type input "17121"
drag, startPoint x: 439, startPoint y: 88, endPoint x: 455, endPoint y: 149, distance: 63.8
click at [439, 88] on button "Go!" at bounding box center [438, 89] width 24 height 17
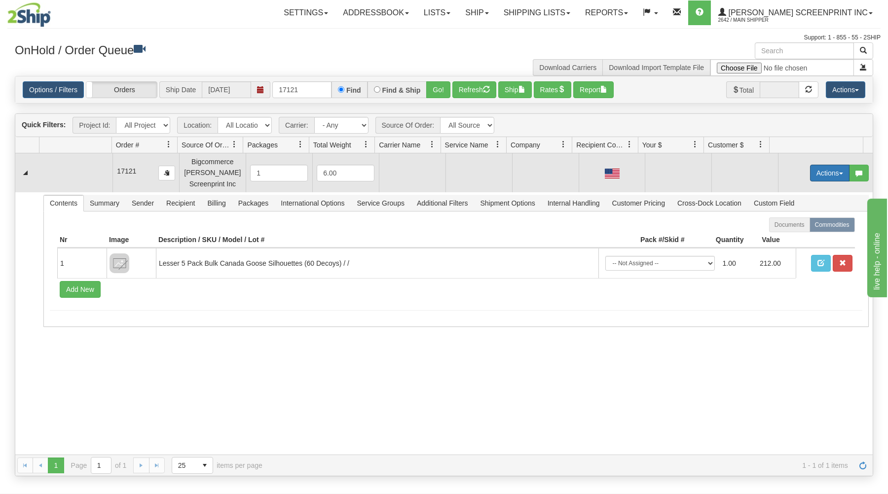
click at [818, 170] on button "Actions" at bounding box center [829, 173] width 39 height 17
click at [797, 189] on link "Open" at bounding box center [809, 191] width 79 height 13
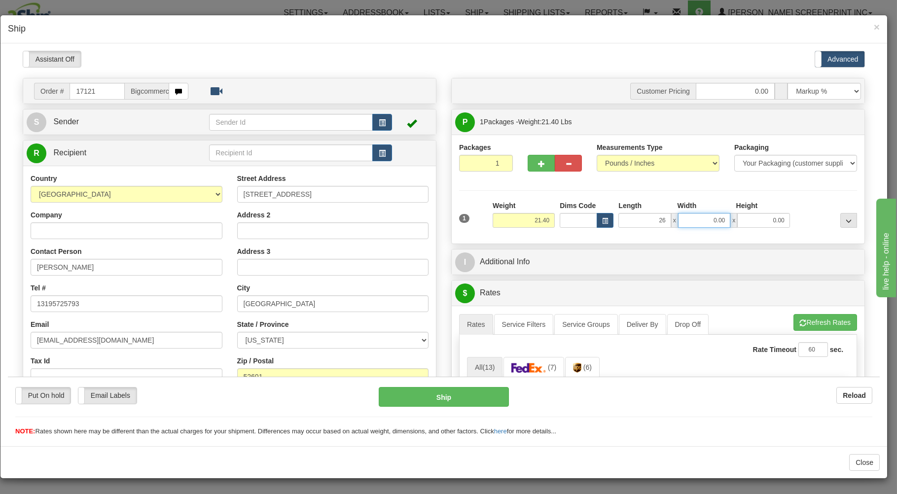
type input "26.00"
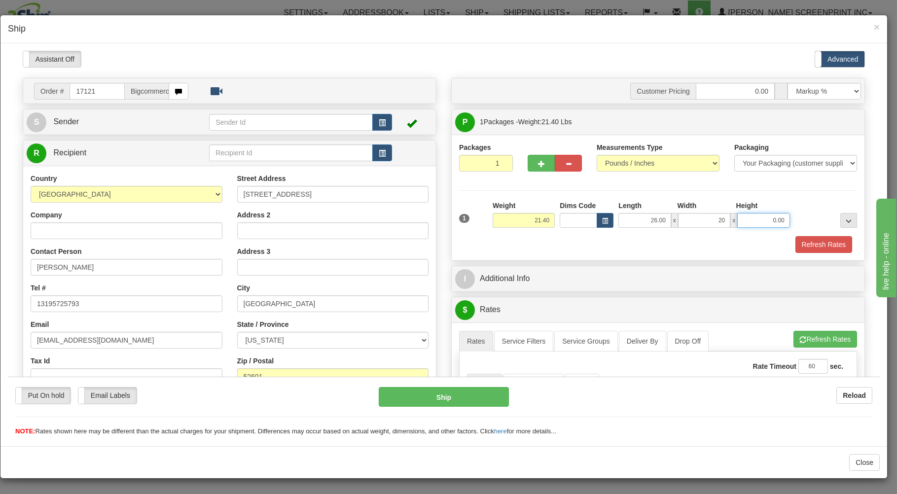
type input "20.00"
type input "21.45"
type input "7"
type input "21.40"
type input "7.00"
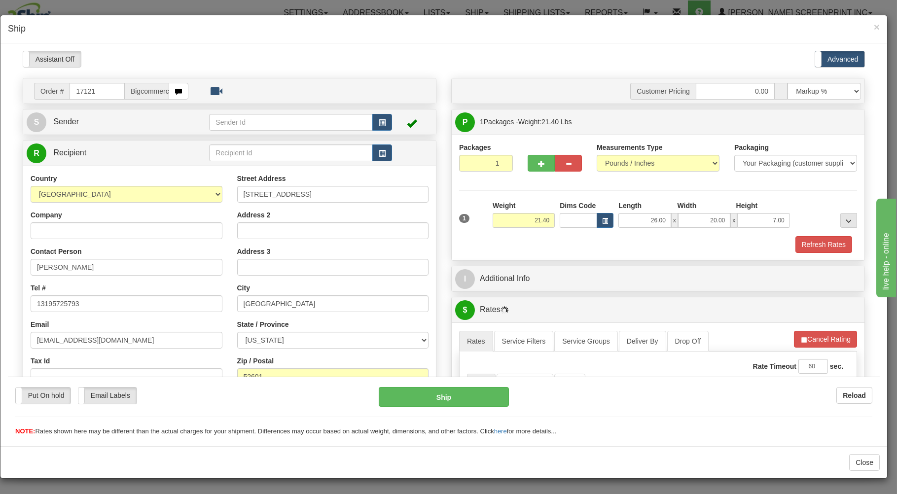
click at [542, 234] on div "Weight 21.40" at bounding box center [523, 217] width 67 height 35
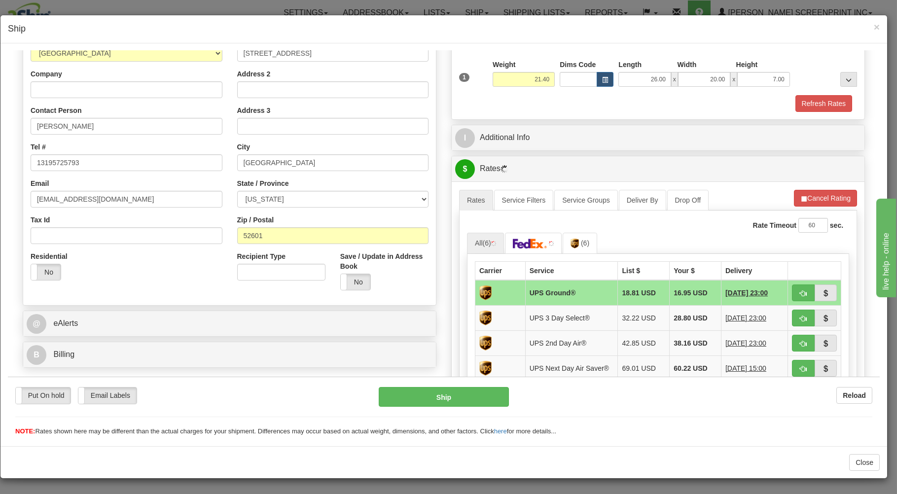
scroll to position [194, 0]
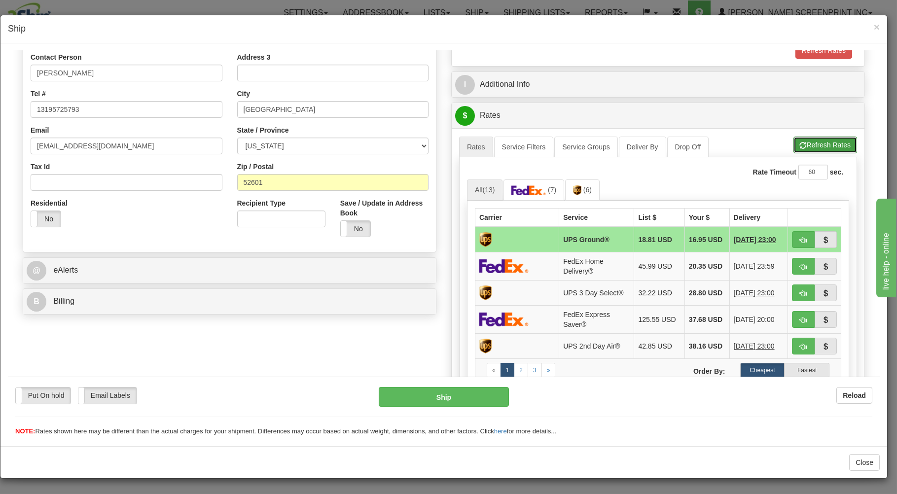
click at [794, 144] on button "Refresh Rates" at bounding box center [826, 144] width 64 height 17
click at [798, 237] on button "button" at bounding box center [803, 239] width 23 height 17
type input "03"
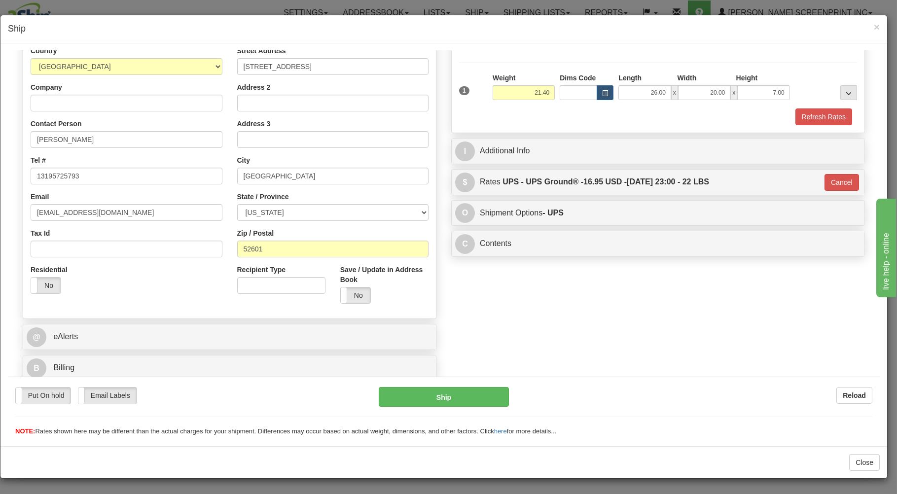
scroll to position [130, 0]
click at [474, 390] on button "Ship" at bounding box center [444, 397] width 131 height 20
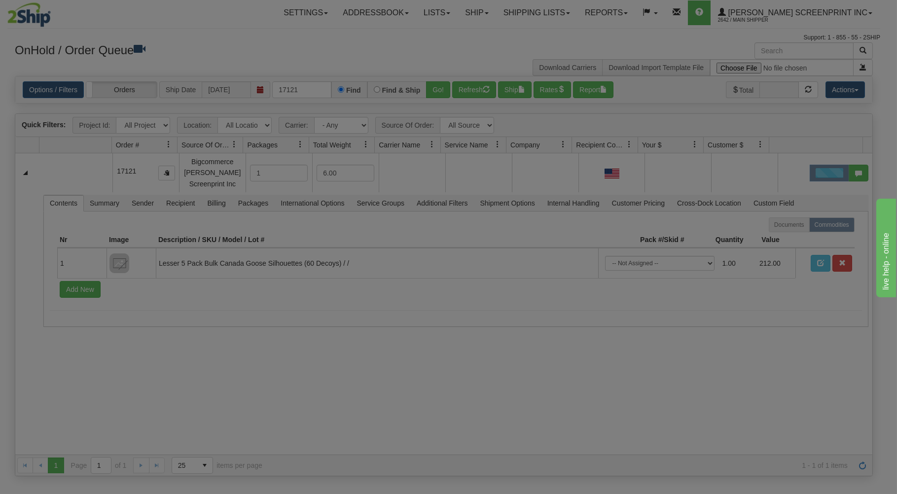
scroll to position [0, 0]
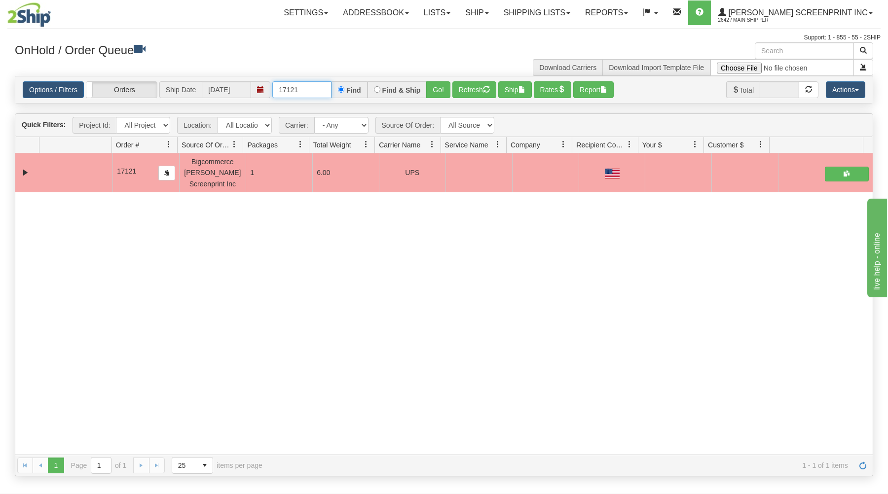
drag, startPoint x: 323, startPoint y: 88, endPoint x: 330, endPoint y: 112, distance: 24.8
click at [323, 90] on input "17121" at bounding box center [301, 89] width 59 height 17
type input "1"
type input "17129"
click at [430, 85] on button "Go!" at bounding box center [438, 89] width 24 height 17
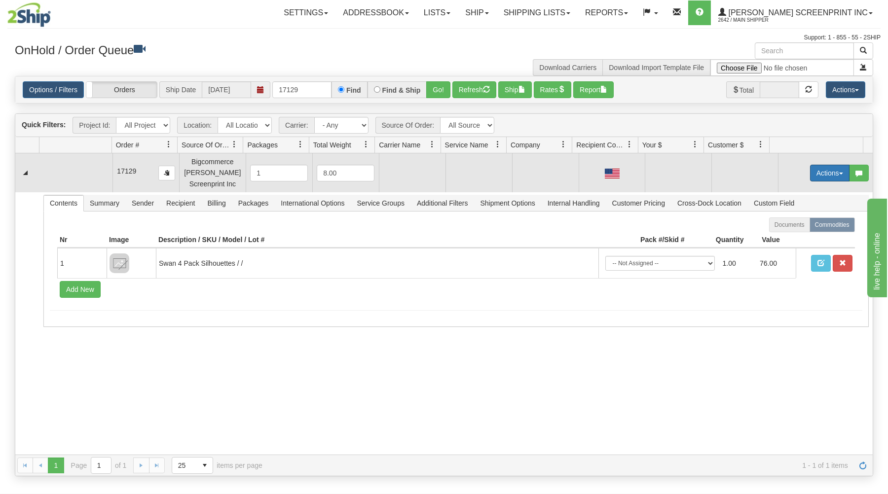
click at [826, 174] on button "Actions" at bounding box center [829, 173] width 39 height 17
click at [780, 192] on span at bounding box center [783, 191] width 7 height 7
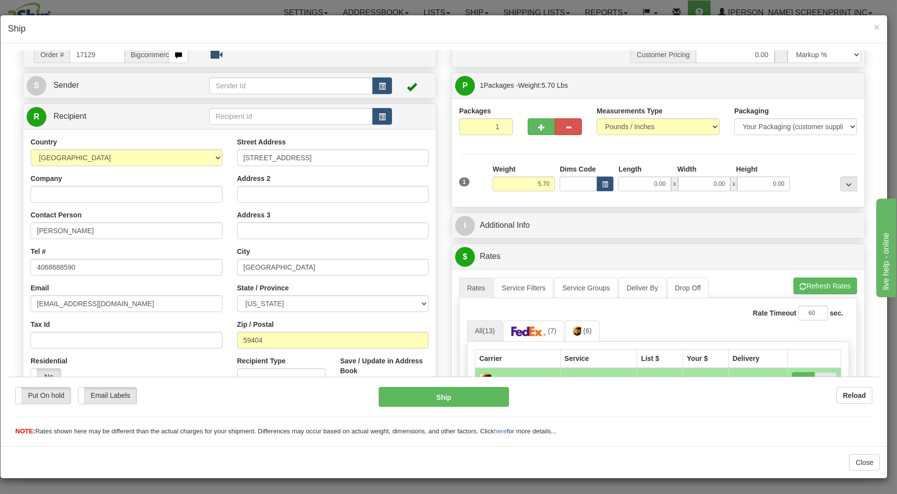
scroll to position [53, 0]
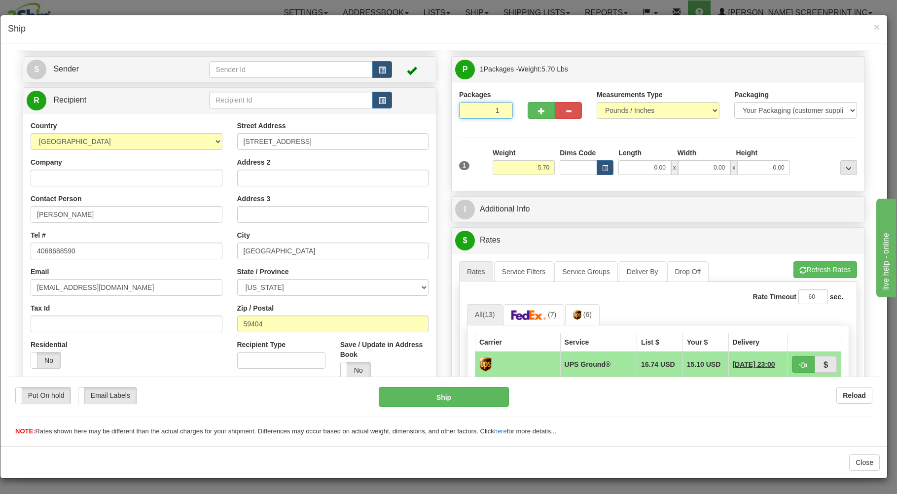
drag, startPoint x: 485, startPoint y: 113, endPoint x: 495, endPoint y: 127, distance: 17.4
click at [485, 113] on input "1" at bounding box center [486, 110] width 54 height 17
click at [530, 171] on input "5.70" at bounding box center [524, 167] width 62 height 15
click at [630, 171] on input "0.00" at bounding box center [645, 167] width 52 height 15
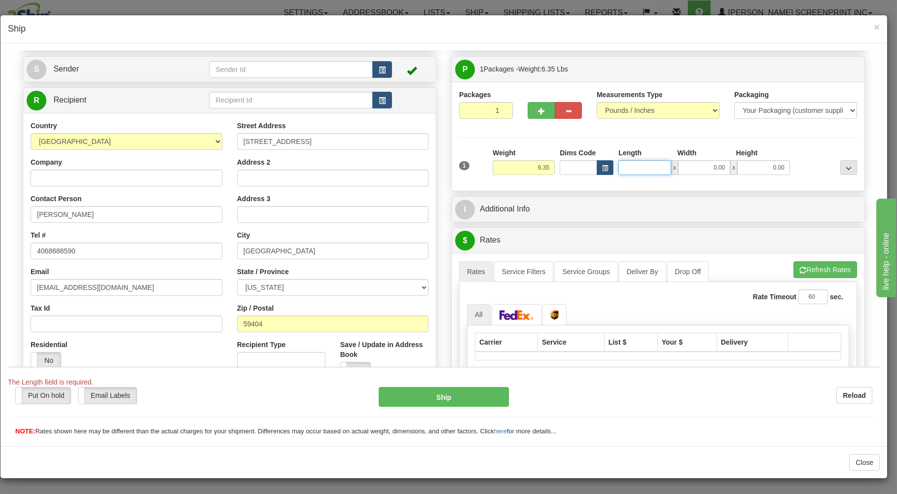
type input "5.55"
type input "39"
type input "5.70"
type input "39.00"
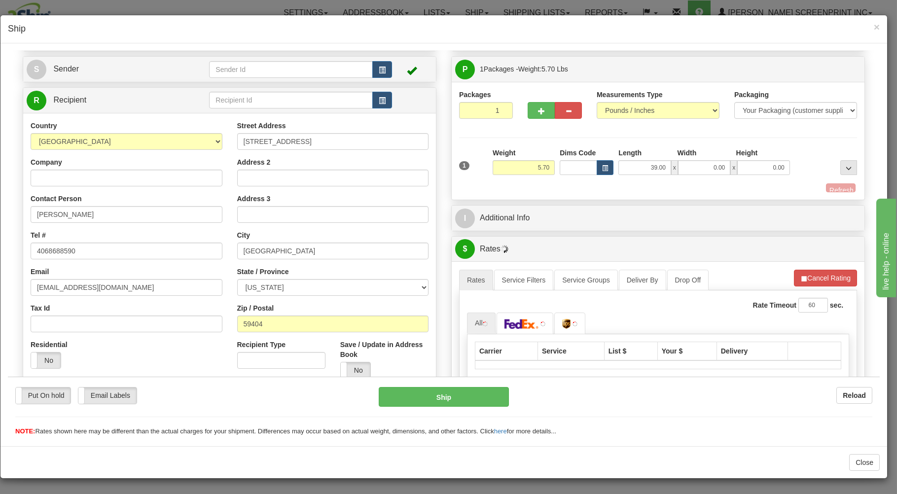
click at [692, 157] on div "Width" at bounding box center [704, 153] width 59 height 12
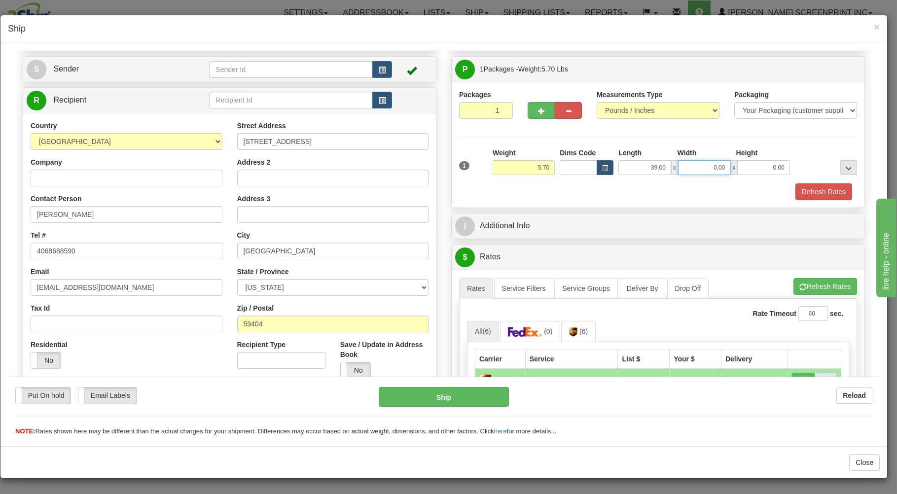
click at [709, 170] on input "0.00" at bounding box center [704, 167] width 52 height 15
type input "19.00"
click at [753, 170] on input "0.00" at bounding box center [763, 167] width 52 height 15
type input "3.00"
click at [825, 196] on button "Refresh Rates" at bounding box center [824, 191] width 57 height 17
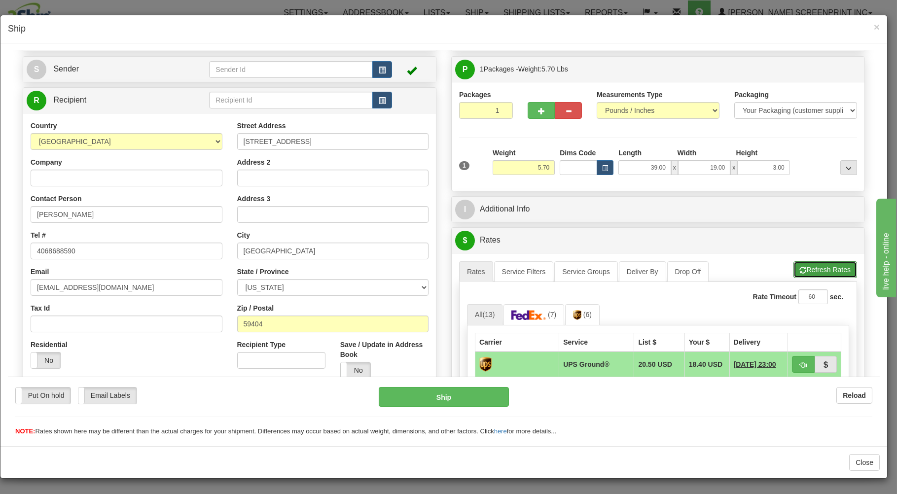
click at [821, 273] on button "Refresh Rates" at bounding box center [826, 269] width 64 height 17
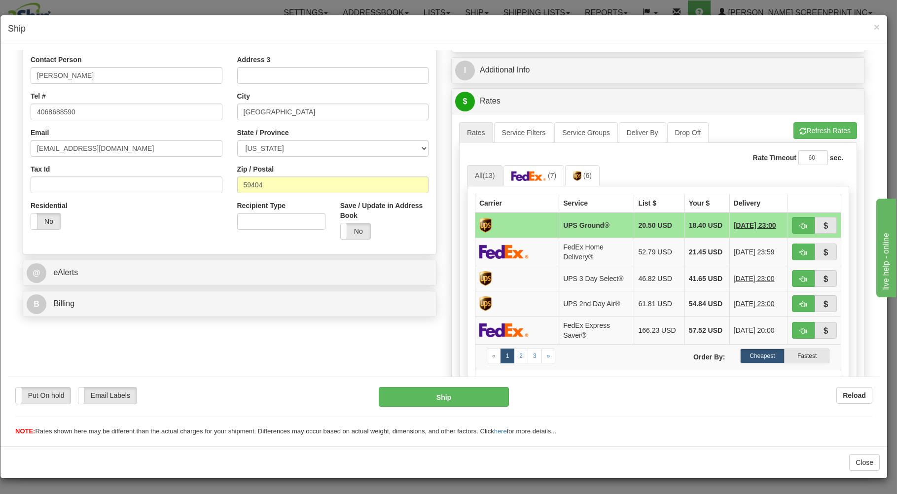
scroll to position [211, 0]
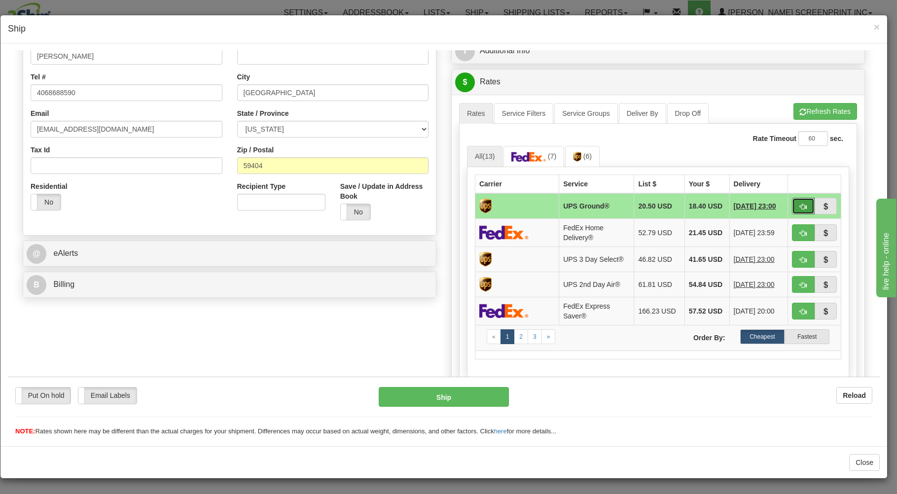
click at [800, 204] on span "button" at bounding box center [803, 206] width 7 height 6
type input "03"
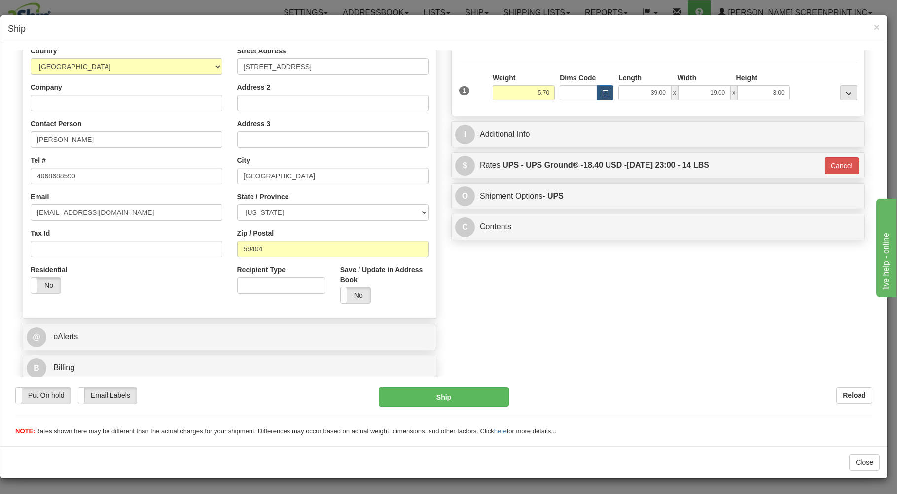
scroll to position [130, 0]
click at [452, 402] on button "Ship" at bounding box center [444, 397] width 131 height 20
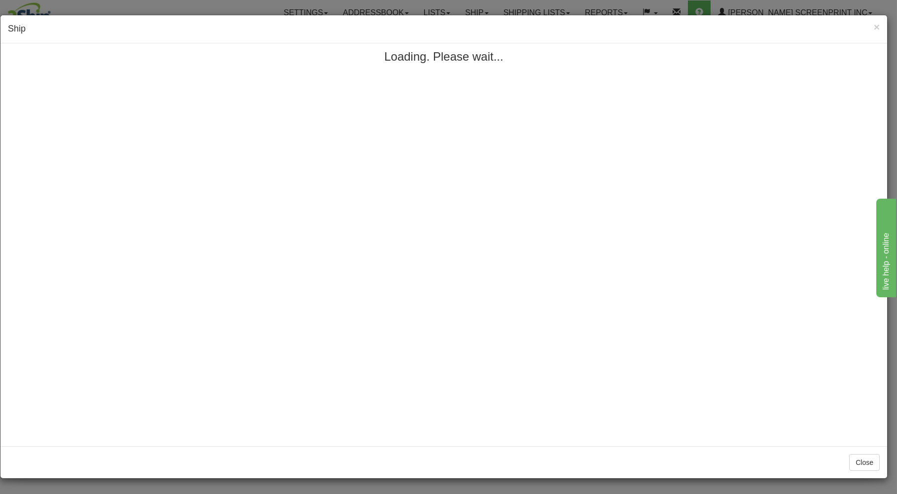
scroll to position [0, 0]
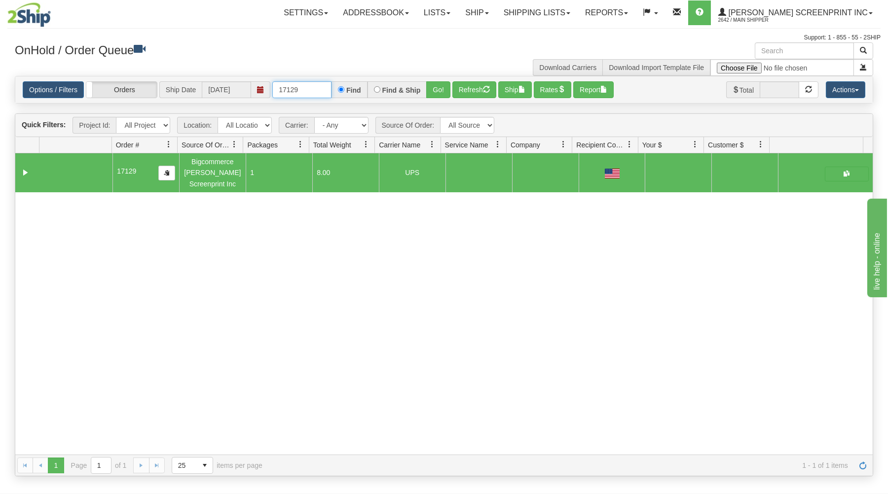
drag, startPoint x: 279, startPoint y: 90, endPoint x: 338, endPoint y: 89, distance: 59.7
click at [338, 89] on div "17129 Find Find & Ship Go!" at bounding box center [361, 89] width 178 height 17
type input "17118"
click at [438, 89] on button "Go!" at bounding box center [438, 89] width 24 height 17
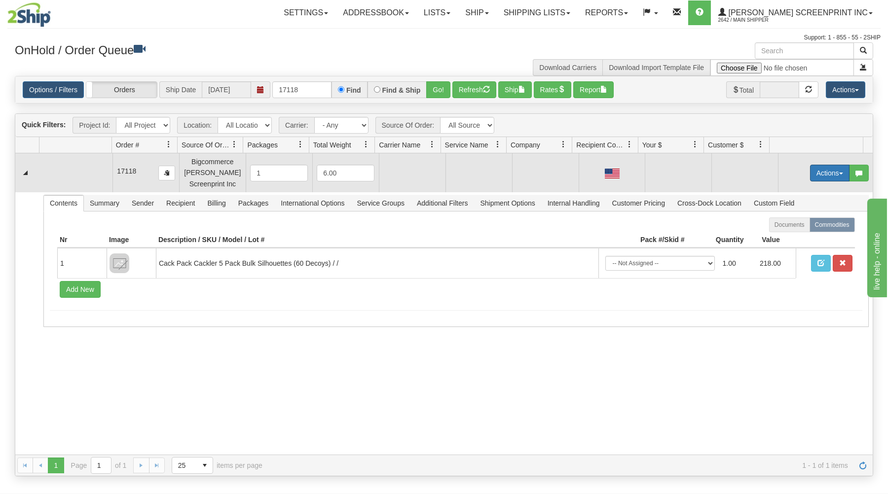
click at [810, 169] on button "Actions" at bounding box center [829, 173] width 39 height 17
click at [788, 191] on span "Open" at bounding box center [792, 192] width 24 height 8
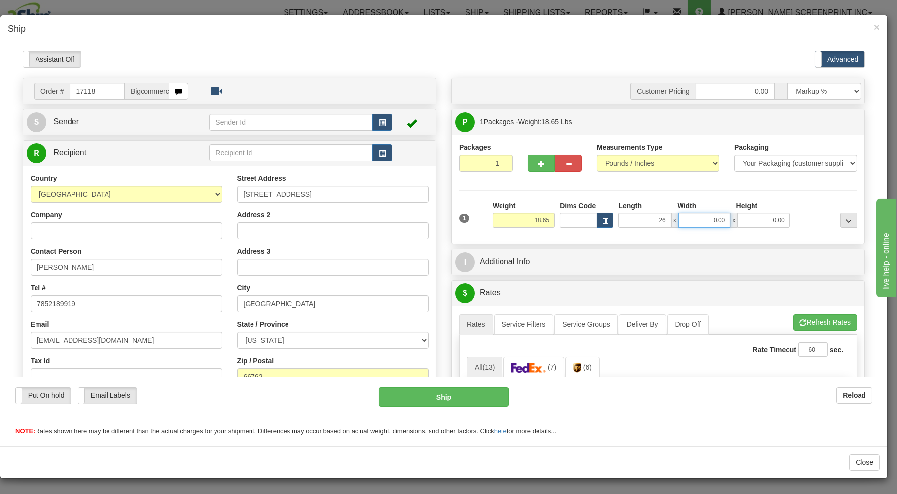
type input "26.00"
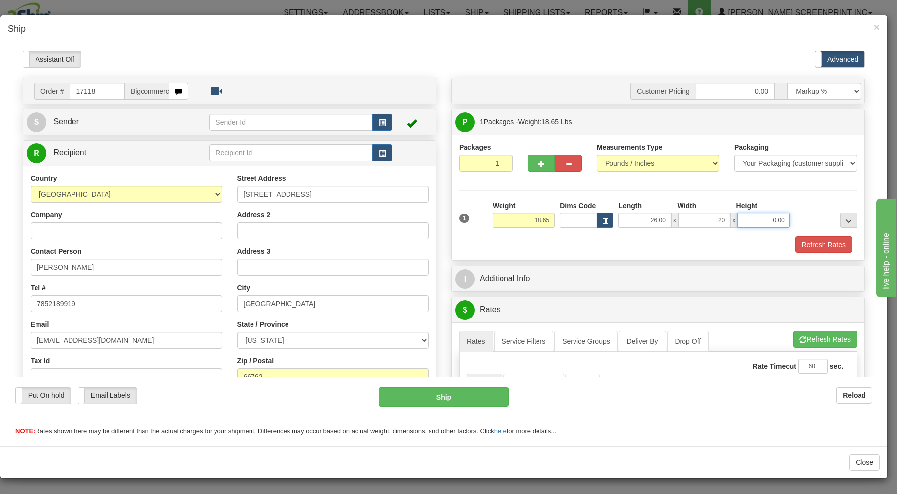
type input "20.00"
type input "7"
type input "18.65"
type input "7.00"
click at [615, 234] on div "1 Weight 18.65 Dims Code x x" at bounding box center [658, 217] width 403 height 35
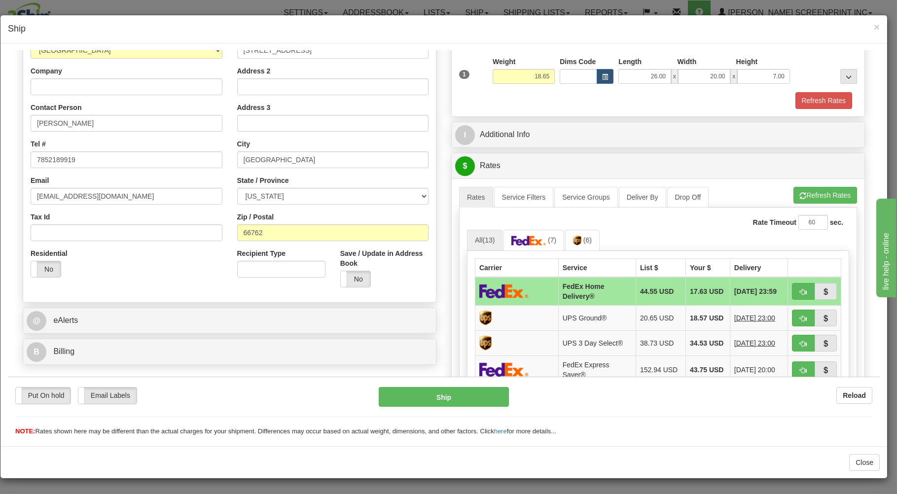
scroll to position [158, 0]
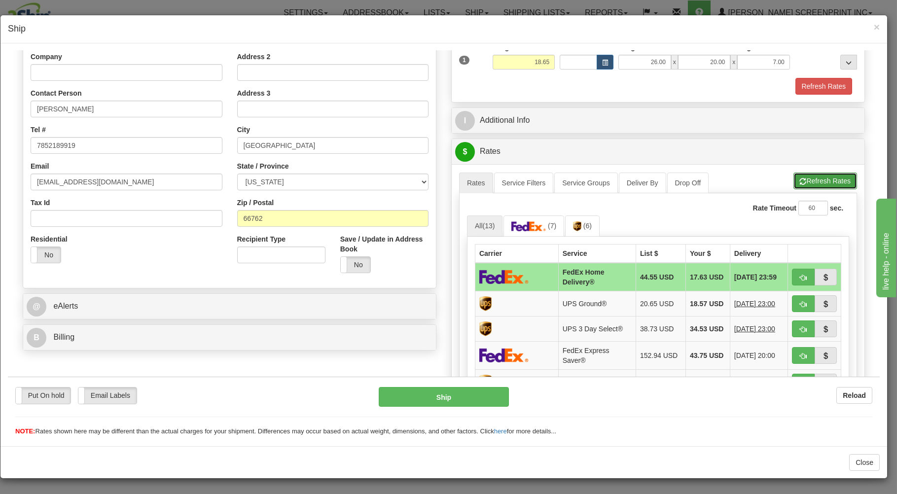
click at [805, 177] on button "Refresh Rates" at bounding box center [826, 180] width 64 height 17
drag, startPoint x: 797, startPoint y: 276, endPoint x: 788, endPoint y: 277, distance: 9.0
click at [800, 276] on span "button" at bounding box center [803, 277] width 7 height 6
type input "90"
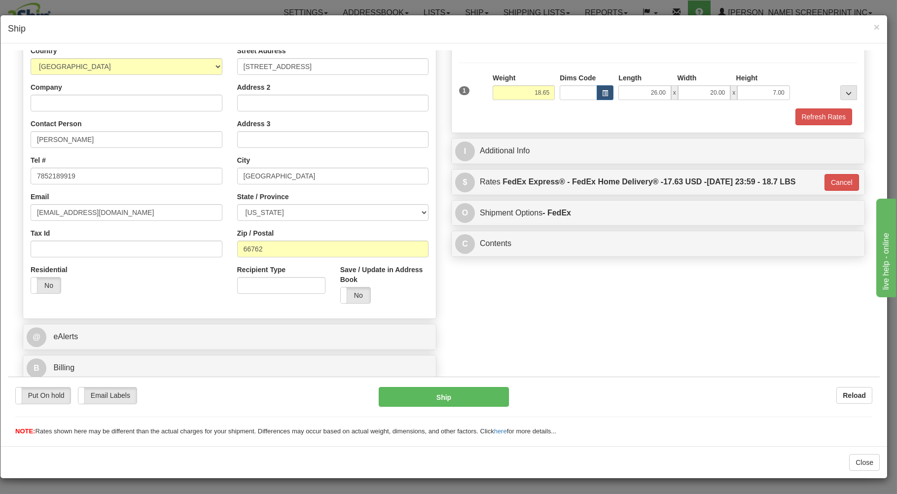
scroll to position [130, 0]
click at [474, 388] on button "Ship" at bounding box center [444, 397] width 131 height 20
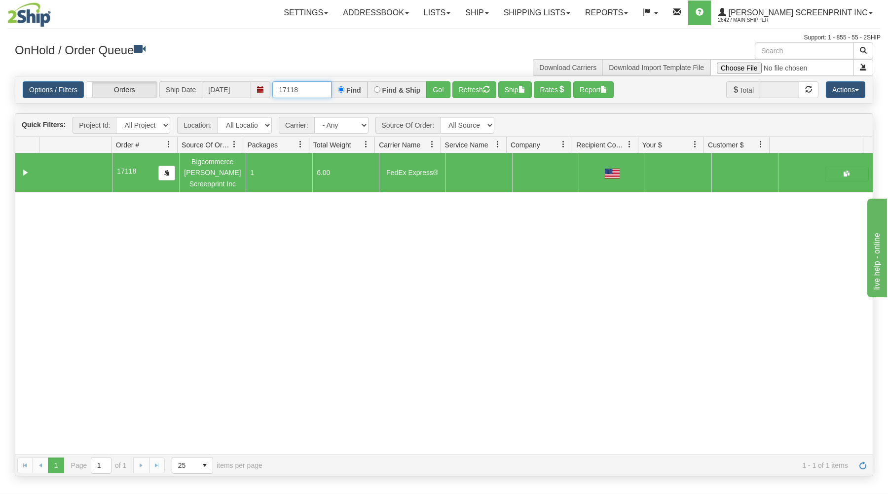
click at [316, 86] on input "17118" at bounding box center [301, 89] width 59 height 17
type input "1"
type input "17131"
click at [435, 93] on button "Go!" at bounding box center [438, 89] width 24 height 17
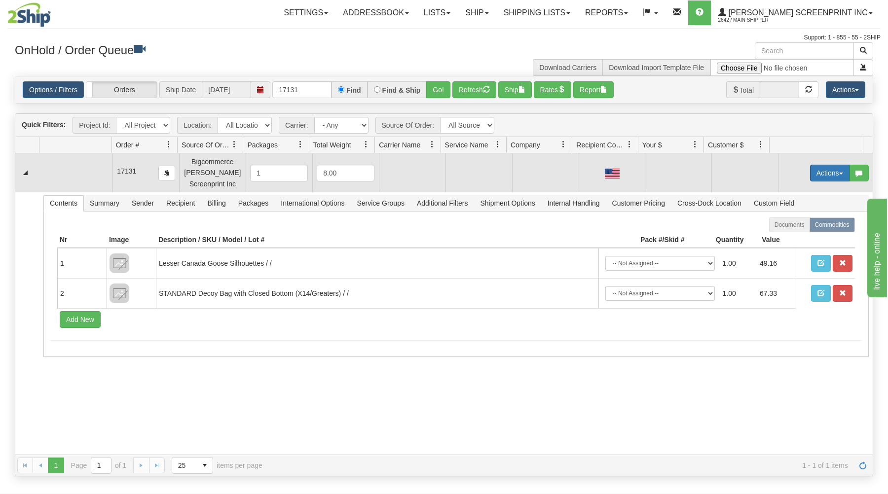
click at [816, 171] on button "Actions" at bounding box center [829, 173] width 39 height 17
click at [770, 193] on link "Open" at bounding box center [809, 191] width 79 height 13
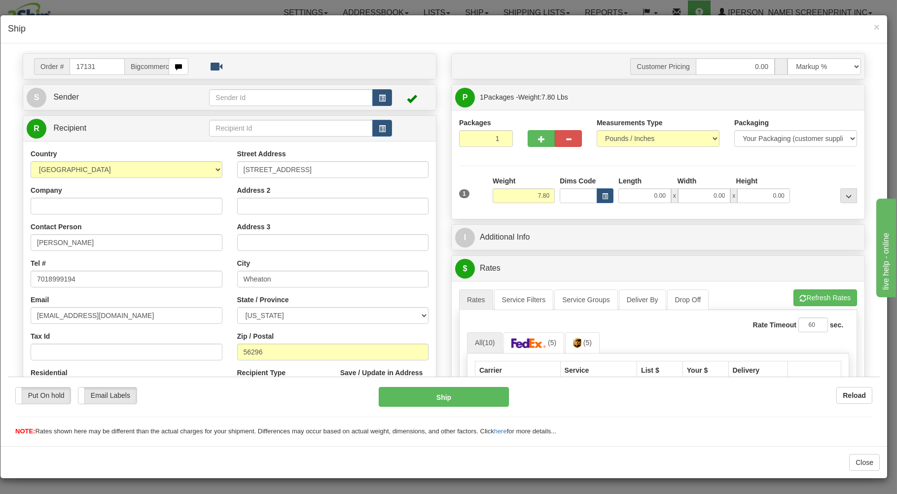
scroll to position [53, 0]
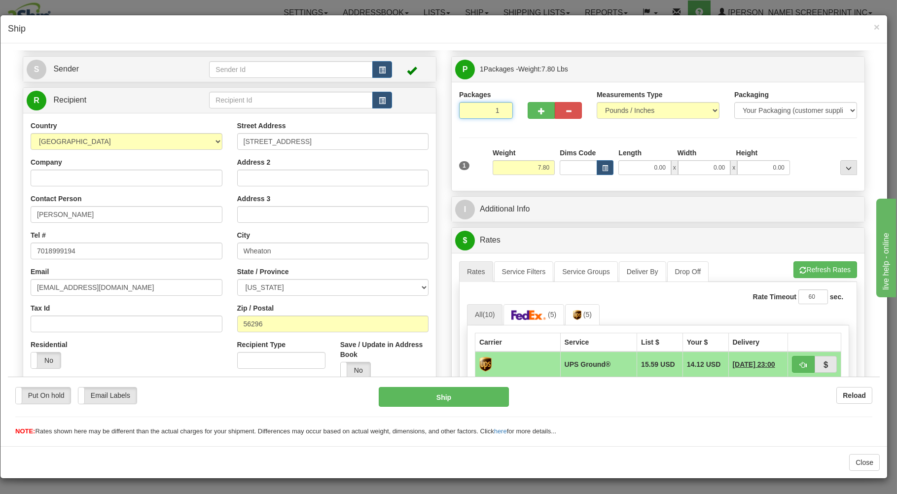
drag, startPoint x: 459, startPoint y: 107, endPoint x: 471, endPoint y: 121, distance: 17.9
click at [463, 113] on input "1" at bounding box center [486, 110] width 54 height 17
click at [547, 164] on input "7.80" at bounding box center [524, 167] width 62 height 15
click at [655, 168] on input "0.00" at bounding box center [645, 167] width 52 height 15
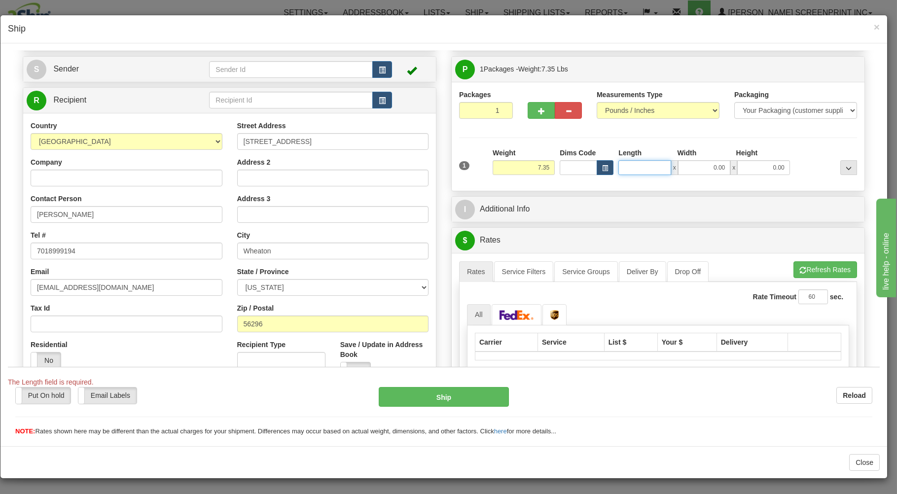
type input "7.80"
type input "26.00"
click at [707, 169] on input "0.00" at bounding box center [704, 167] width 52 height 15
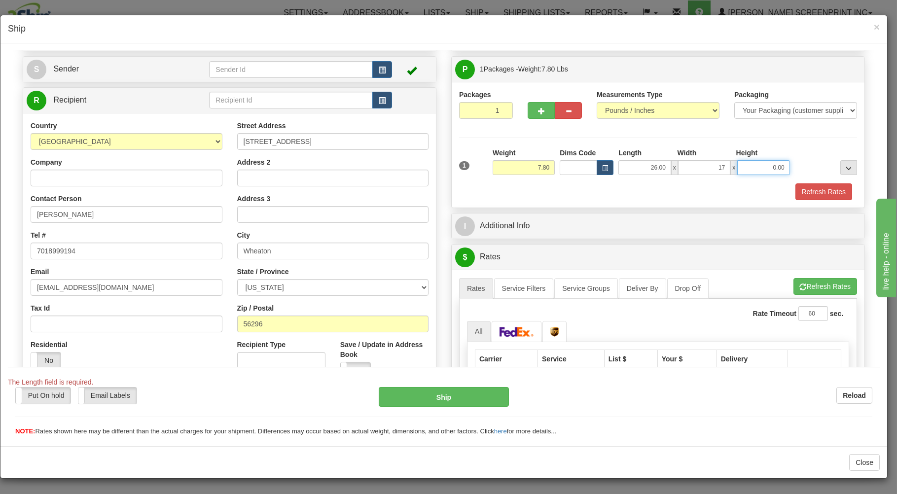
type input "17.00"
click at [750, 172] on input "0.00" at bounding box center [763, 167] width 52 height 15
type input "6.00"
click at [799, 191] on button "Refresh Rates" at bounding box center [824, 191] width 57 height 17
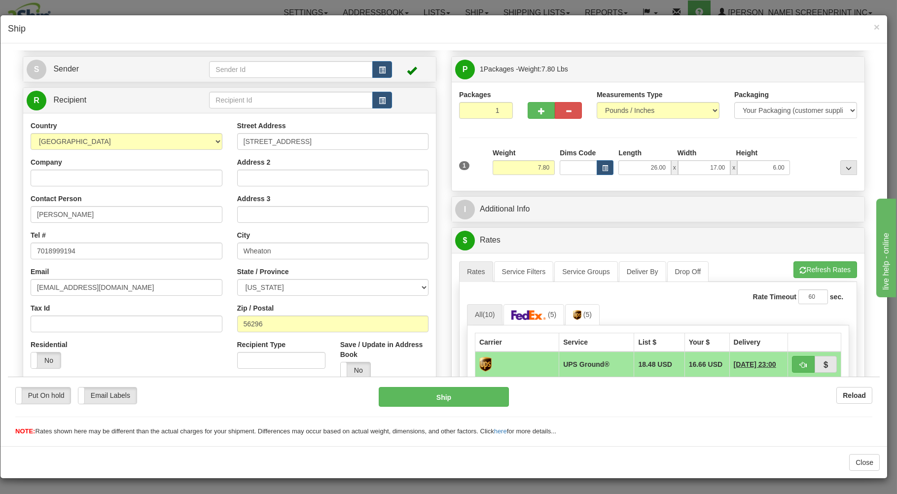
scroll to position [106, 0]
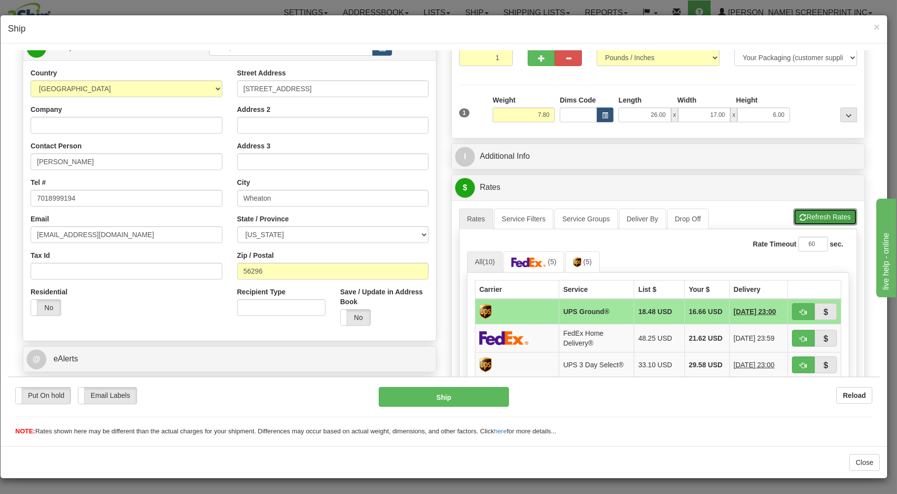
click at [797, 217] on button "Refresh Rates" at bounding box center [826, 216] width 64 height 17
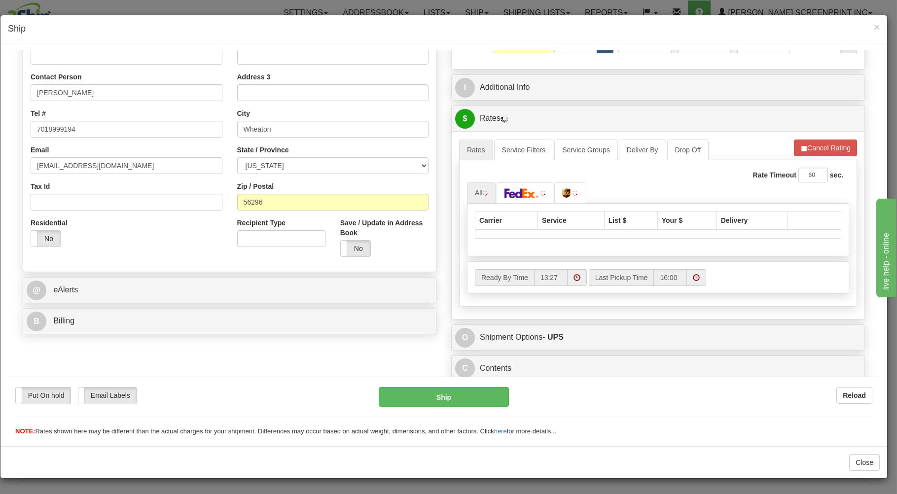
scroll to position [178, 0]
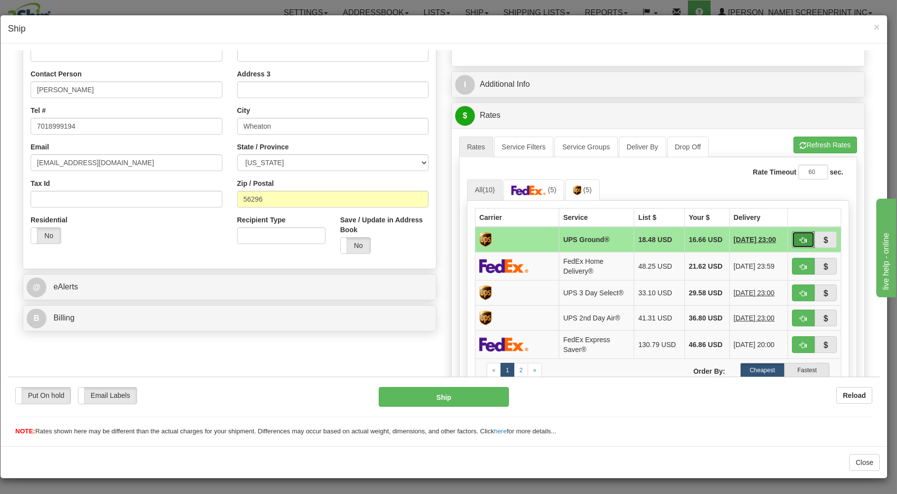
click at [800, 240] on span "button" at bounding box center [803, 240] width 7 height 6
type input "03"
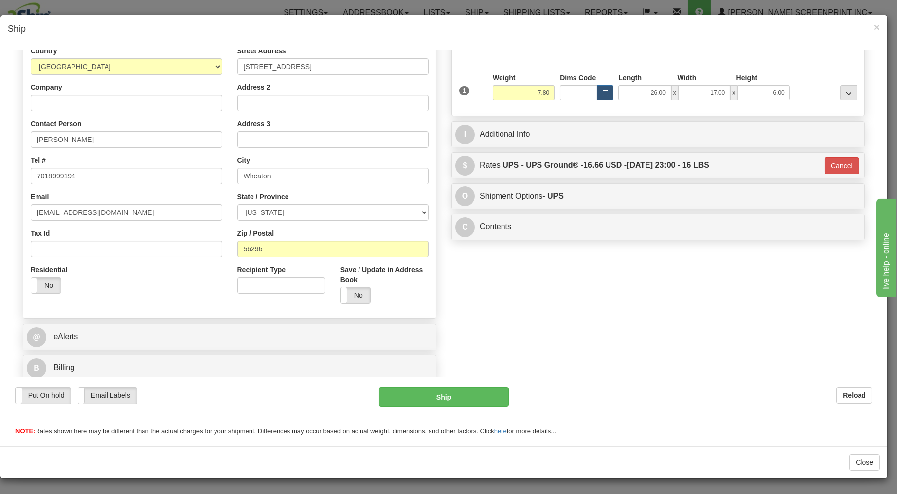
scroll to position [130, 0]
click at [485, 392] on button "Ship" at bounding box center [444, 397] width 131 height 20
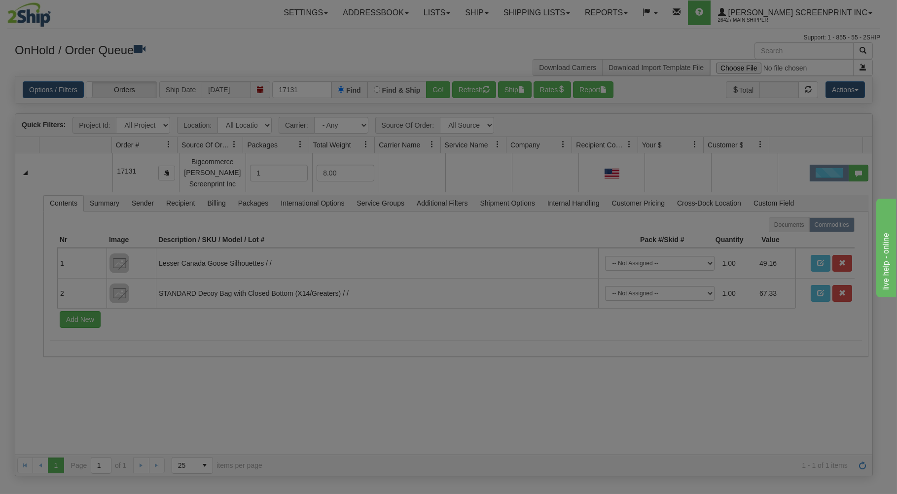
scroll to position [0, 0]
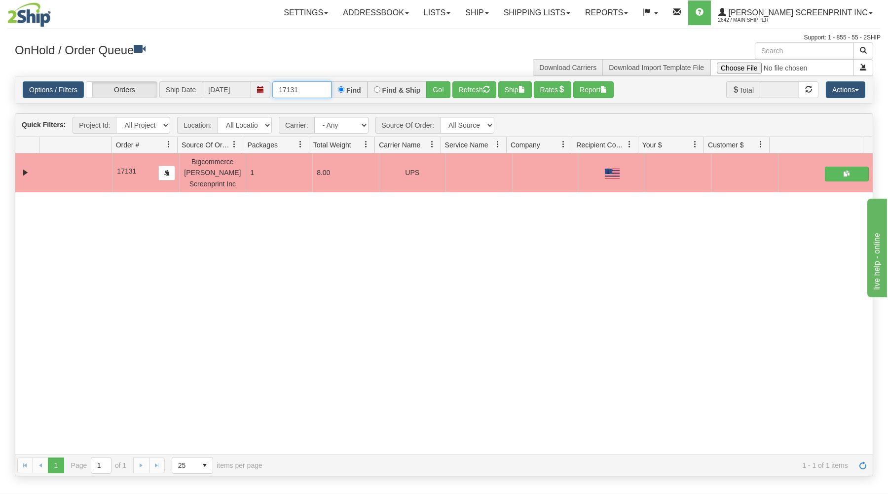
click at [312, 89] on input "17131" at bounding box center [301, 89] width 59 height 17
type input "1"
click at [273, 64] on div "OnHold / Order Queue Download Carriers Download Import Template File" at bounding box center [443, 59] width 873 height 34
click at [278, 88] on input "text" at bounding box center [301, 89] width 59 height 17
type input "3"
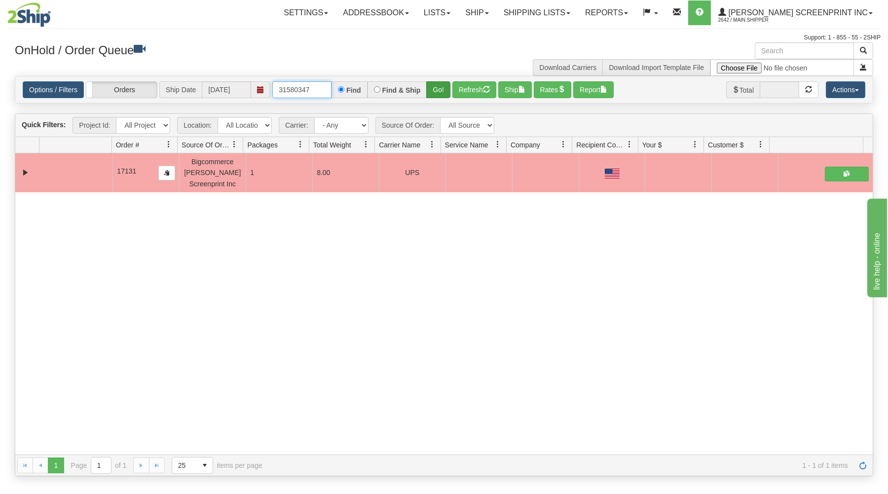
type input "31580347"
drag, startPoint x: 436, startPoint y: 87, endPoint x: 458, endPoint y: 134, distance: 51.9
click at [439, 88] on button "Go!" at bounding box center [438, 89] width 24 height 17
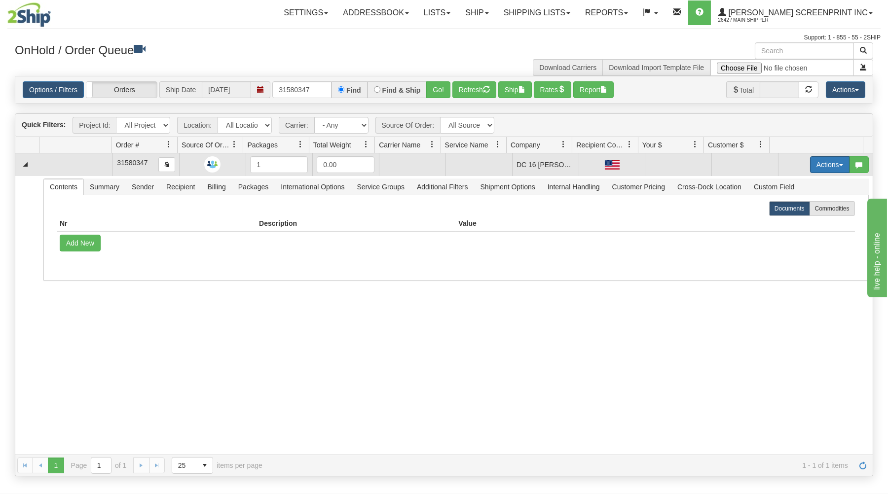
drag, startPoint x: 821, startPoint y: 157, endPoint x: 818, endPoint y: 170, distance: 12.7
click at [821, 158] on button "Actions" at bounding box center [829, 164] width 39 height 17
click at [813, 180] on link "Open" at bounding box center [809, 183] width 79 height 13
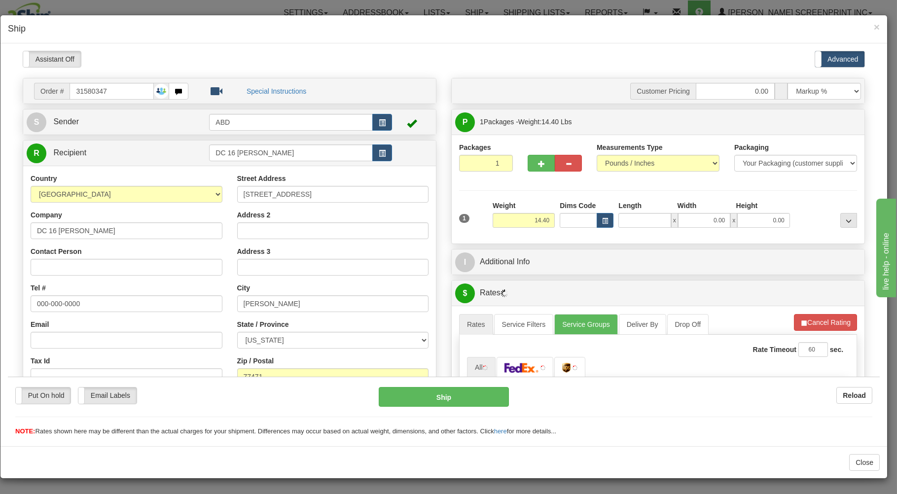
type input "14.35"
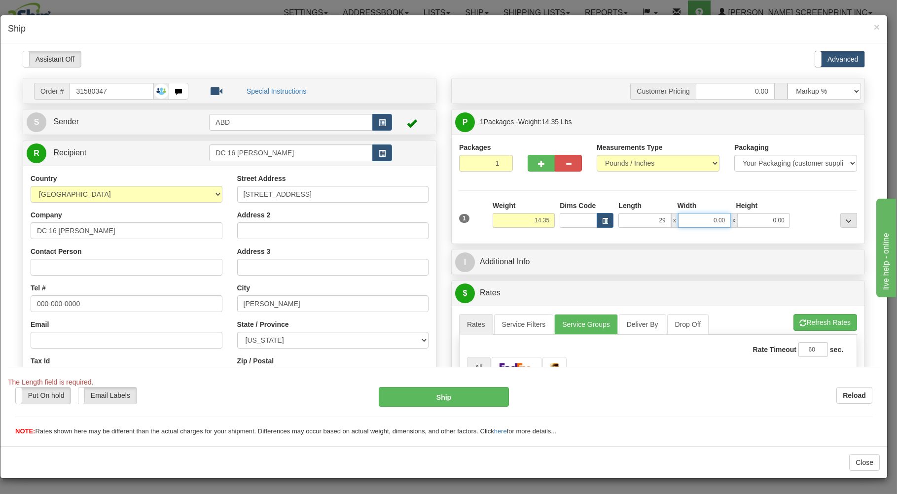
type input "29.00"
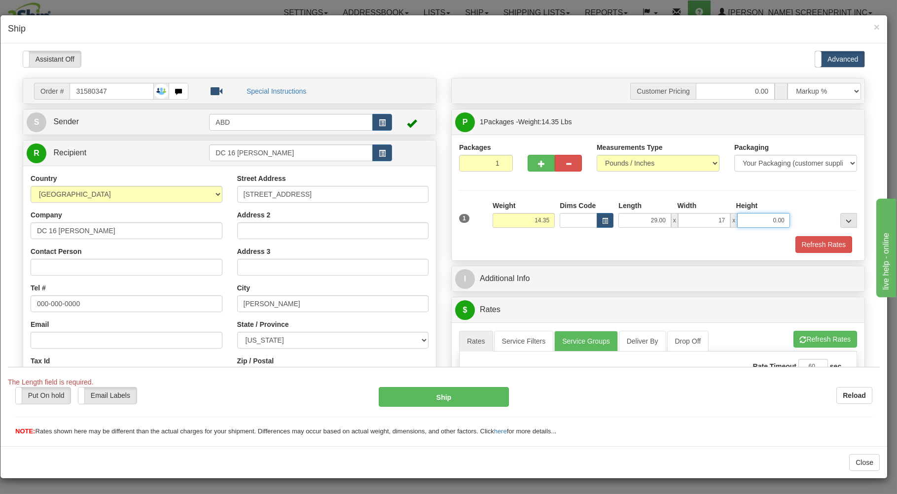
type input "17.00"
type input "4.00"
click at [615, 253] on div "Refresh Rates" at bounding box center [658, 244] width 403 height 17
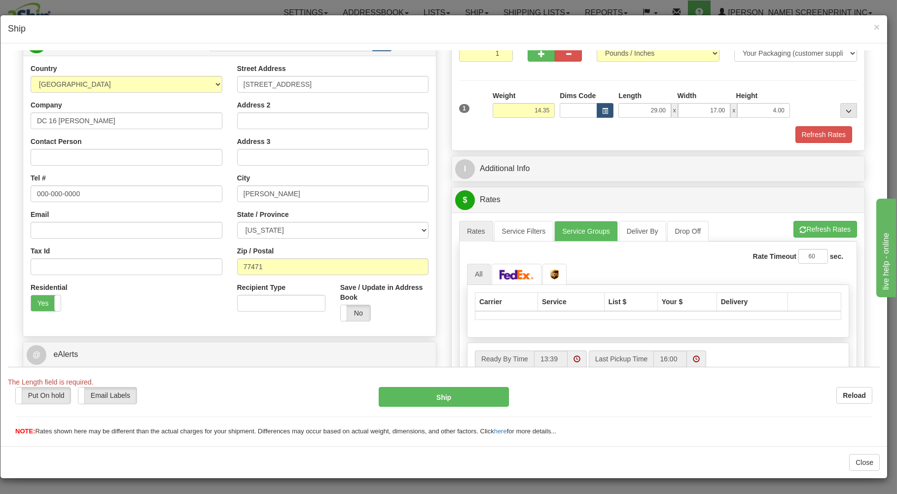
scroll to position [158, 0]
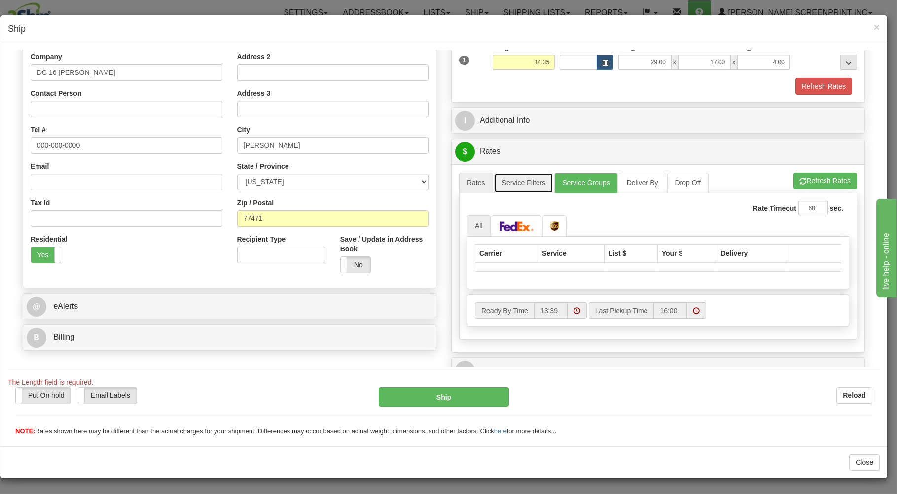
click at [517, 191] on link "Service Filters" at bounding box center [524, 182] width 60 height 21
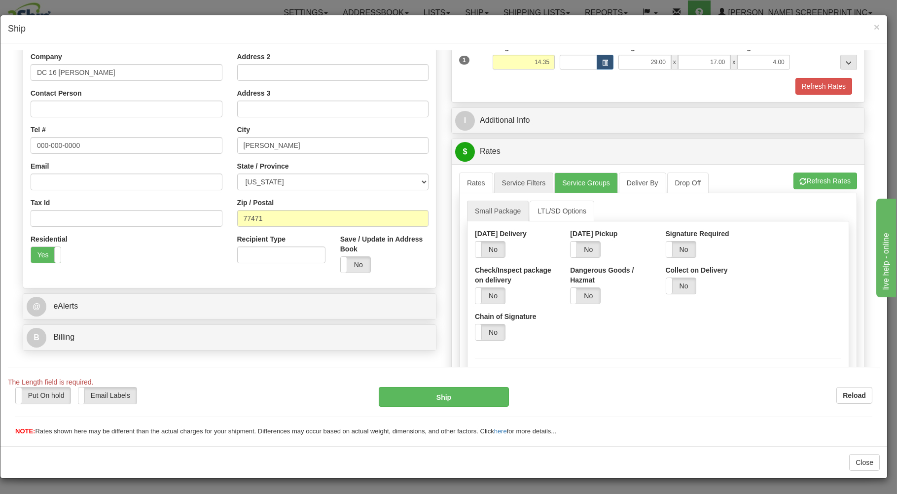
drag, startPoint x: 671, startPoint y: 253, endPoint x: 504, endPoint y: 196, distance: 176.6
click at [663, 250] on div "Yes No" at bounding box center [665, 249] width 59 height 16
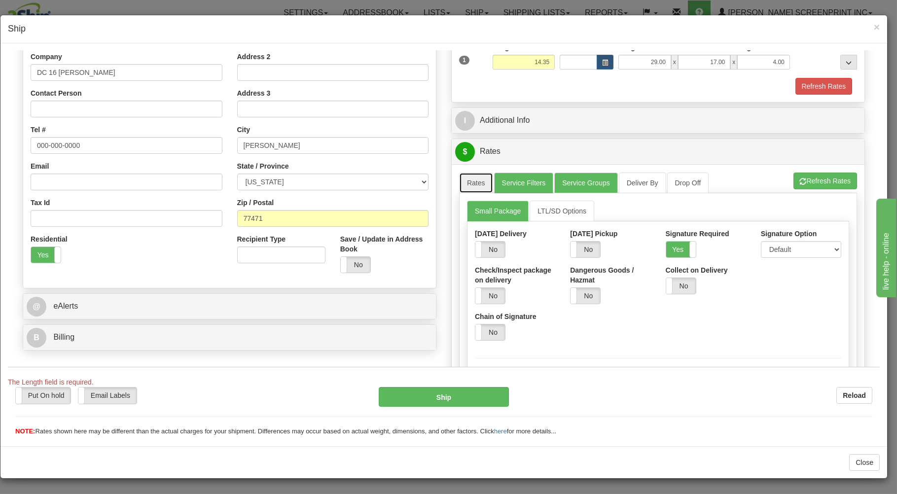
drag, startPoint x: 461, startPoint y: 182, endPoint x: 529, endPoint y: 210, distance: 73.4
click at [462, 182] on link "Rates" at bounding box center [476, 182] width 34 height 21
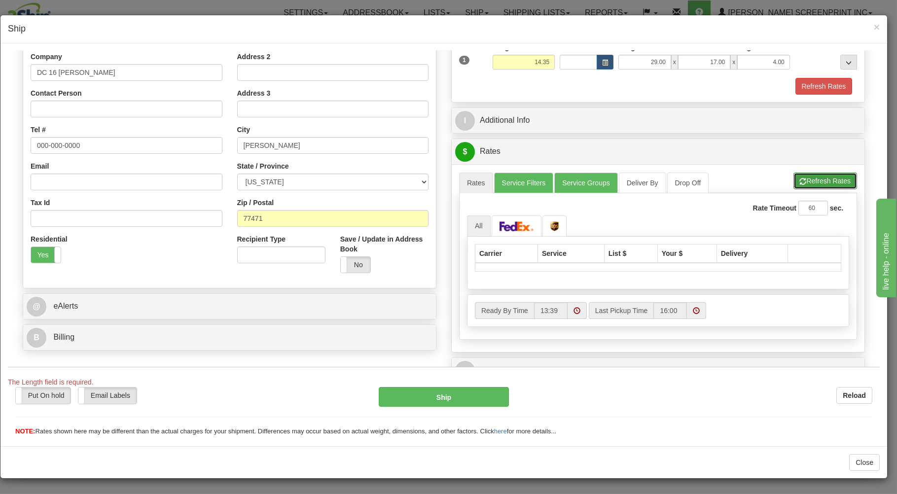
drag, startPoint x: 823, startPoint y: 180, endPoint x: 784, endPoint y: 184, distance: 38.7
click at [821, 180] on button "Refresh Rates" at bounding box center [826, 180] width 64 height 17
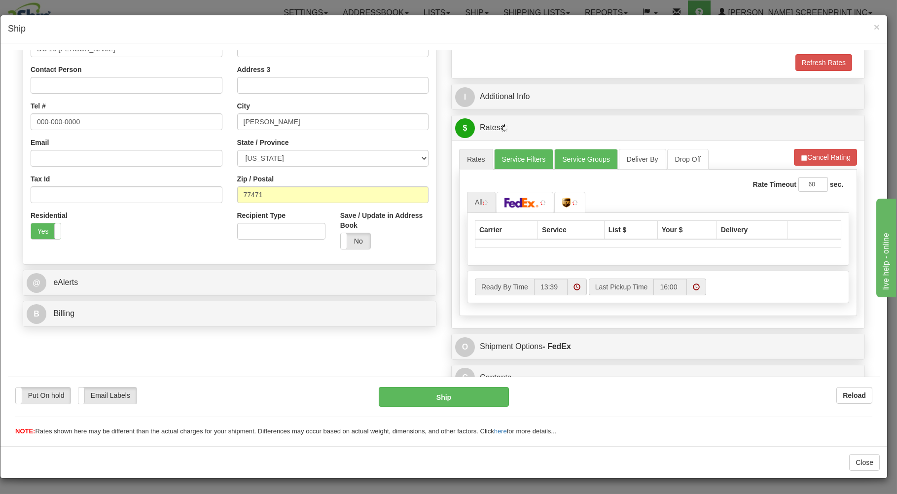
scroll to position [194, 0]
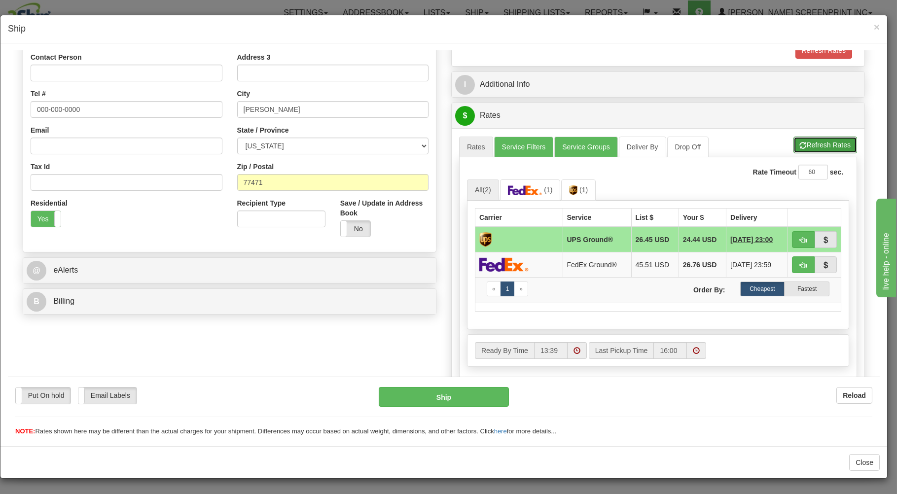
click at [809, 144] on button "Refresh Rates" at bounding box center [826, 144] width 64 height 17
click at [501, 149] on link "Service Filters" at bounding box center [524, 146] width 60 height 21
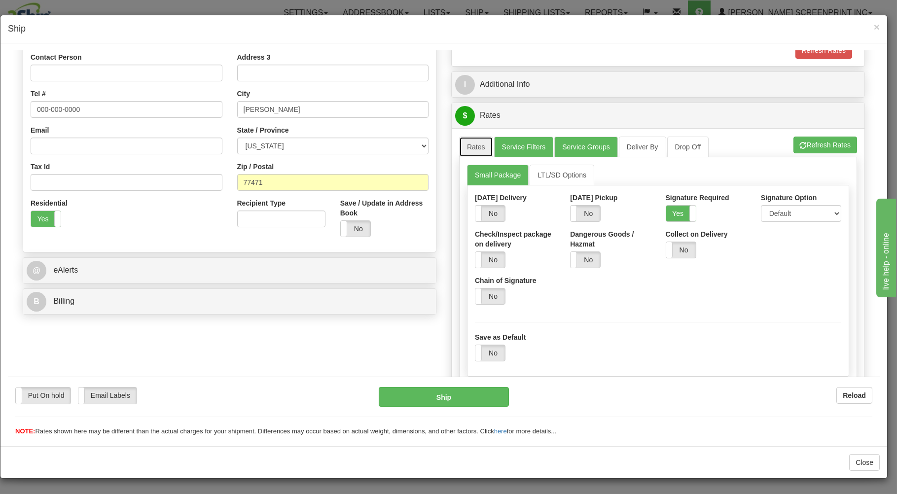
drag, startPoint x: 465, startPoint y: 144, endPoint x: 547, endPoint y: 149, distance: 81.6
click at [467, 144] on link "Rates" at bounding box center [476, 146] width 34 height 21
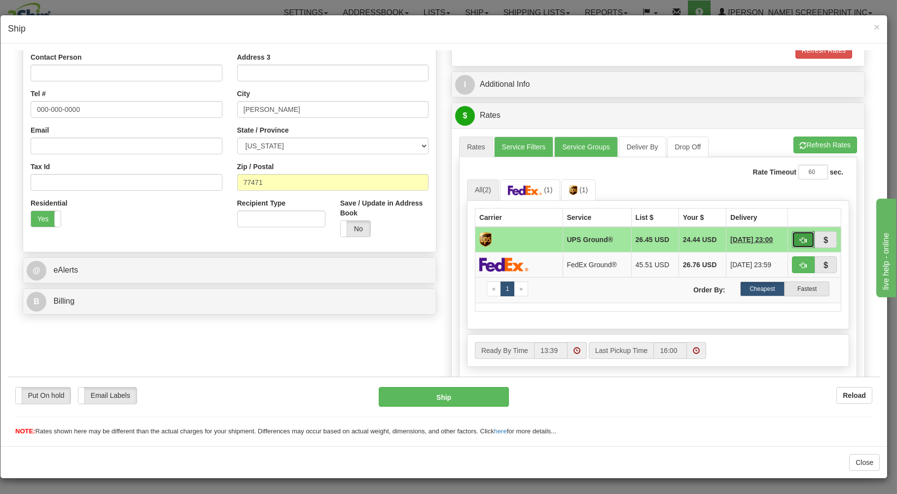
click at [798, 239] on button "button" at bounding box center [803, 239] width 23 height 17
type input "03"
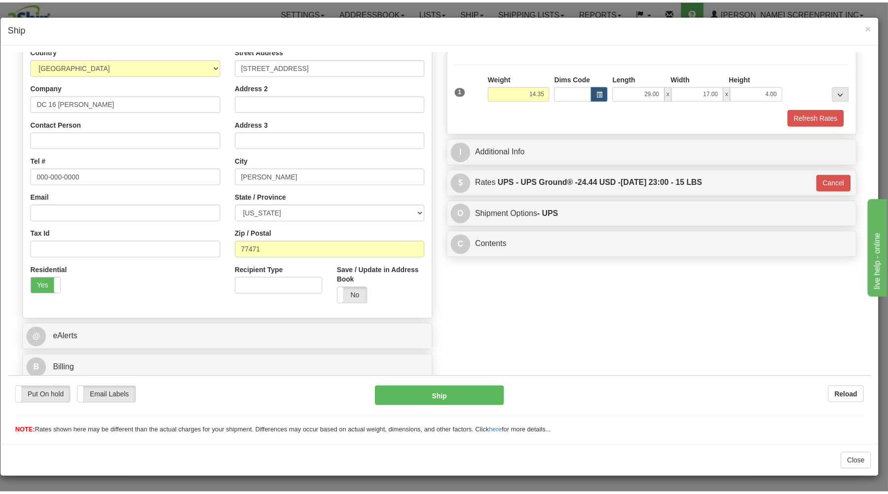
scroll to position [130, 0]
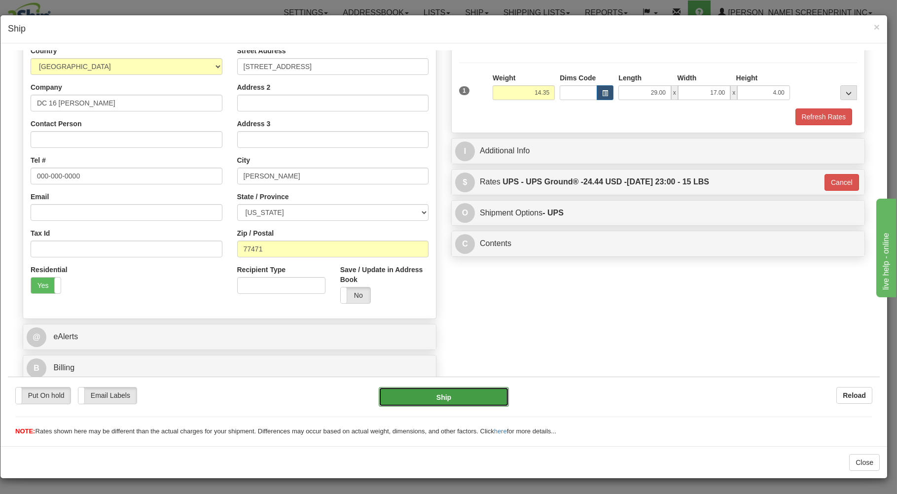
click at [411, 397] on button "Ship" at bounding box center [444, 397] width 131 height 20
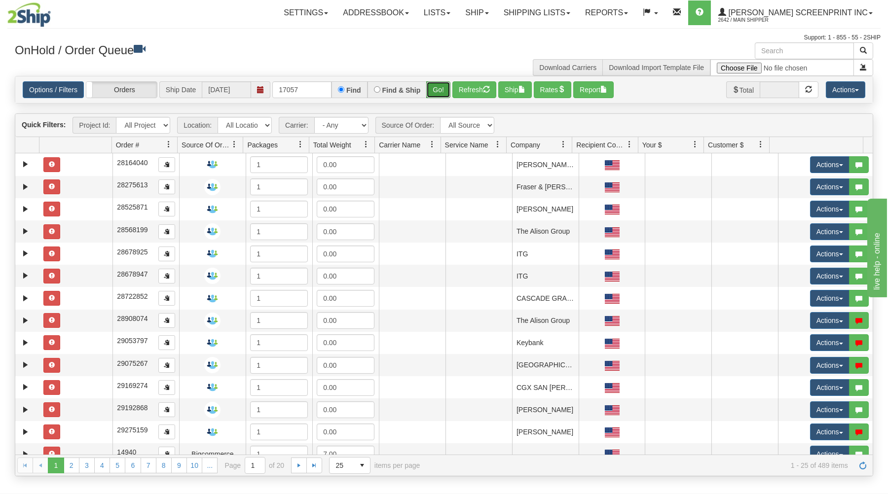
click at [432, 90] on button "Go!" at bounding box center [438, 89] width 24 height 17
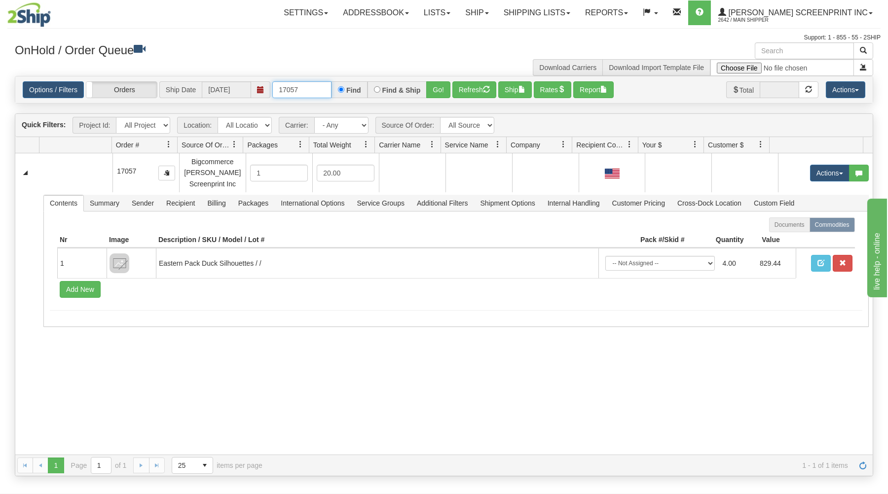
click at [306, 94] on input "17057" at bounding box center [301, 89] width 59 height 17
click at [432, 86] on button "Go!" at bounding box center [438, 89] width 24 height 17
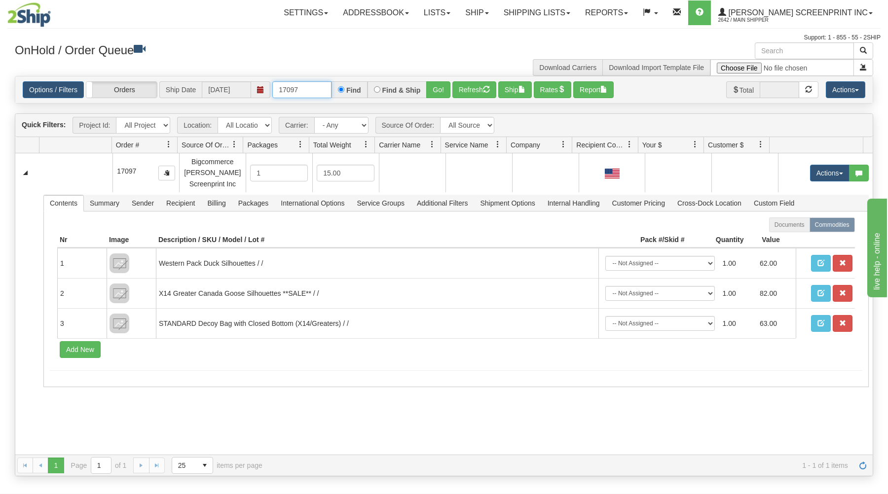
click at [301, 90] on input "17097" at bounding box center [301, 89] width 59 height 17
click at [446, 89] on button "Go!" at bounding box center [438, 89] width 24 height 17
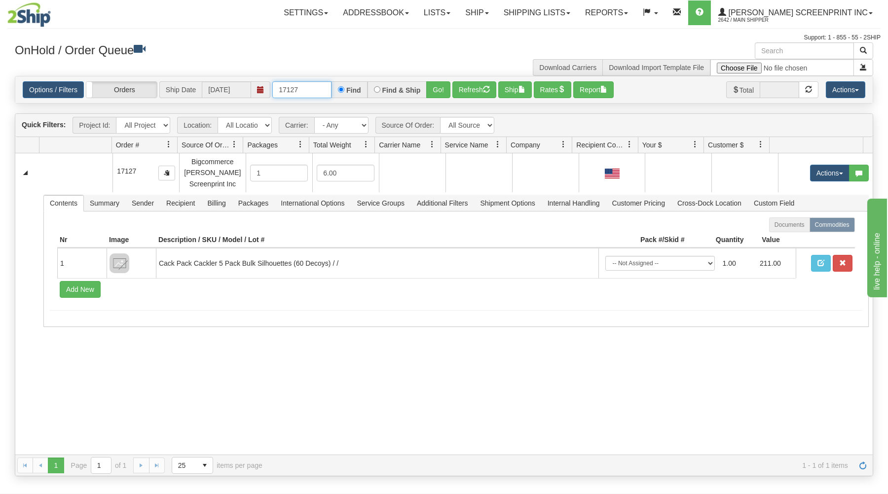
click at [313, 88] on input "17127" at bounding box center [301, 89] width 59 height 17
click at [437, 86] on button "Go!" at bounding box center [438, 89] width 24 height 17
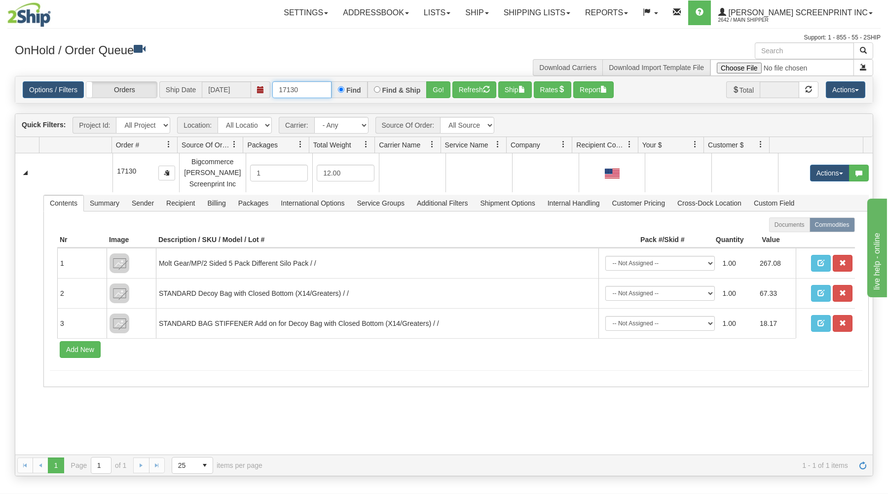
click at [317, 89] on input "17130" at bounding box center [301, 89] width 59 height 17
click at [442, 85] on button "Go!" at bounding box center [438, 89] width 24 height 17
click at [315, 91] on input "17134" at bounding box center [301, 89] width 59 height 17
type input "17135"
click at [443, 85] on button "Go!" at bounding box center [438, 89] width 24 height 17
